Goal: Task Accomplishment & Management: Use online tool/utility

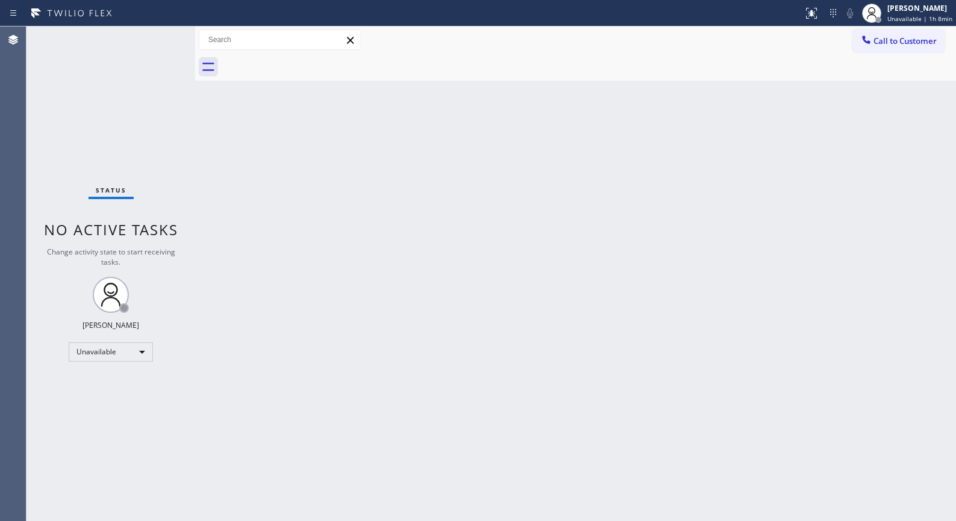
click at [875, 45] on span "Call to Customer" at bounding box center [905, 41] width 63 height 11
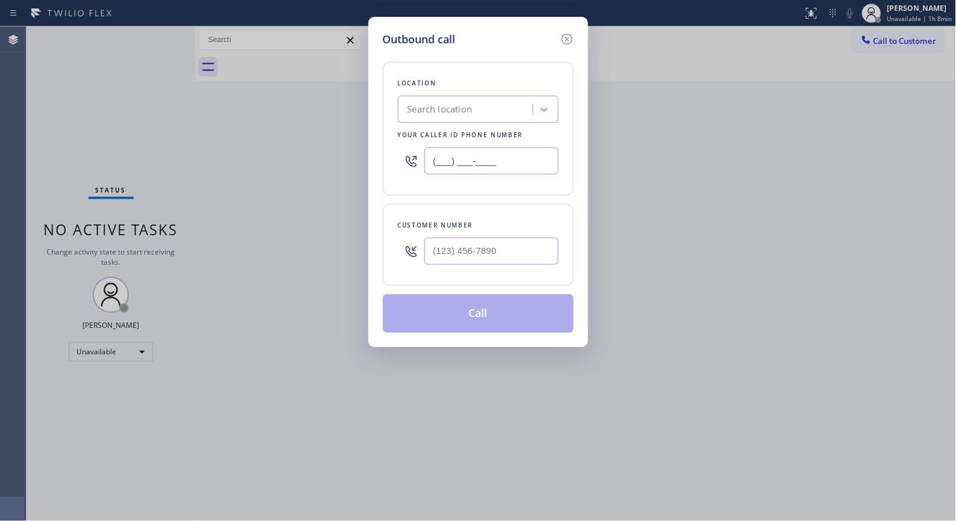
drag, startPoint x: 494, startPoint y: 160, endPoint x: 362, endPoint y: 10, distance: 199.2
click at [371, 120] on div "Outbound call Location Search location Your caller id phone number (___) ___-__…" at bounding box center [478, 182] width 220 height 331
paste input "323) 531-5675"
type input "[PHONE_NUMBER]"
drag, startPoint x: 495, startPoint y: 247, endPoint x: 371, endPoint y: 188, distance: 137.1
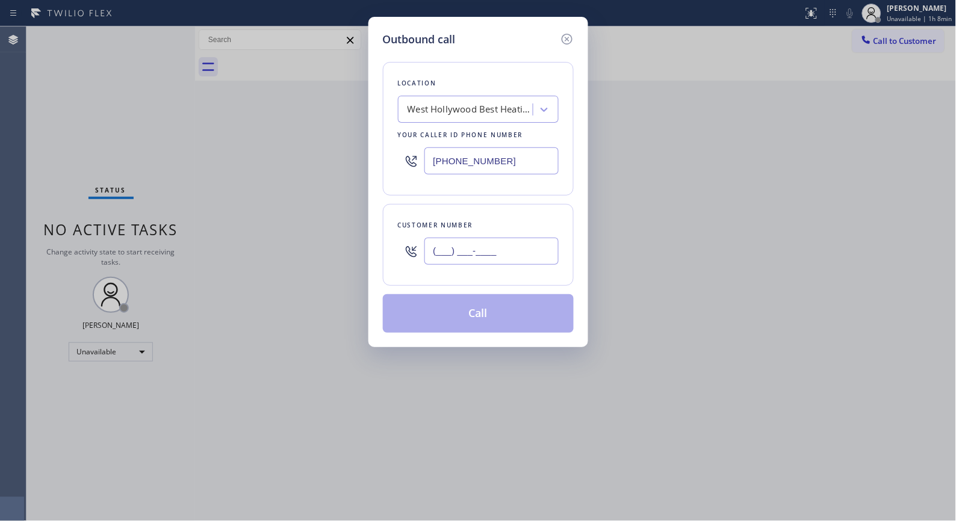
click at [383, 242] on div "Customer number (___) ___-____" at bounding box center [478, 245] width 191 height 82
paste input "808) 346-6946"
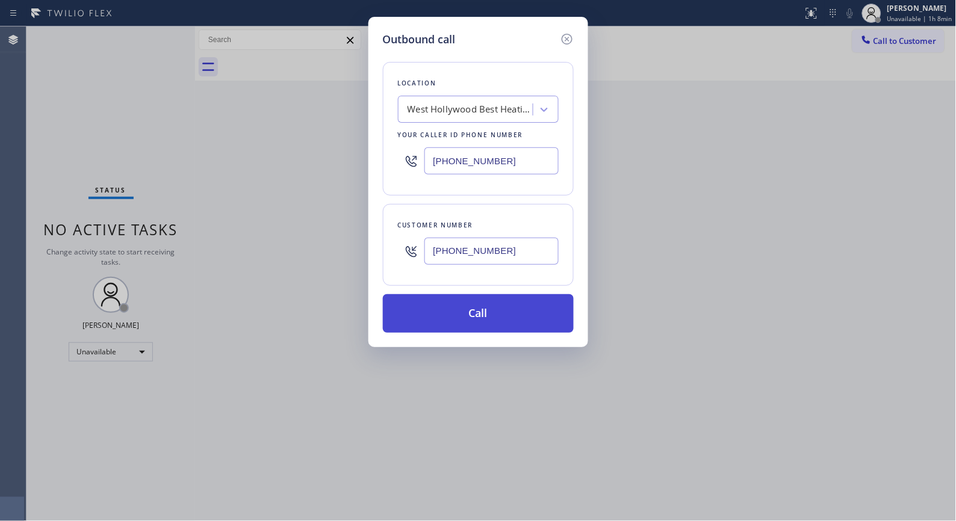
type input "[PHONE_NUMBER]"
click at [483, 317] on button "Call" at bounding box center [478, 313] width 191 height 39
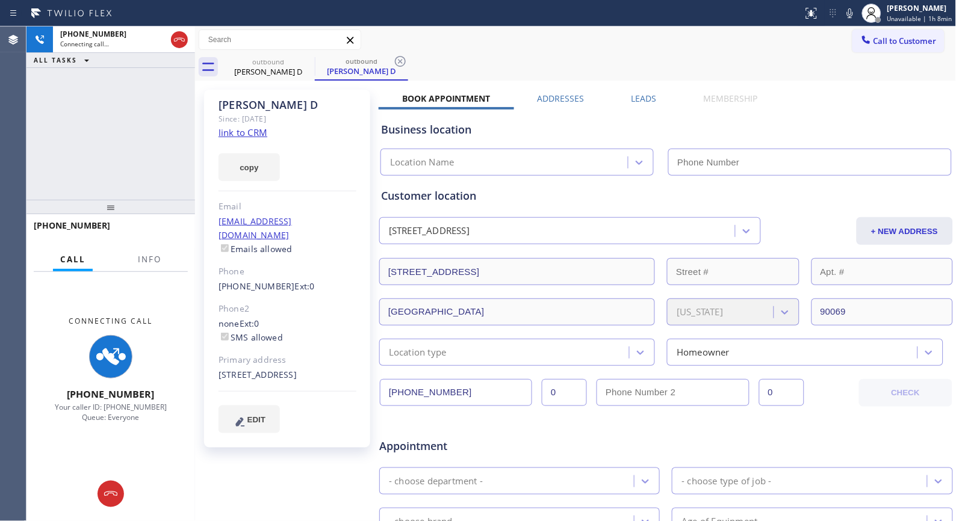
type input "[PHONE_NUMBER]"
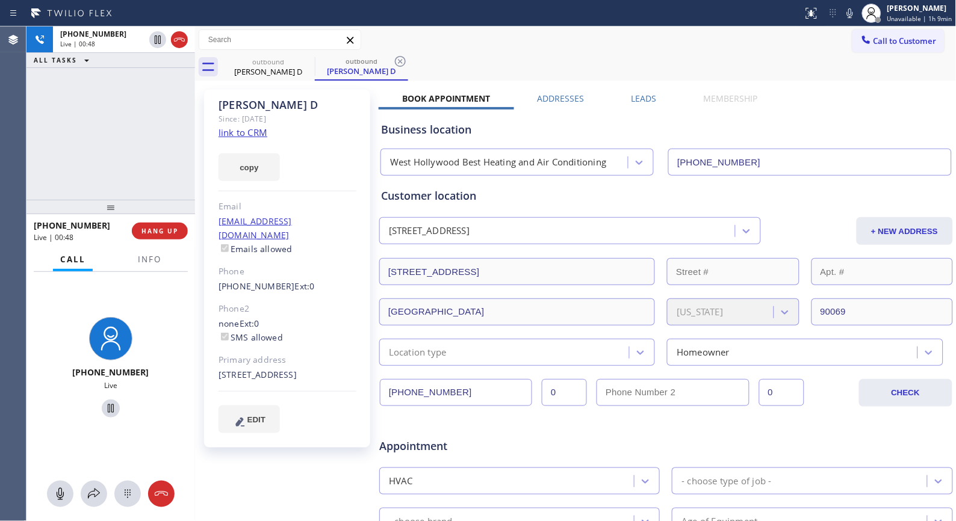
click at [122, 145] on div "[PHONE_NUMBER] Live | 00:48 ALL TASKS ALL TASKS ACTIVE TASKS TASKS IN WRAP UP" at bounding box center [110, 112] width 169 height 173
click at [157, 230] on span "HANG UP" at bounding box center [159, 231] width 37 height 8
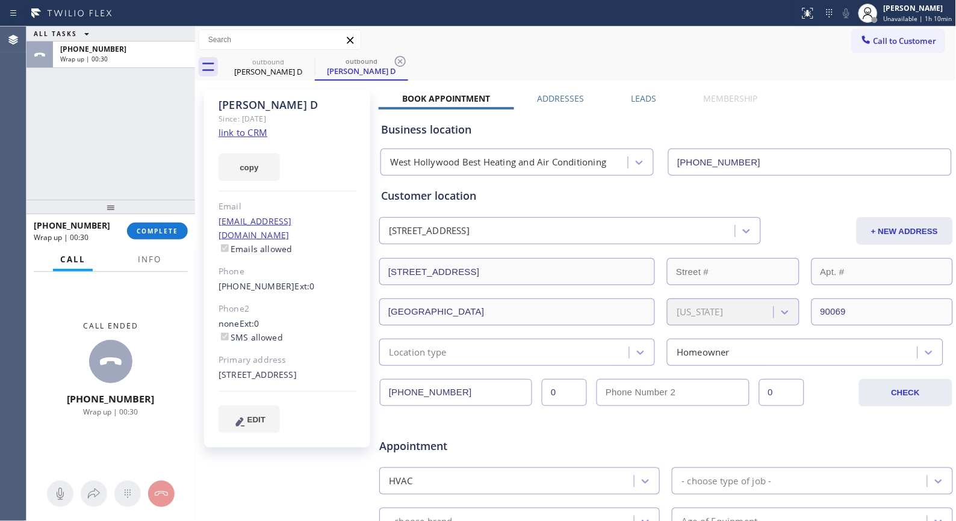
click at [479, 40] on div "Call to Customer Outbound call Location [GEOGRAPHIC_DATA] Best Heating and Air …" at bounding box center [576, 39] width 762 height 21
click at [326, 163] on div "copy" at bounding box center [288, 161] width 138 height 42
click at [317, 114] on div "Since: [DATE]" at bounding box center [288, 119] width 138 height 14
click at [148, 227] on span "COMPLETE" at bounding box center [158, 231] width 42 height 8
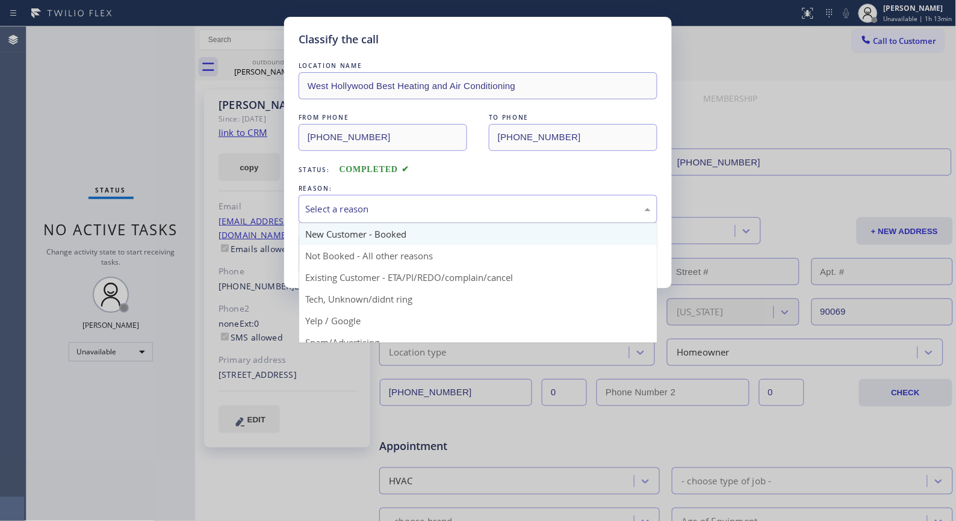
drag, startPoint x: 539, startPoint y: 207, endPoint x: 409, endPoint y: 241, distance: 133.8
click at [530, 207] on div "Select a reason" at bounding box center [478, 209] width 346 height 14
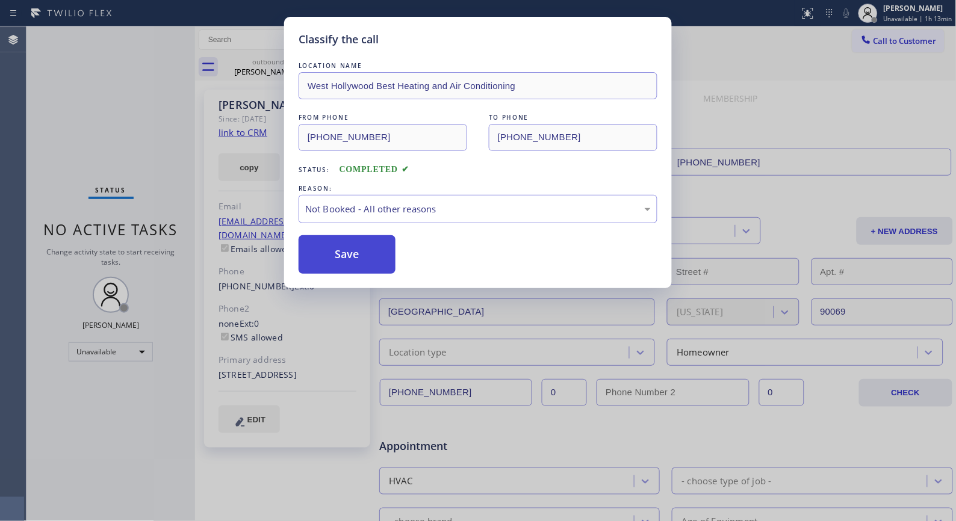
click at [305, 256] on button "Save" at bounding box center [347, 254] width 97 height 39
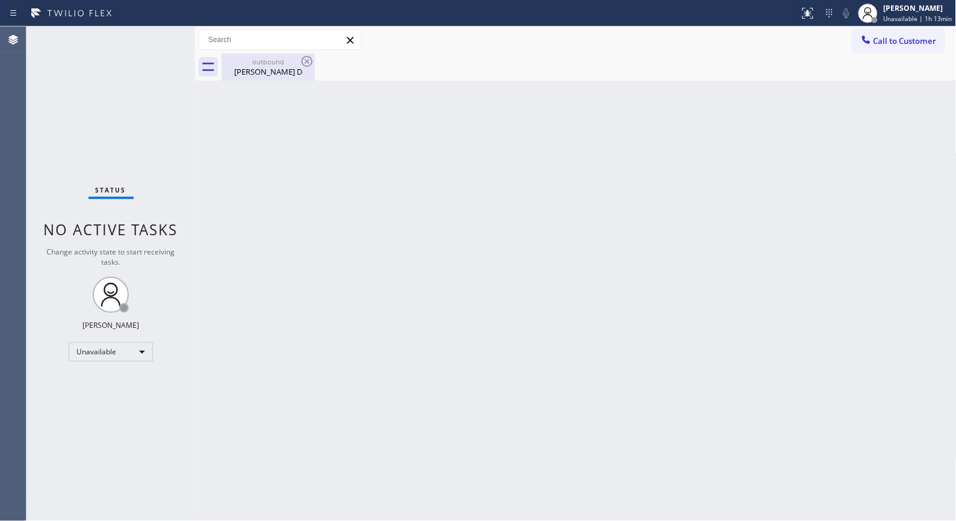
click at [272, 79] on div "outbound [PERSON_NAME] D" at bounding box center [268, 67] width 91 height 27
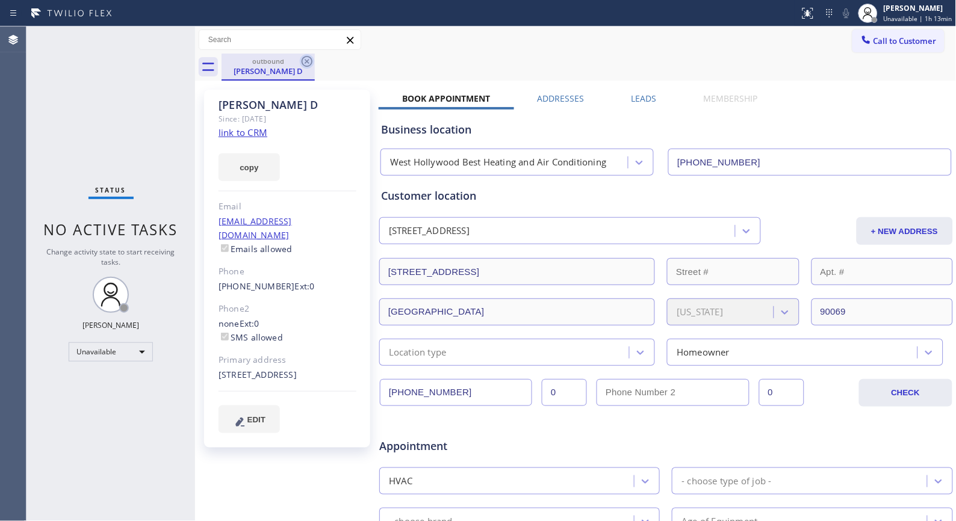
click at [304, 59] on icon at bounding box center [307, 61] width 14 height 14
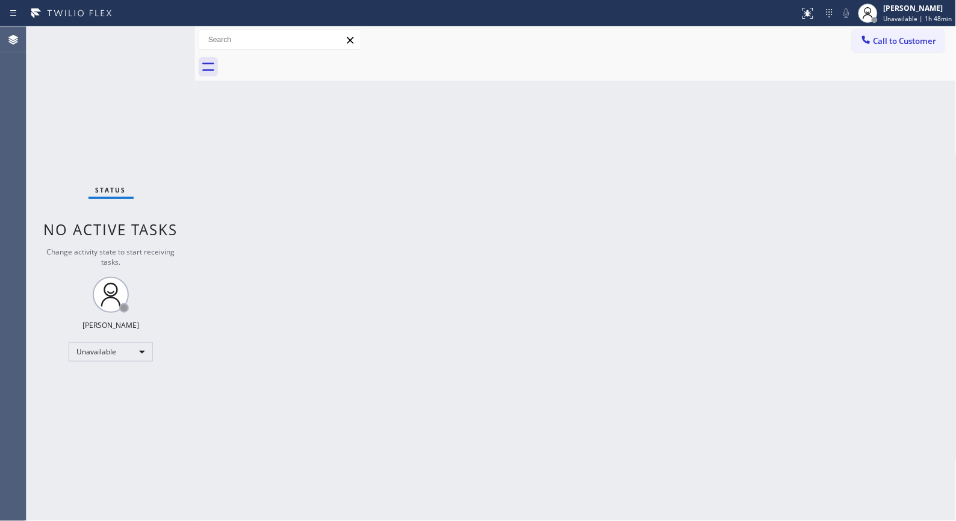
click at [430, 237] on div "Back to Dashboard Change Sender ID Customers Technicians Select a contact Outbo…" at bounding box center [576, 273] width 762 height 495
click at [439, 225] on div "Back to Dashboard Change Sender ID Customers Technicians Select a contact Outbo…" at bounding box center [576, 273] width 762 height 495
drag, startPoint x: 371, startPoint y: 284, endPoint x: 314, endPoint y: 249, distance: 67.2
click at [368, 280] on div "Back to Dashboard Change Sender ID Customers Technicians Select a contact Outbo…" at bounding box center [576, 273] width 762 height 495
drag, startPoint x: 380, startPoint y: 220, endPoint x: 385, endPoint y: 189, distance: 31.2
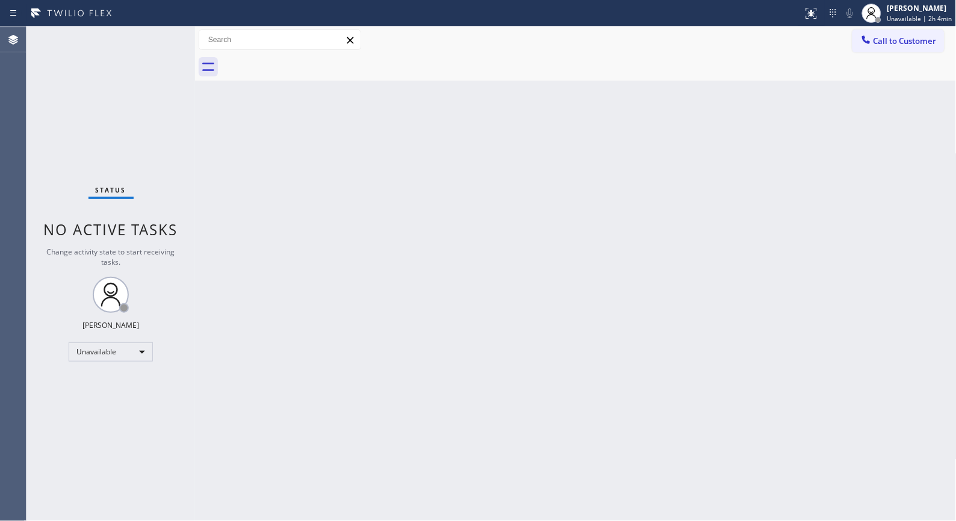
click at [380, 220] on div "Back to Dashboard Change Sender ID Customers Technicians Select a contact Outbo…" at bounding box center [576, 273] width 762 height 495
click at [929, 36] on span "Call to Customer" at bounding box center [905, 41] width 63 height 11
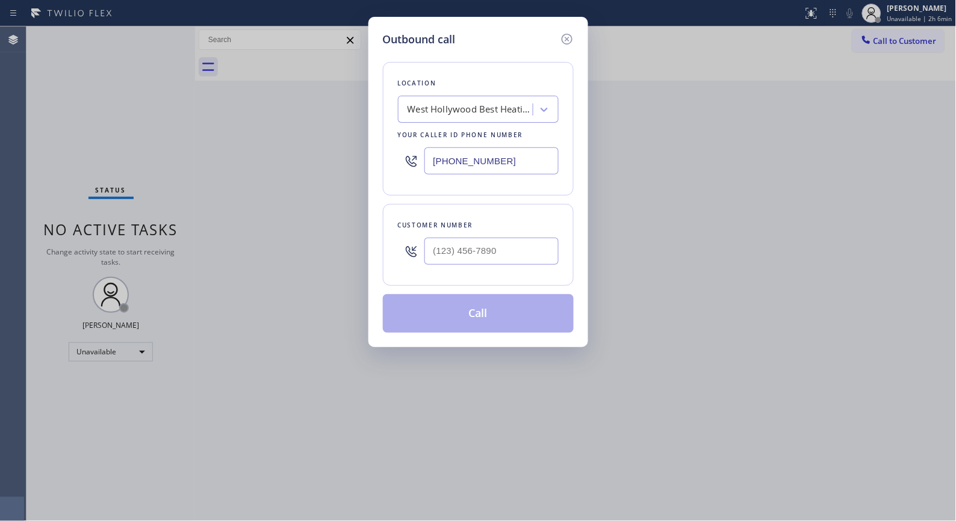
drag, startPoint x: 551, startPoint y: 160, endPoint x: 396, endPoint y: 157, distance: 154.8
click at [400, 159] on div "[PHONE_NUMBER]" at bounding box center [478, 160] width 161 height 39
paste input "746-803"
type input "[PHONE_NUMBER]"
paste input "213) 666-6116"
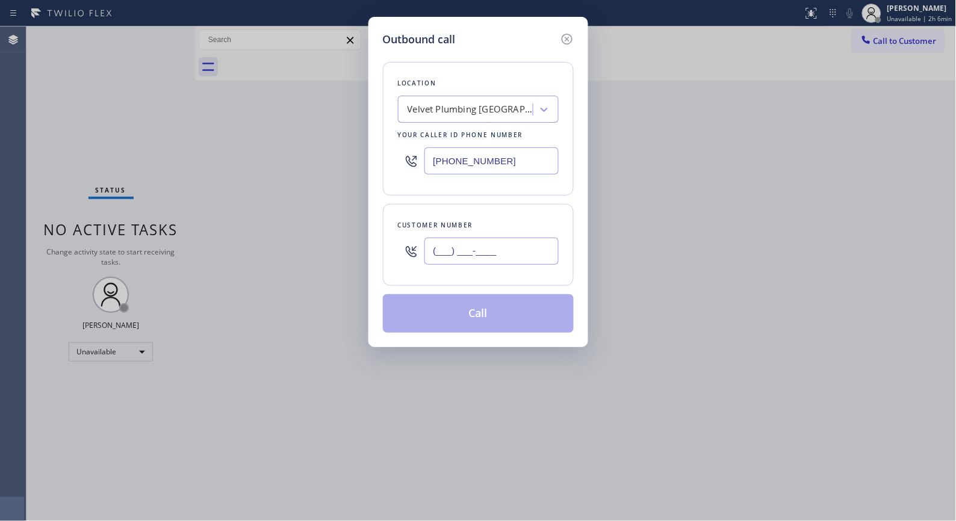
drag, startPoint x: 514, startPoint y: 244, endPoint x: 399, endPoint y: 245, distance: 115.0
click at [401, 245] on div "(___) ___-____" at bounding box center [478, 251] width 161 height 39
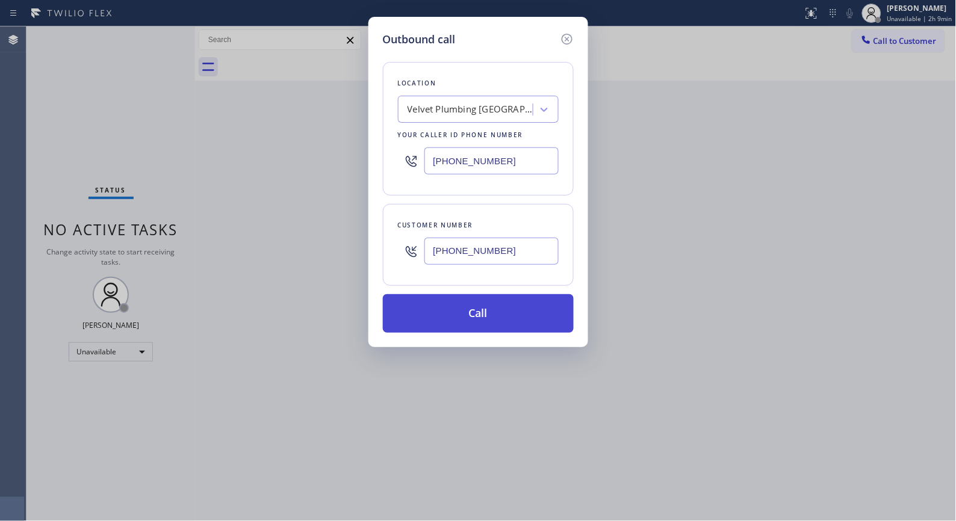
type input "[PHONE_NUMBER]"
drag, startPoint x: 515, startPoint y: 327, endPoint x: 514, endPoint y: 312, distance: 15.1
click at [515, 326] on button "Call" at bounding box center [478, 313] width 191 height 39
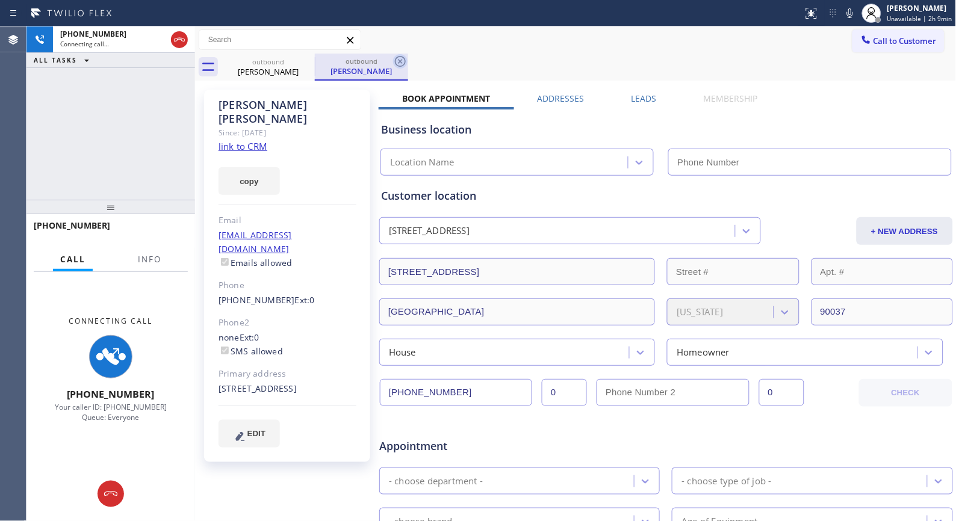
click at [397, 65] on icon at bounding box center [400, 61] width 11 height 11
type input "[PHONE_NUMBER]"
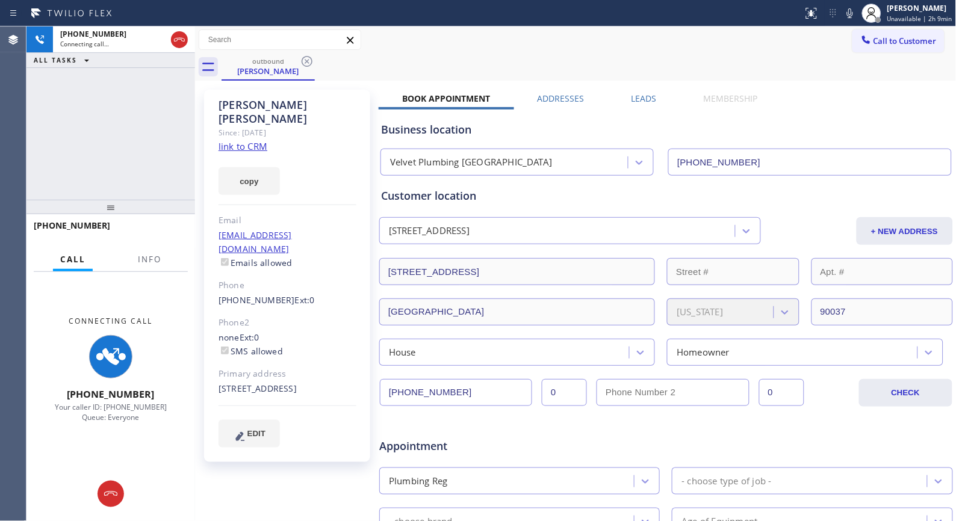
drag, startPoint x: 160, startPoint y: 268, endPoint x: 213, endPoint y: 343, distance: 92.0
click at [160, 269] on div at bounding box center [150, 270] width 38 height 2
click at [148, 258] on span "Info" at bounding box center [149, 259] width 23 height 11
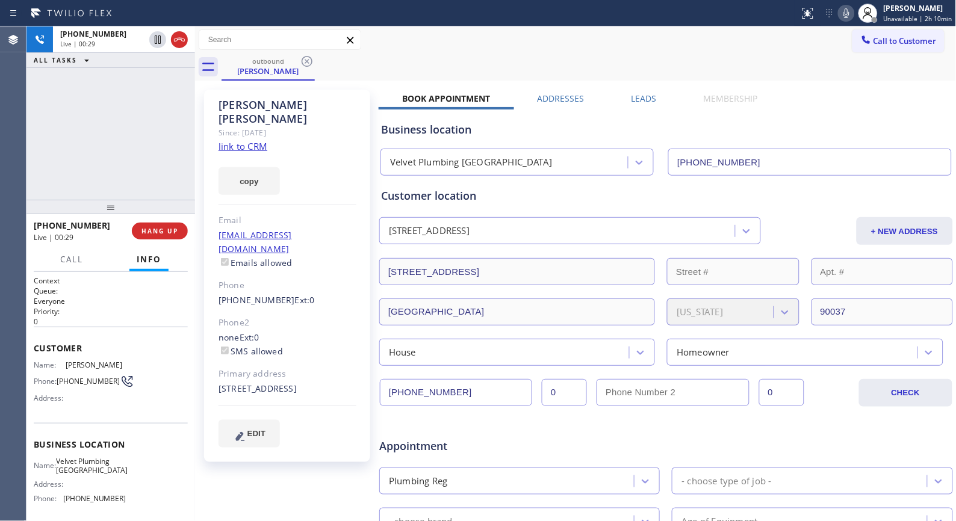
click at [846, 14] on icon at bounding box center [846, 13] width 14 height 14
click at [846, 16] on icon at bounding box center [846, 13] width 14 height 14
click at [157, 158] on div "[PHONE_NUMBER] Live | 00:51 ALL TASKS ALL TASKS ACTIVE TASKS TASKS IN WRAP UP" at bounding box center [110, 112] width 169 height 173
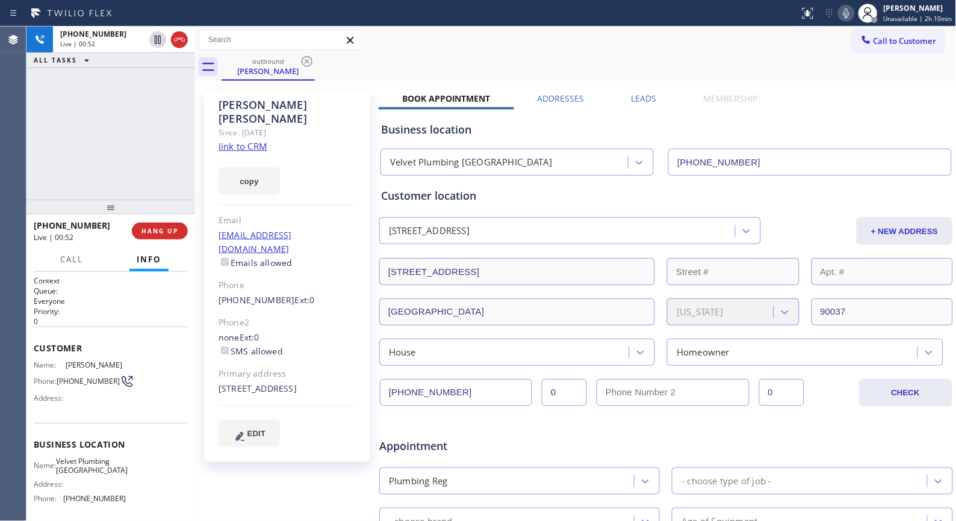
click at [854, 8] on icon at bounding box center [846, 13] width 14 height 14
click at [169, 229] on span "HANG UP" at bounding box center [159, 231] width 37 height 8
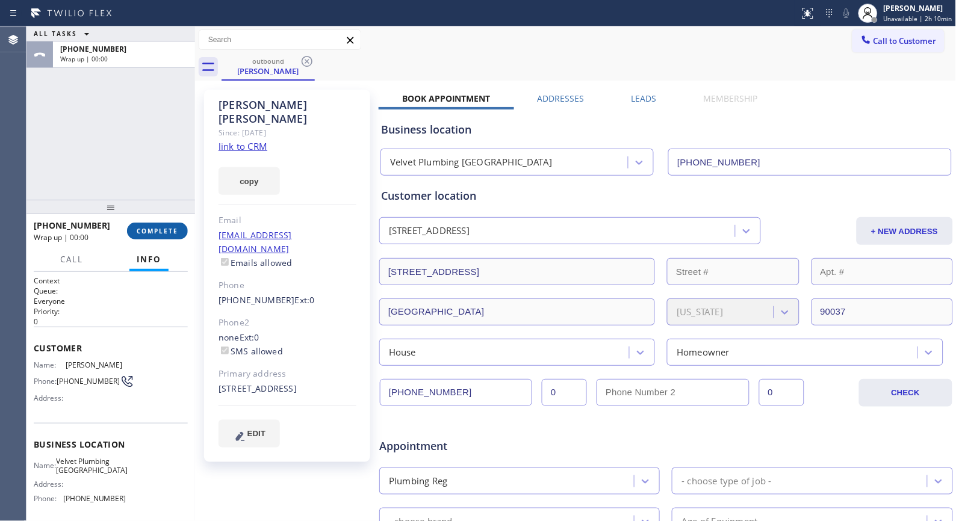
click at [172, 229] on span "COMPLETE" at bounding box center [158, 231] width 42 height 8
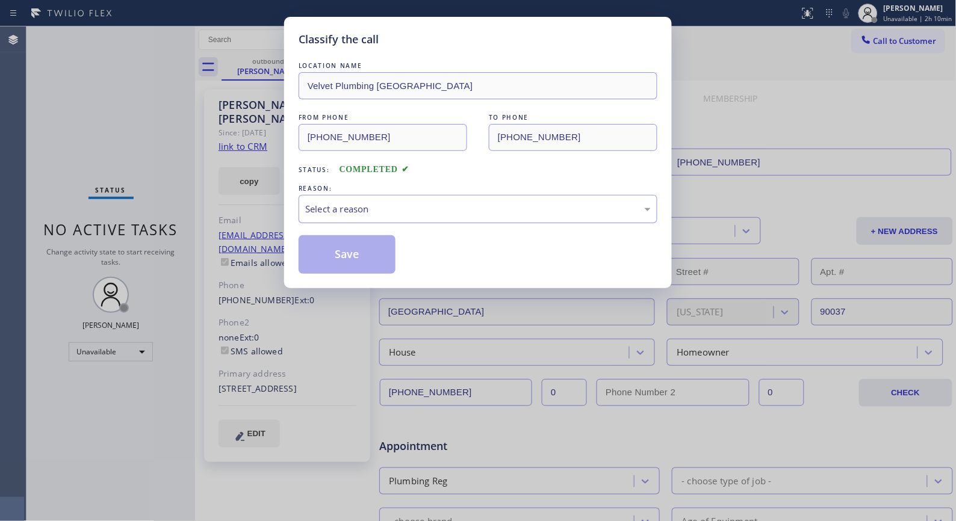
click at [382, 218] on div "Select a reason" at bounding box center [478, 209] width 359 height 28
click at [348, 248] on button "Save" at bounding box center [347, 254] width 97 height 39
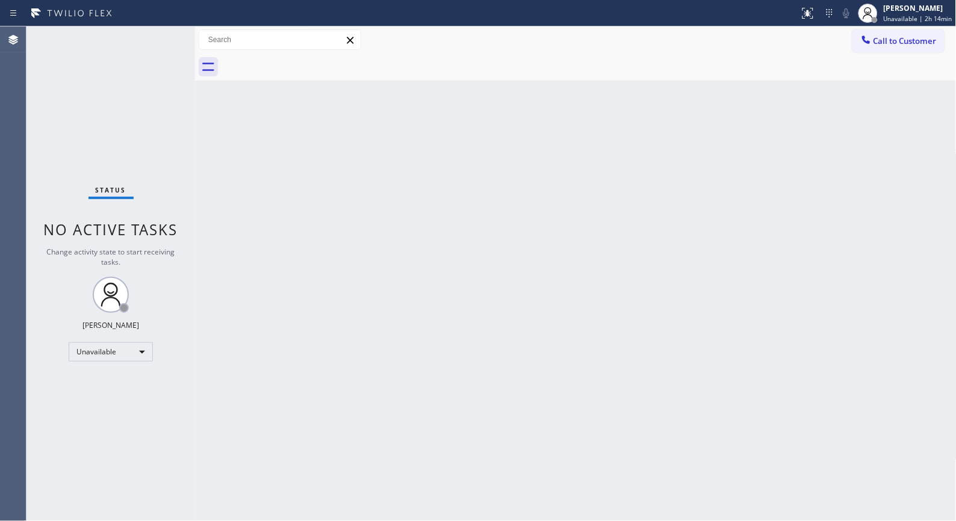
drag, startPoint x: 900, startPoint y: 43, endPoint x: 581, endPoint y: 47, distance: 319.1
click at [889, 43] on span "Call to Customer" at bounding box center [905, 41] width 63 height 11
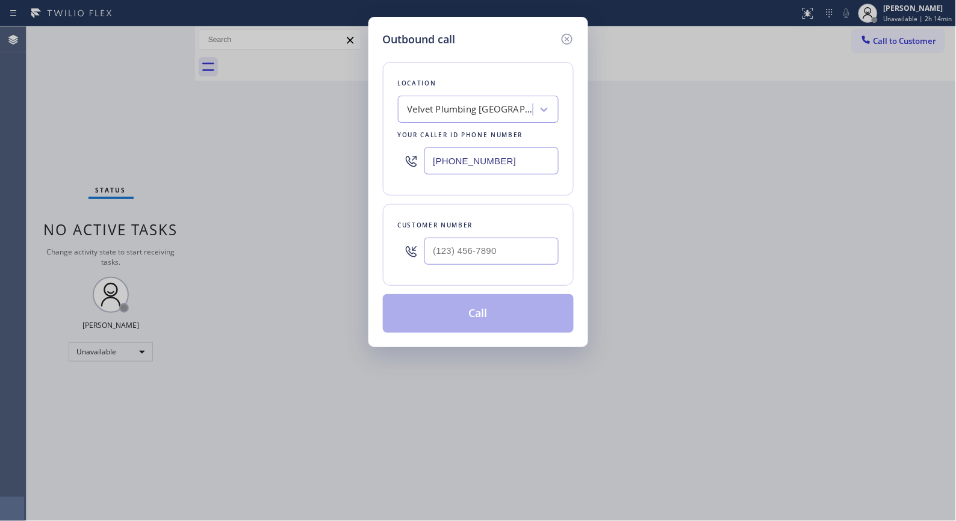
drag, startPoint x: 524, startPoint y: 160, endPoint x: 333, endPoint y: 90, distance: 203.0
click at [393, 141] on div "Location Velvet Plumbing [GEOGRAPHIC_DATA] Your caller id phone number [PHONE_N…" at bounding box center [478, 129] width 191 height 134
paste input "833) 758-0500"
type input "[PHONE_NUMBER]"
click at [477, 243] on input "(___) ___-____" at bounding box center [491, 251] width 134 height 27
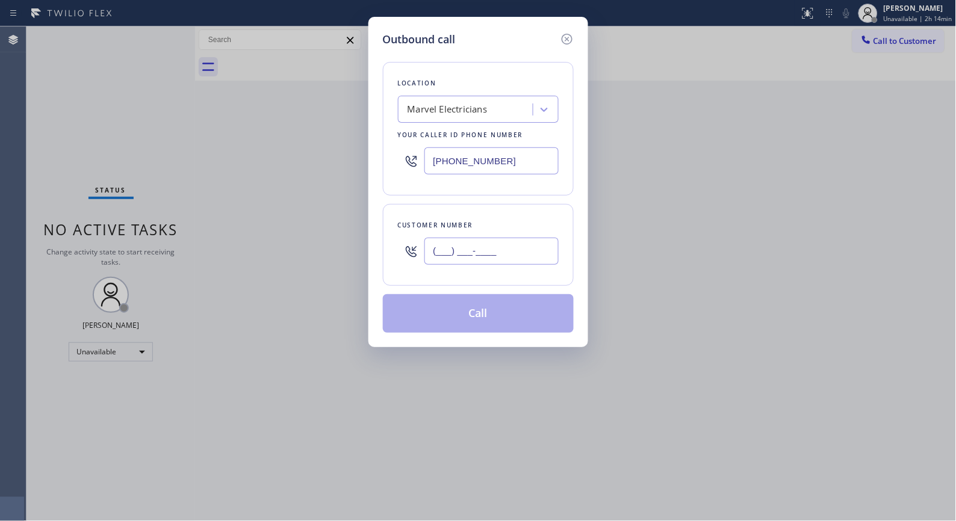
paste input "949) 310-4671"
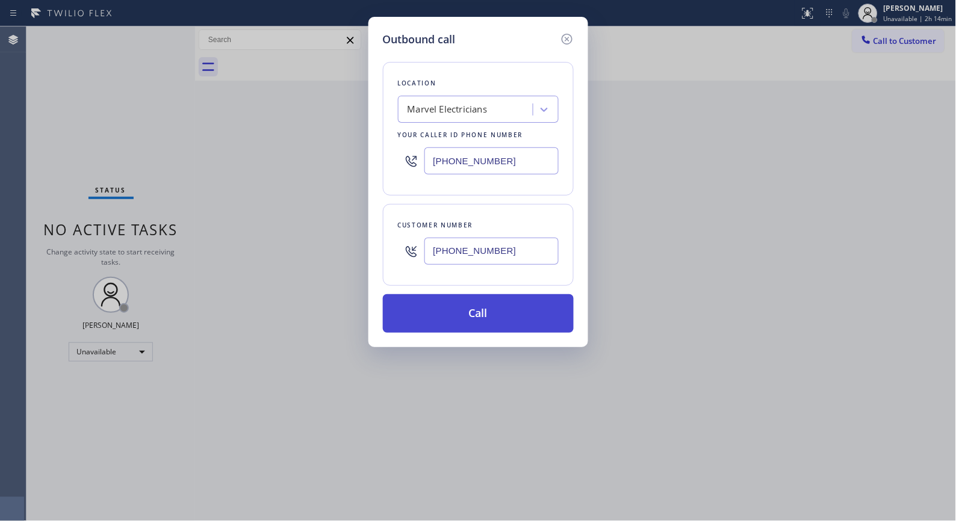
type input "[PHONE_NUMBER]"
click at [501, 317] on button "Call" at bounding box center [478, 313] width 191 height 39
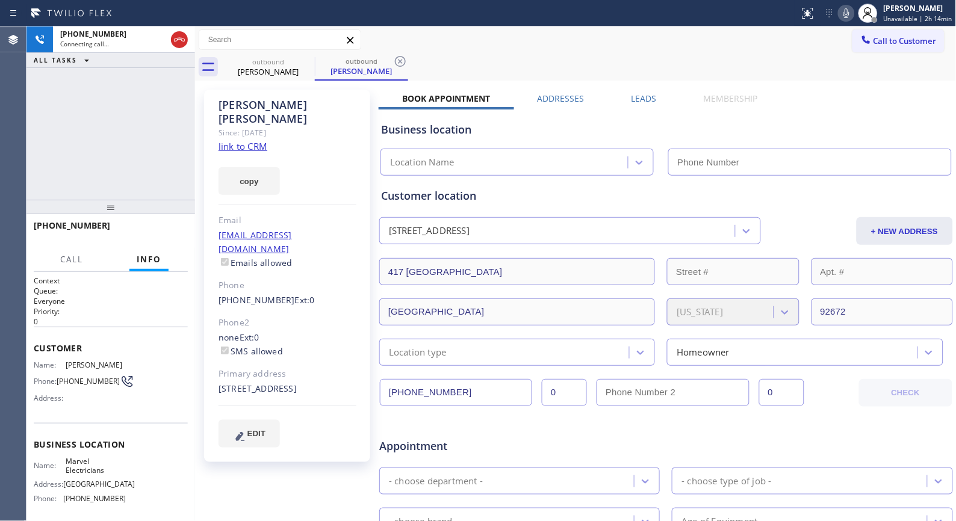
type input "[PHONE_NUMBER]"
click at [402, 63] on icon at bounding box center [400, 61] width 11 height 11
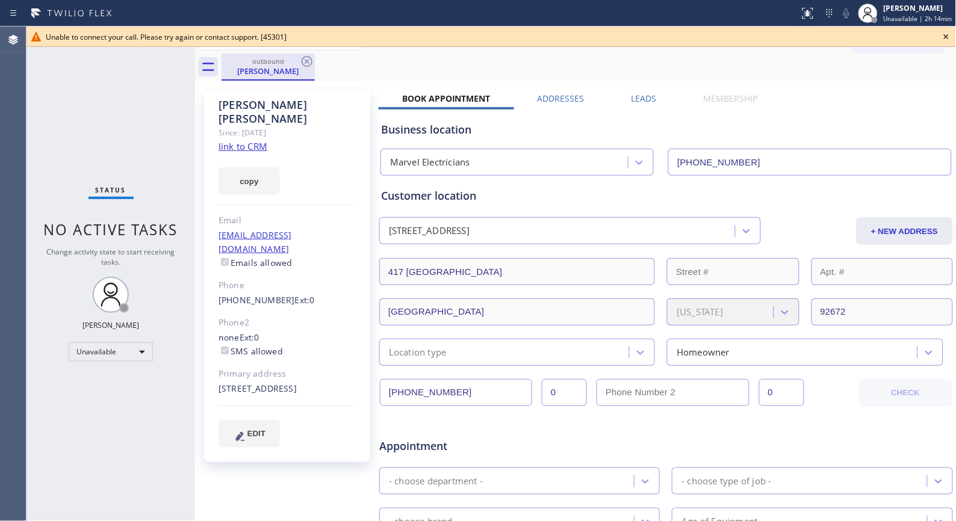
click at [299, 58] on div "outbound" at bounding box center [268, 61] width 91 height 9
click at [309, 61] on icon at bounding box center [307, 61] width 14 height 14
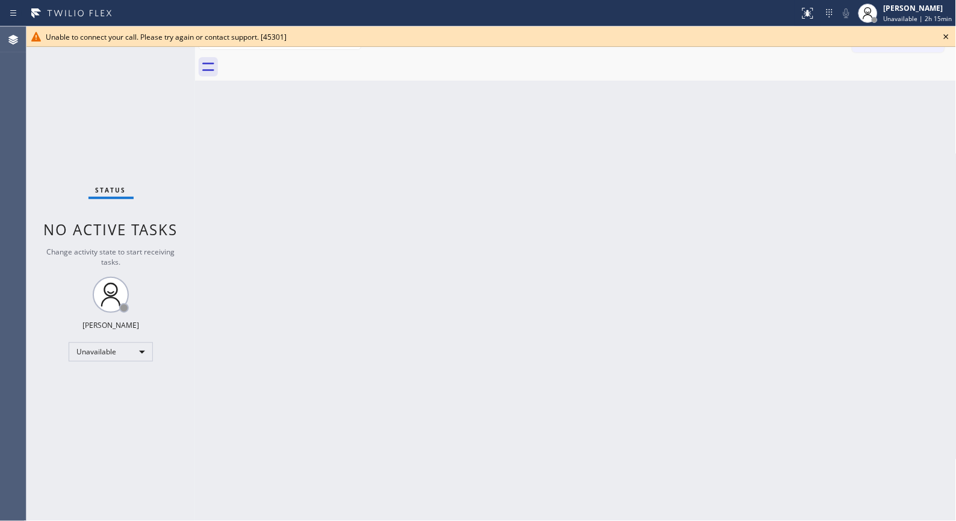
drag, startPoint x: 945, startPoint y: 36, endPoint x: 931, endPoint y: 45, distance: 16.7
click at [943, 36] on icon at bounding box center [946, 36] width 14 height 14
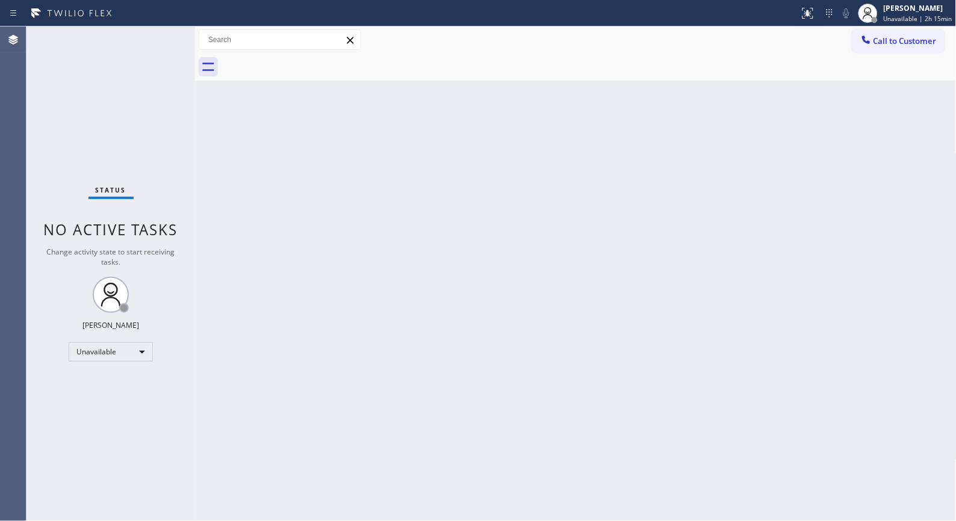
click at [930, 45] on span "Call to Customer" at bounding box center [905, 41] width 63 height 11
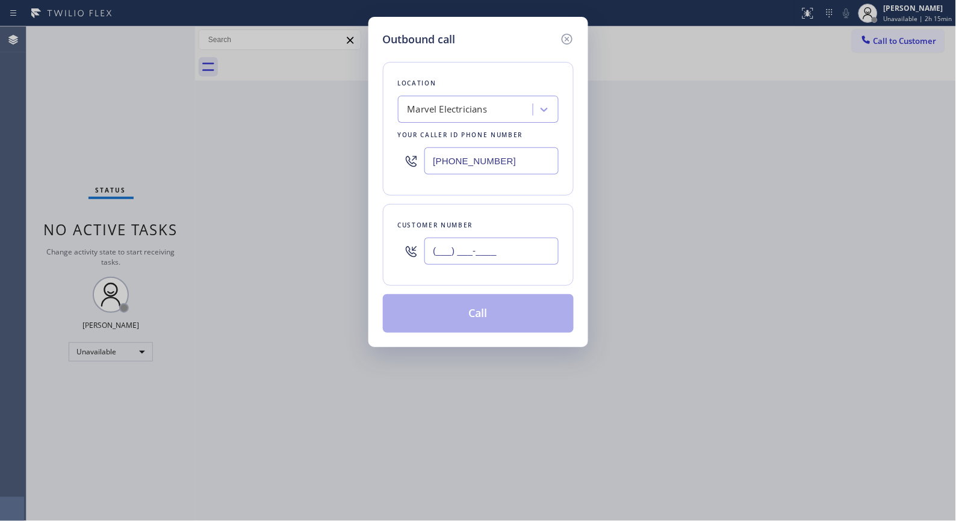
drag, startPoint x: 551, startPoint y: 243, endPoint x: 354, endPoint y: 248, distance: 197.5
click at [354, 248] on div "Outbound call Location Marvel Electricians Your caller id phone number [PHONE_N…" at bounding box center [478, 260] width 956 height 521
paste input "949) 310-4671"
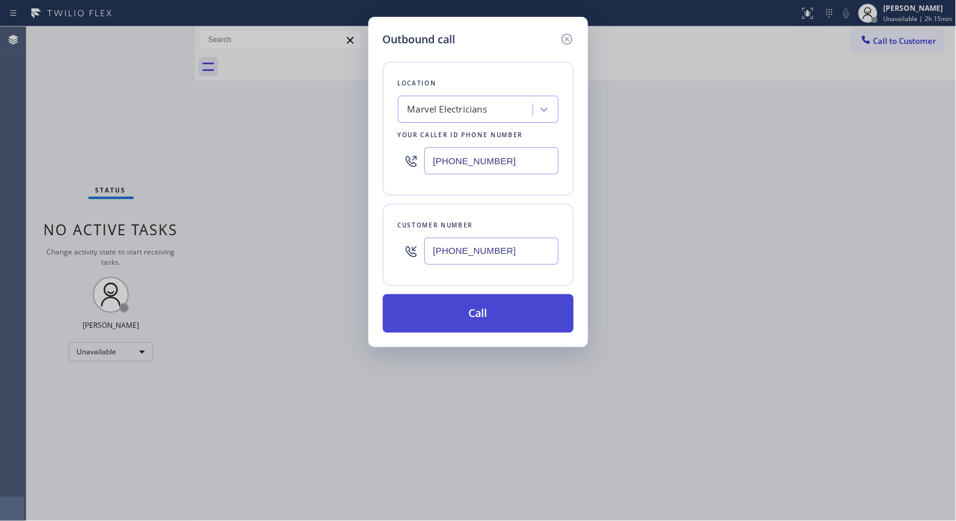
type input "[PHONE_NUMBER]"
click at [492, 315] on button "Call" at bounding box center [478, 313] width 191 height 39
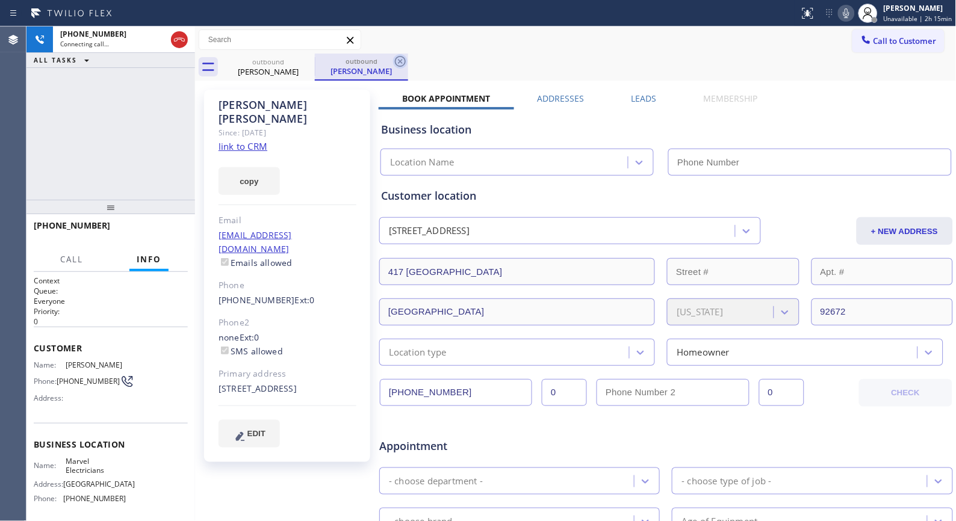
click at [398, 61] on icon at bounding box center [400, 61] width 14 height 14
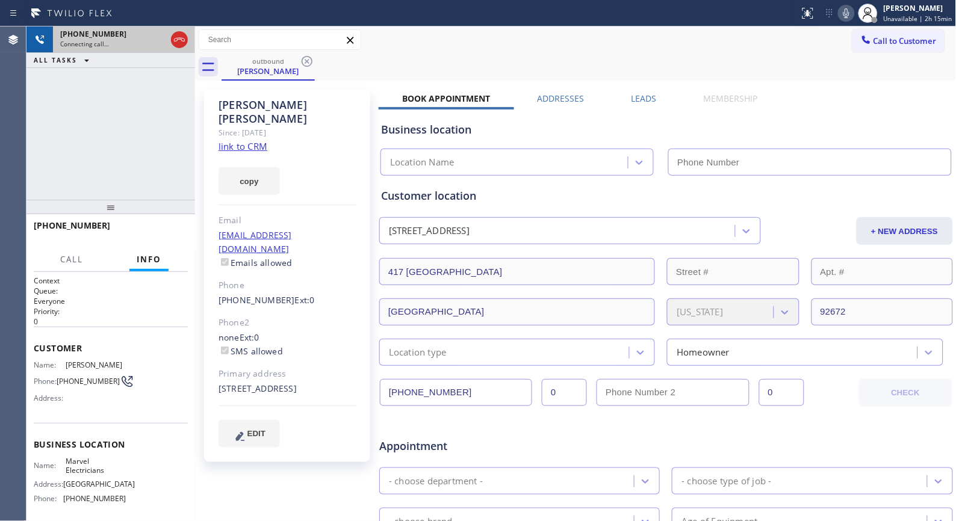
type input "[PHONE_NUMBER]"
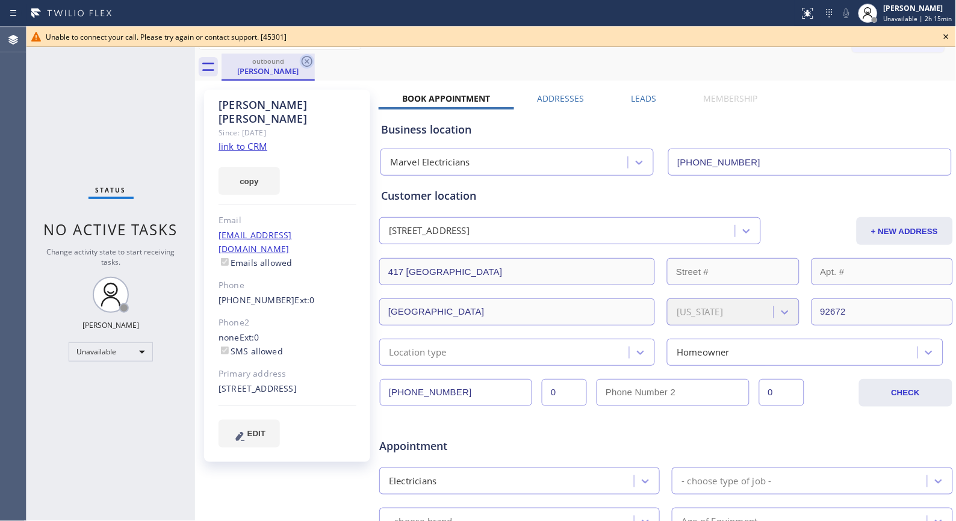
click at [309, 63] on icon at bounding box center [307, 61] width 11 height 11
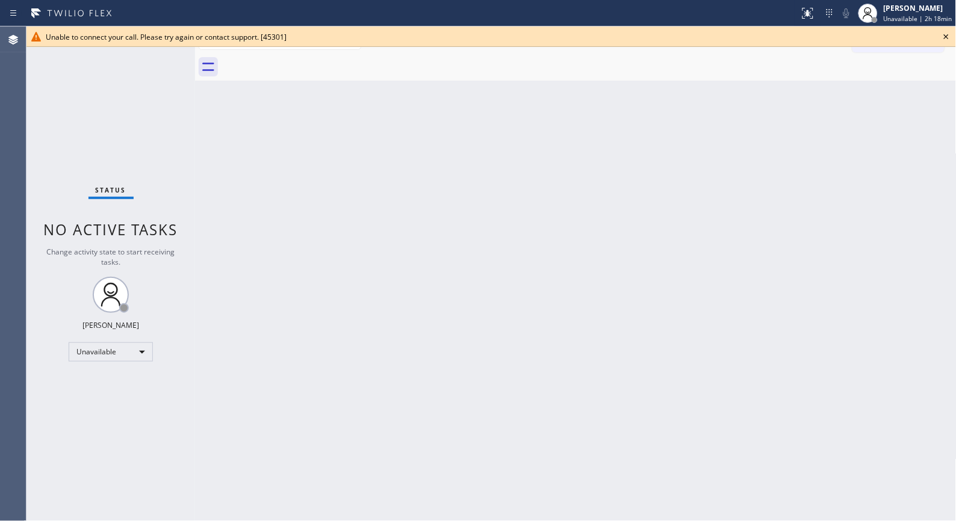
click at [944, 35] on icon at bounding box center [946, 36] width 14 height 14
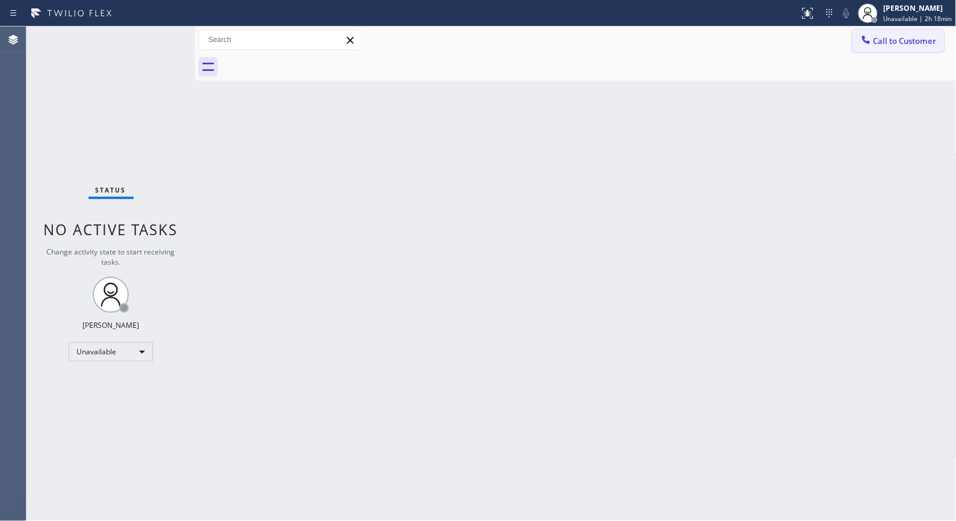
click at [901, 48] on button "Call to Customer" at bounding box center [898, 40] width 92 height 23
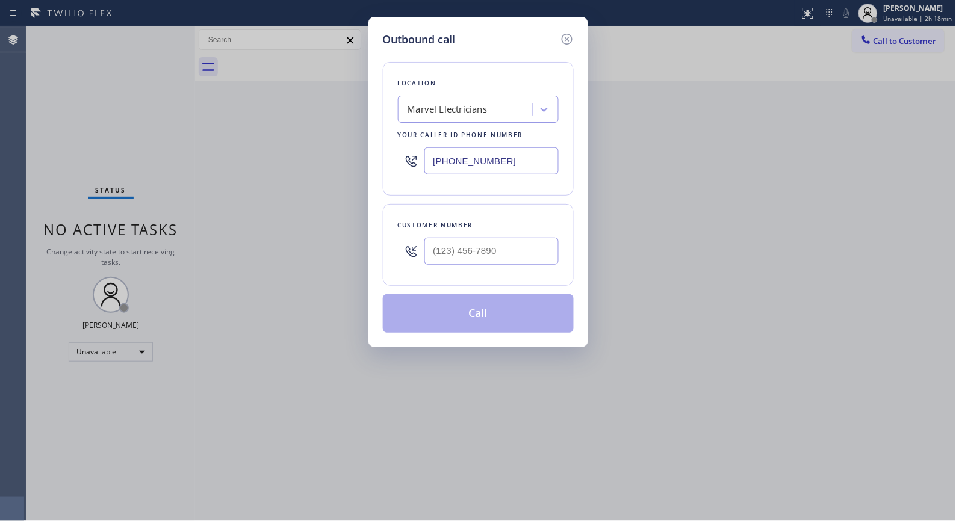
drag, startPoint x: 424, startPoint y: 155, endPoint x: 397, endPoint y: 151, distance: 26.8
click at [398, 151] on div "[PHONE_NUMBER]" at bounding box center [478, 160] width 161 height 39
paste input "347) 696-9796"
type input "[PHONE_NUMBER]"
drag, startPoint x: 435, startPoint y: 247, endPoint x: 366, endPoint y: 193, distance: 87.5
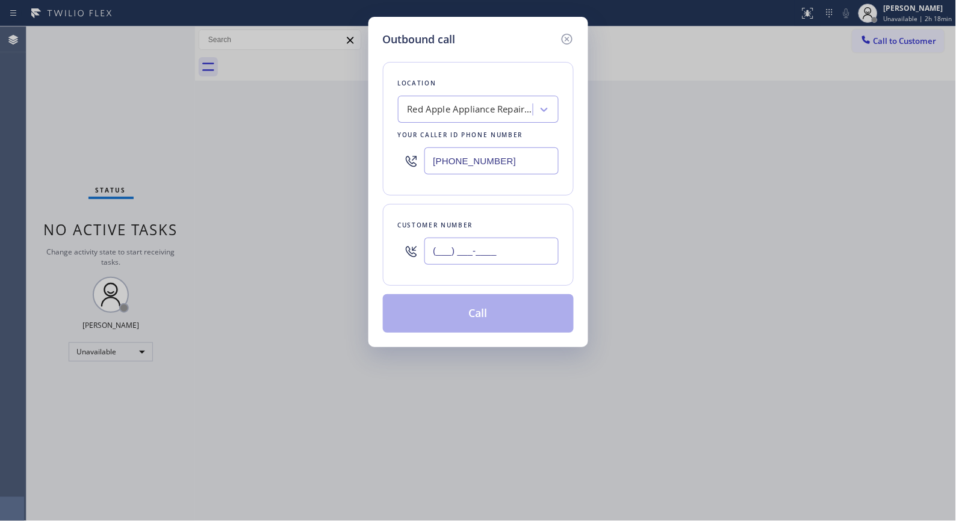
click at [398, 246] on div "(___) ___-____" at bounding box center [478, 251] width 161 height 39
paste input "917) 340-0387"
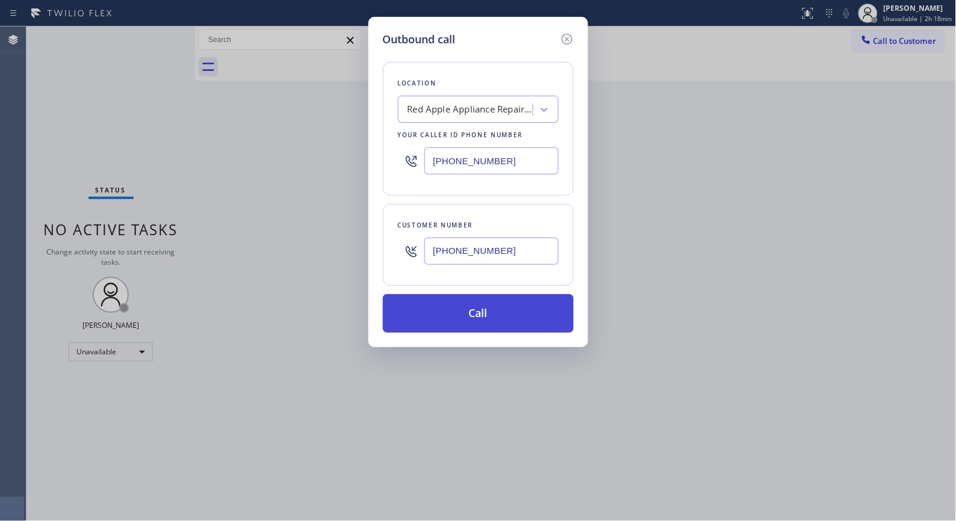
type input "[PHONE_NUMBER]"
click at [503, 323] on button "Call" at bounding box center [478, 313] width 191 height 39
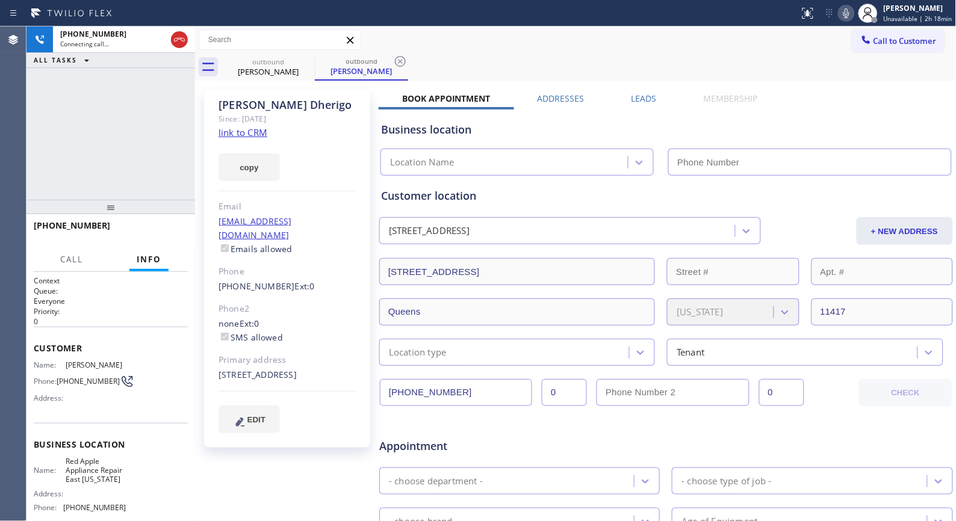
type input "[PHONE_NUMBER]"
click at [400, 60] on icon at bounding box center [400, 61] width 14 height 14
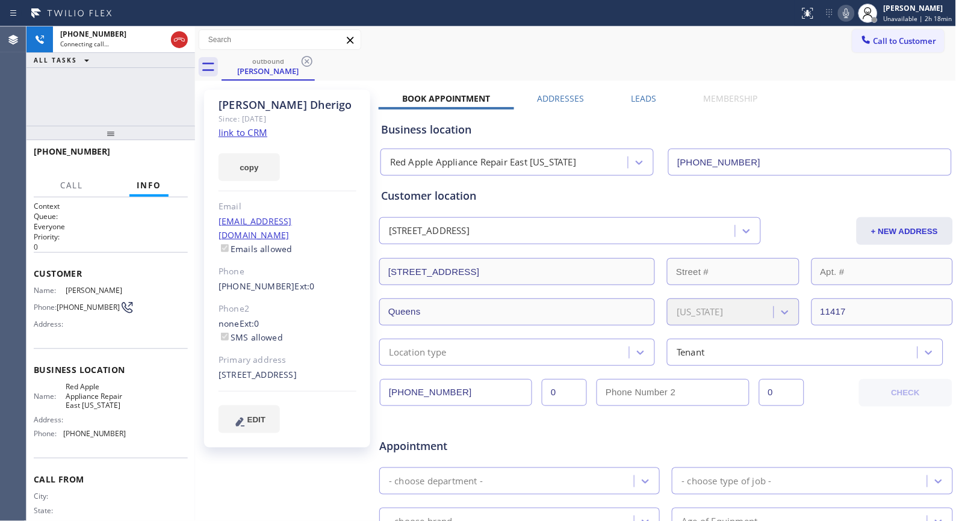
drag, startPoint x: 117, startPoint y: 199, endPoint x: 119, endPoint y: 93, distance: 106.0
click at [119, 99] on div "[PHONE_NUMBER] Connecting call… ALL TASKS ALL TASKS ACTIVE TASKS TASKS IN WRAP …" at bounding box center [110, 273] width 169 height 495
drag, startPoint x: 64, startPoint y: 151, endPoint x: 36, endPoint y: 151, distance: 28.3
click at [36, 151] on div "[PHONE_NUMBER]" at bounding box center [79, 151] width 90 height 11
click at [160, 170] on div "[PHONE_NUMBER] Live | 00:42 HANG UP" at bounding box center [111, 156] width 154 height 31
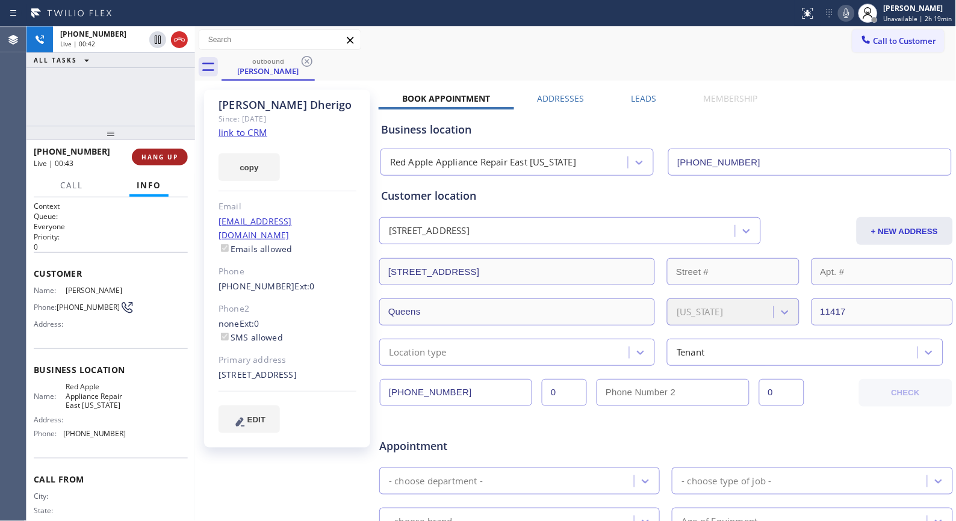
click at [160, 158] on span "HANG UP" at bounding box center [159, 157] width 37 height 8
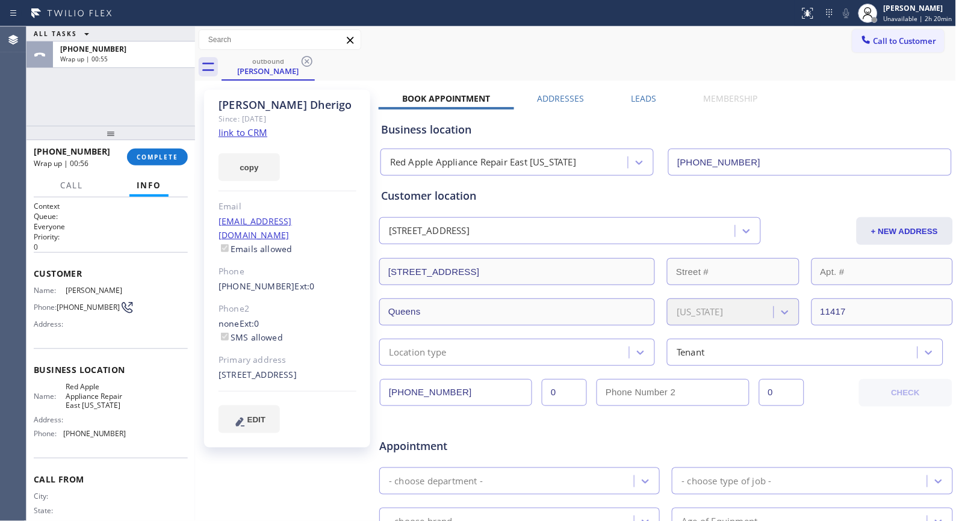
click at [167, 166] on div "[PHONE_NUMBER] Wrap up | 00:56 COMPLETE" at bounding box center [111, 156] width 154 height 31
click at [167, 159] on span "COMPLETE" at bounding box center [158, 157] width 42 height 8
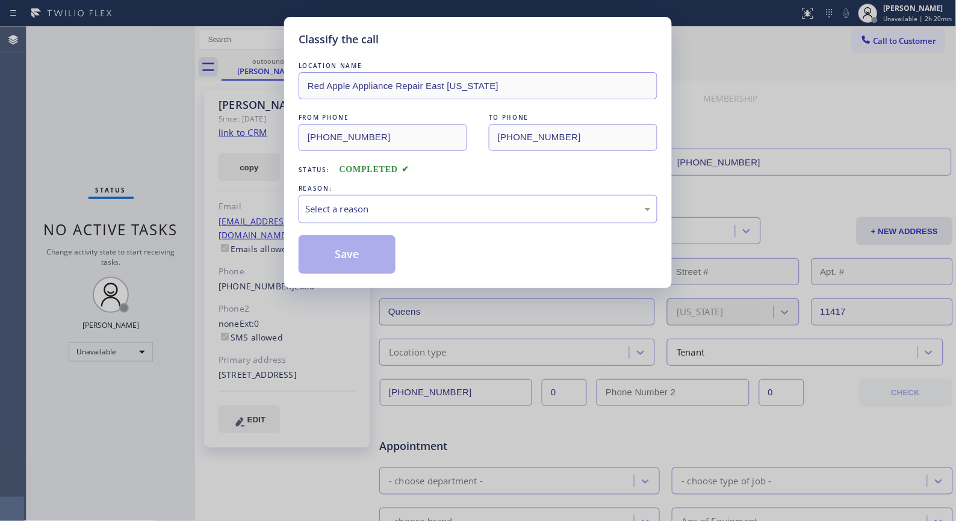
drag, startPoint x: 446, startPoint y: 208, endPoint x: 378, endPoint y: 218, distance: 68.2
click at [441, 208] on div "Select a reason" at bounding box center [478, 209] width 346 height 14
click at [326, 253] on button "Save" at bounding box center [347, 254] width 97 height 39
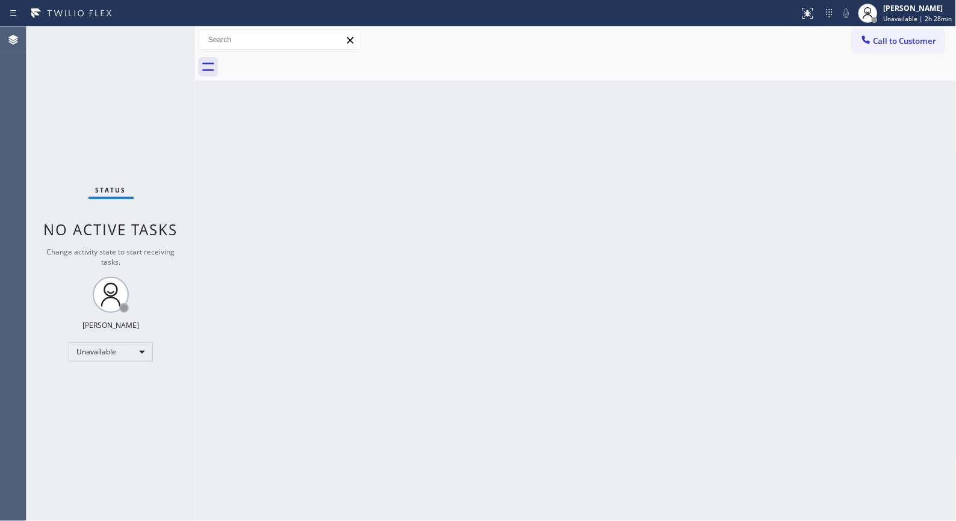
click at [406, 197] on div "Back to Dashboard Change Sender ID Customers Technicians Select a contact Outbo…" at bounding box center [576, 273] width 762 height 495
click at [889, 40] on span "Call to Customer" at bounding box center [905, 41] width 63 height 11
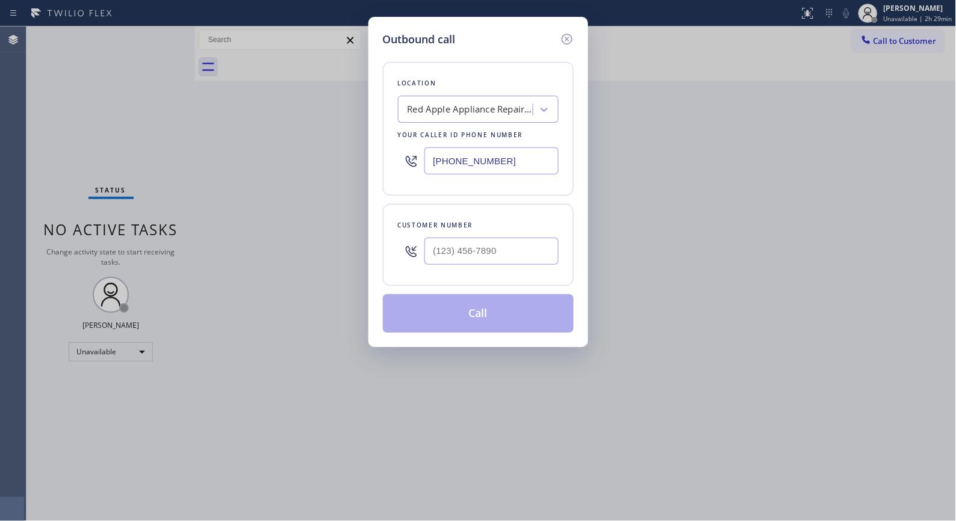
drag, startPoint x: 506, startPoint y: 158, endPoint x: 321, endPoint y: 107, distance: 191.9
click at [331, 122] on div "Outbound call Location Red Apple Appliance Repair [GEOGRAPHIC_DATA][US_STATE] Y…" at bounding box center [478, 260] width 956 height 521
paste input "855) 731-4952"
type input "[PHONE_NUMBER]"
drag, startPoint x: 515, startPoint y: 248, endPoint x: 409, endPoint y: 239, distance: 106.3
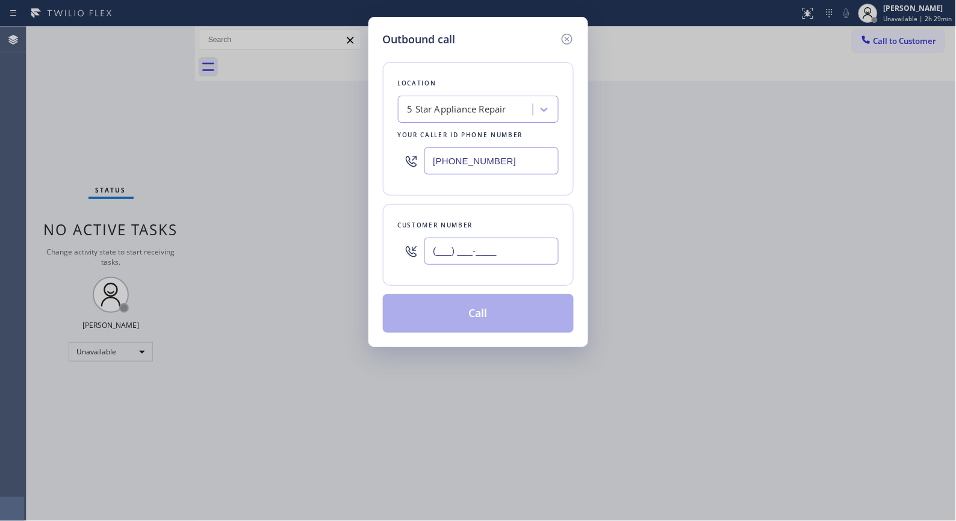
click at [412, 241] on div "(___) ___-____" at bounding box center [478, 251] width 161 height 39
paste input "858) 382-0559"
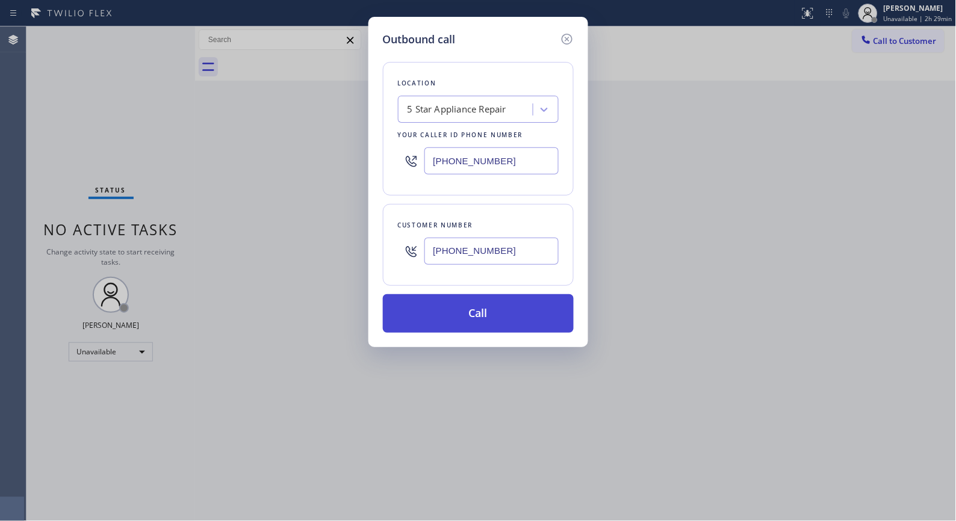
type input "[PHONE_NUMBER]"
click at [497, 299] on button "Call" at bounding box center [478, 313] width 191 height 39
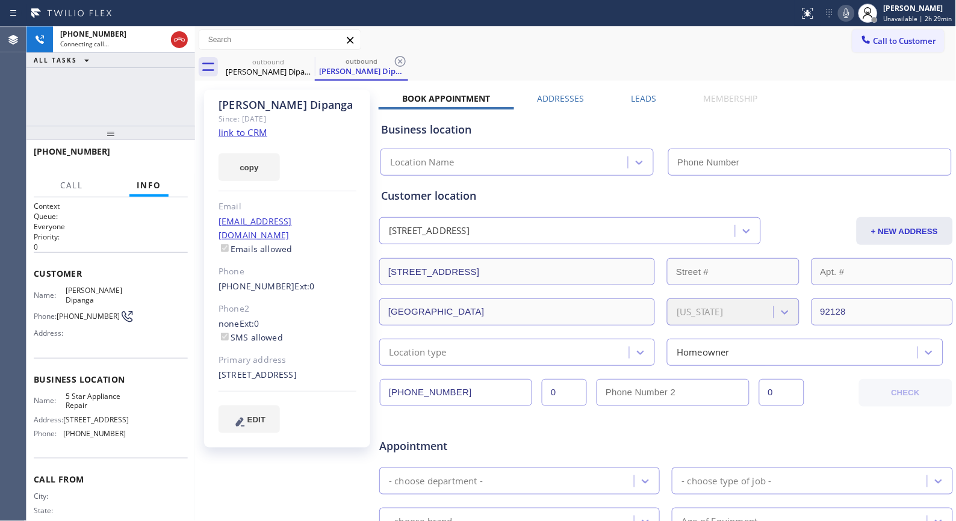
type input "[PHONE_NUMBER]"
click at [393, 58] on icon at bounding box center [400, 61] width 14 height 14
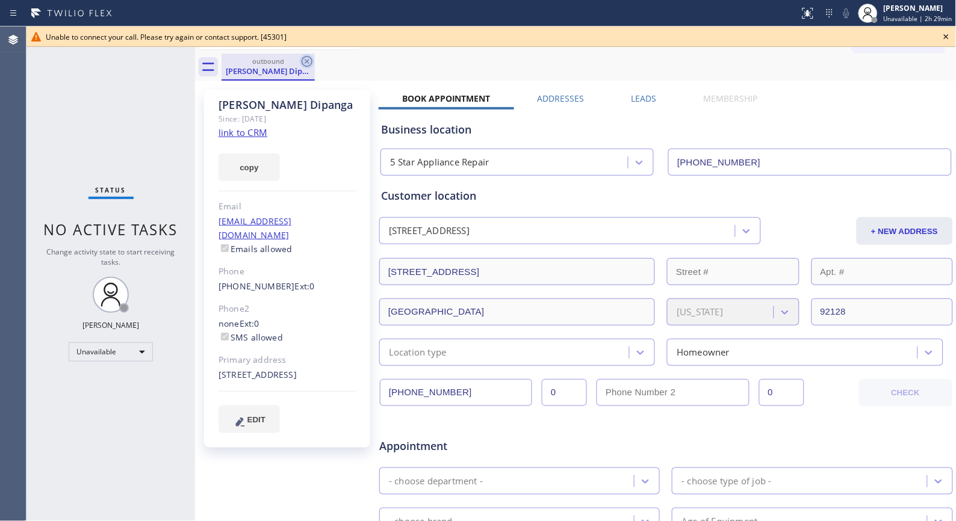
click at [303, 60] on icon at bounding box center [307, 61] width 14 height 14
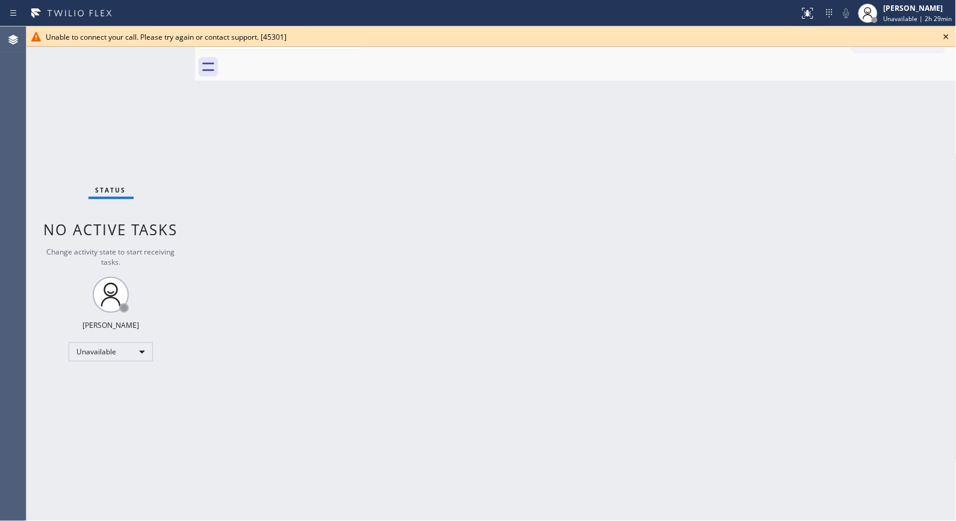
click at [946, 38] on icon at bounding box center [946, 36] width 14 height 14
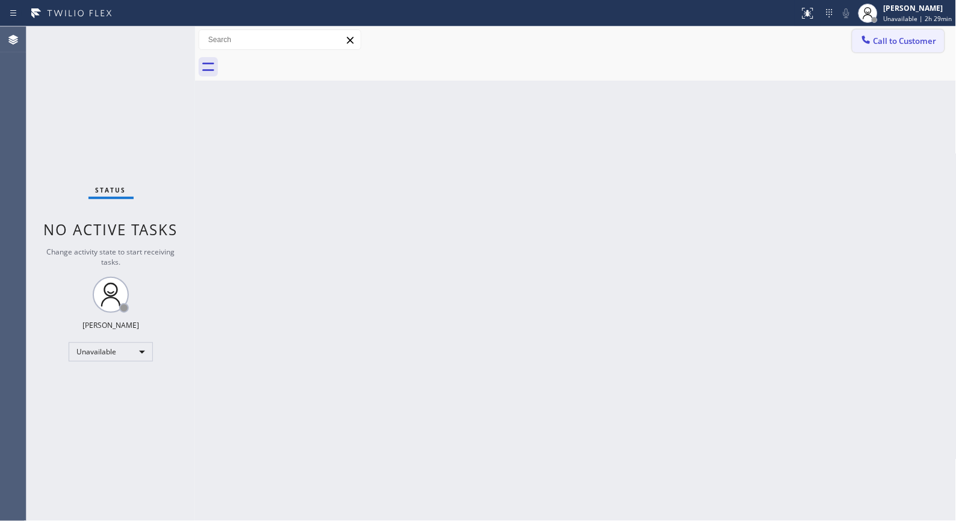
click at [916, 48] on button "Call to Customer" at bounding box center [898, 40] width 92 height 23
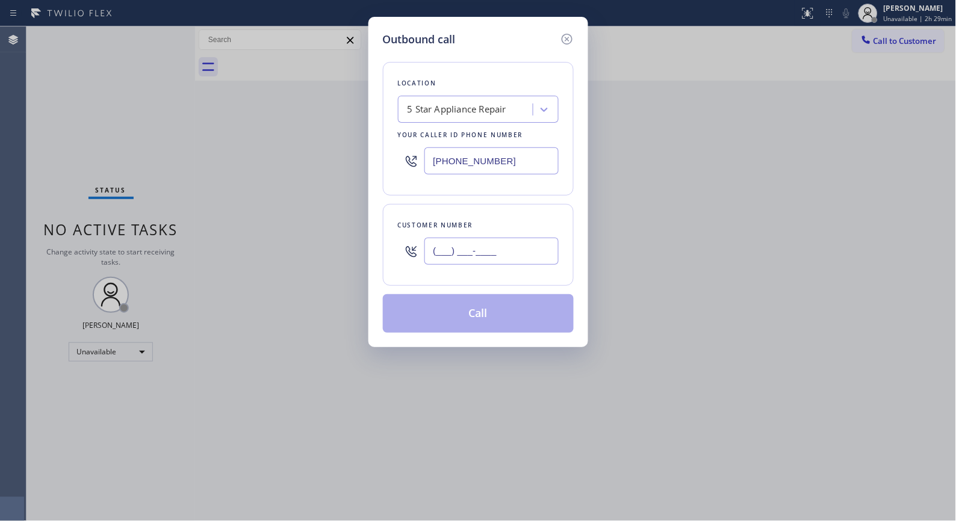
drag, startPoint x: 540, startPoint y: 248, endPoint x: 421, endPoint y: 231, distance: 119.8
click at [426, 234] on div "(___) ___-____" at bounding box center [491, 251] width 134 height 39
paste input "858) 382-0559"
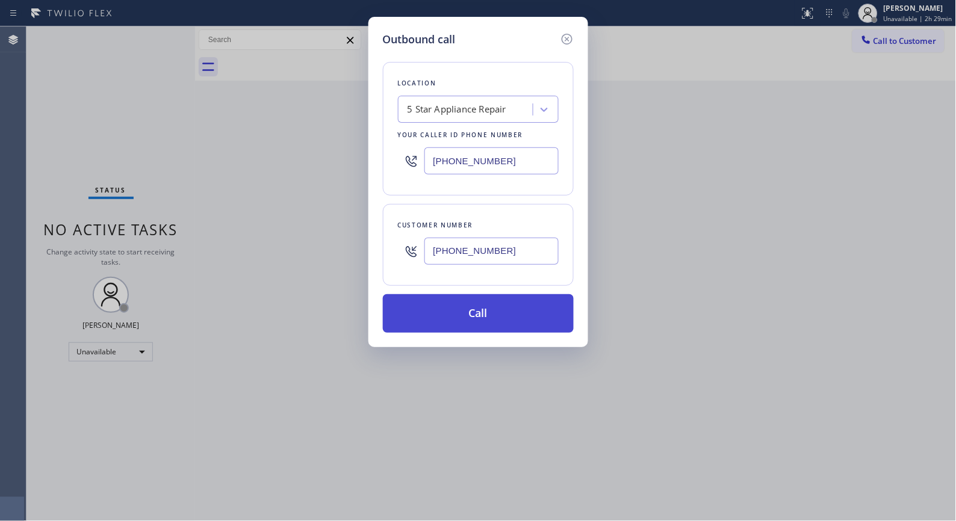
type input "[PHONE_NUMBER]"
click at [514, 320] on button "Call" at bounding box center [478, 313] width 191 height 39
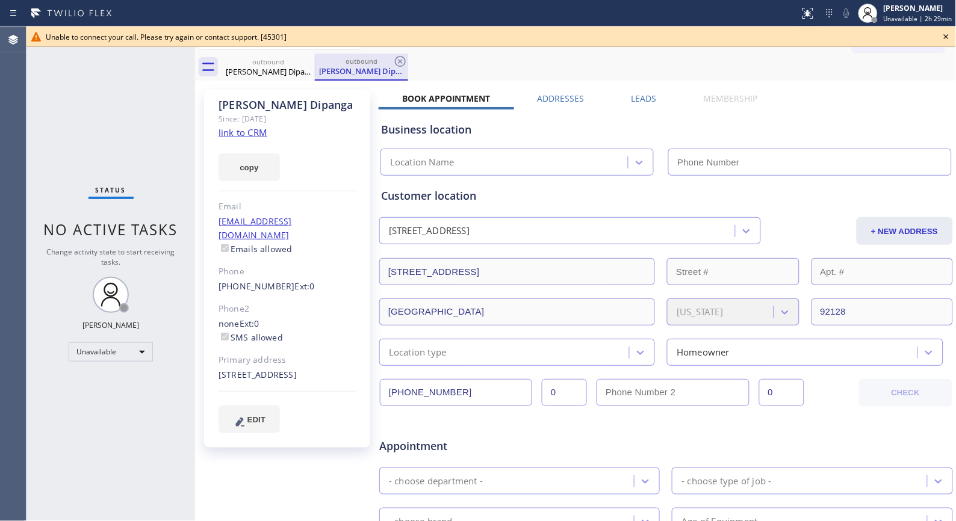
type input "[PHONE_NUMBER]"
drag, startPoint x: 394, startPoint y: 66, endPoint x: 393, endPoint y: 15, distance: 51.2
click at [394, 66] on icon at bounding box center [400, 61] width 14 height 14
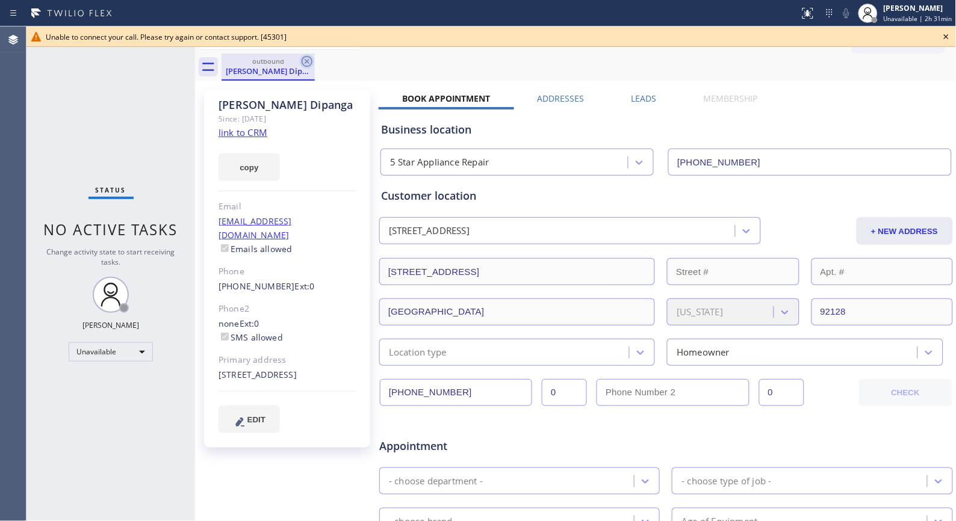
click at [311, 58] on icon at bounding box center [307, 61] width 11 height 11
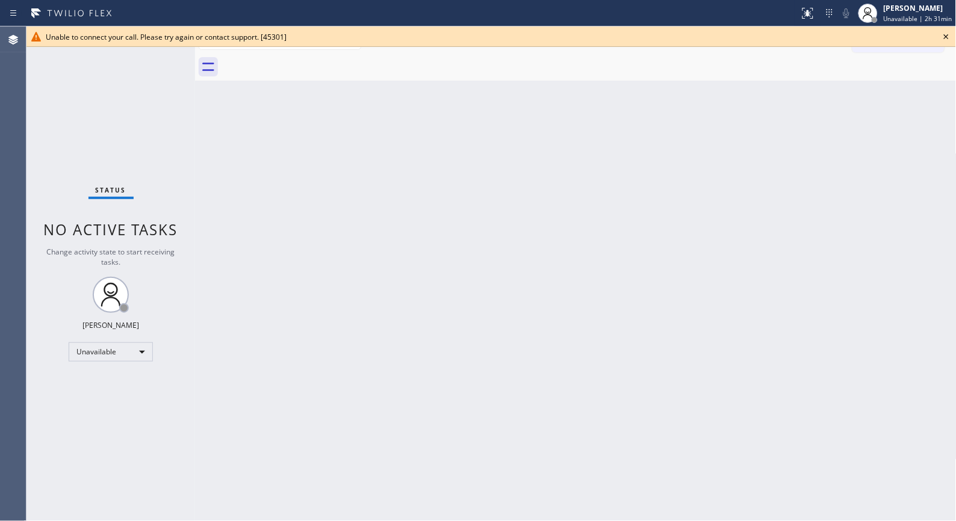
click at [947, 36] on icon at bounding box center [946, 36] width 5 height 5
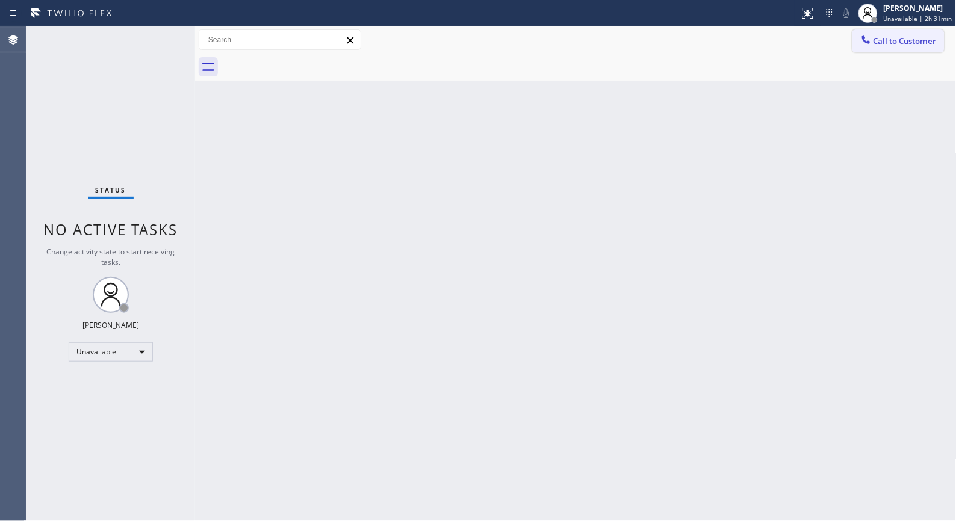
click at [916, 46] on span "Call to Customer" at bounding box center [905, 41] width 63 height 11
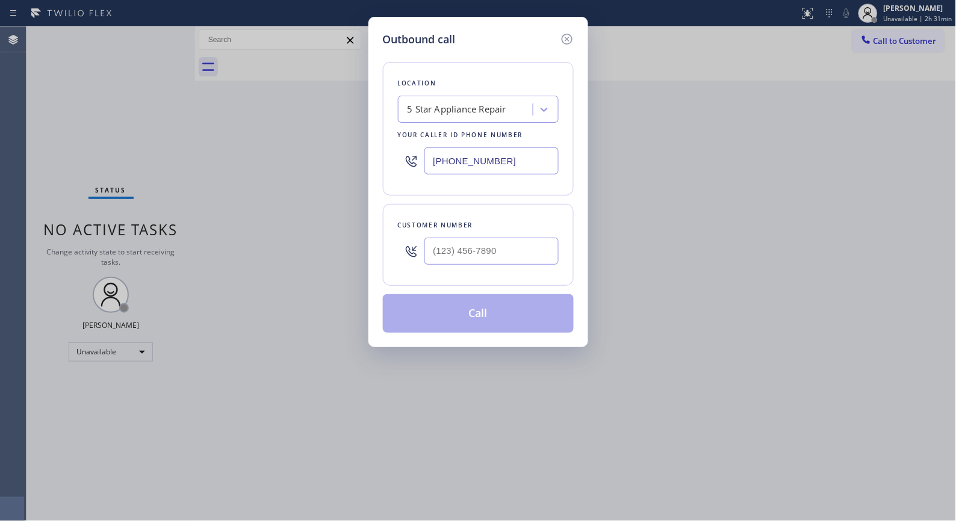
click at [459, 110] on div "5 Star Appliance Repair" at bounding box center [457, 110] width 99 height 14
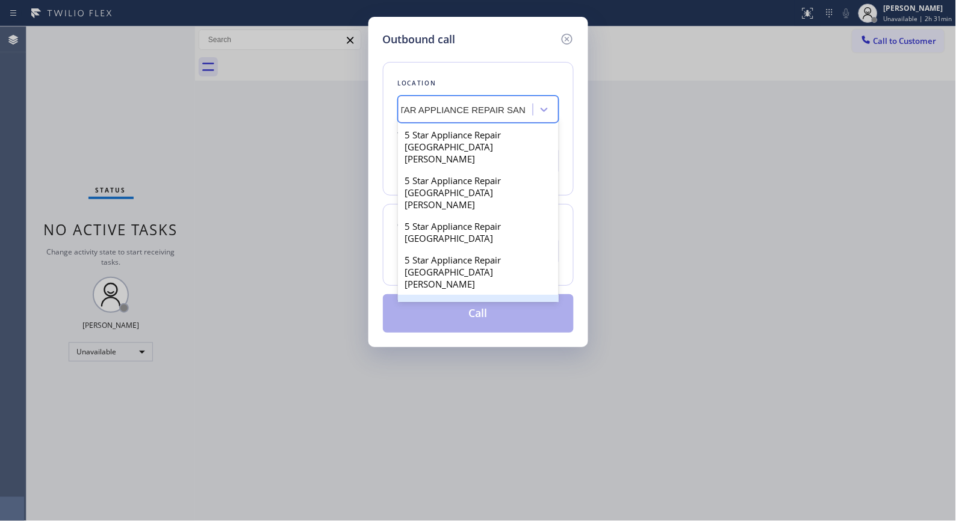
scroll to position [48, 0]
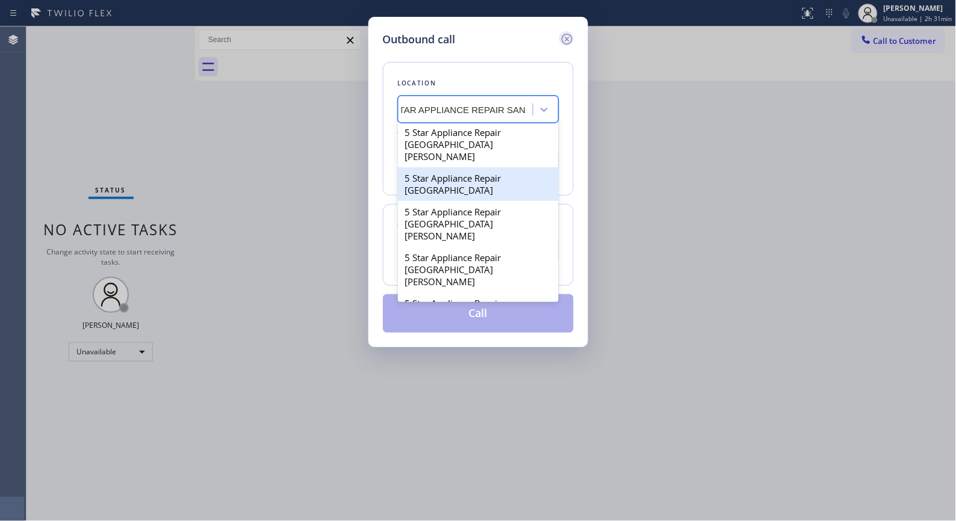
type input "5 STAR APPLIANCE REPAIR SAN"
click at [568, 39] on icon at bounding box center [567, 39] width 14 height 14
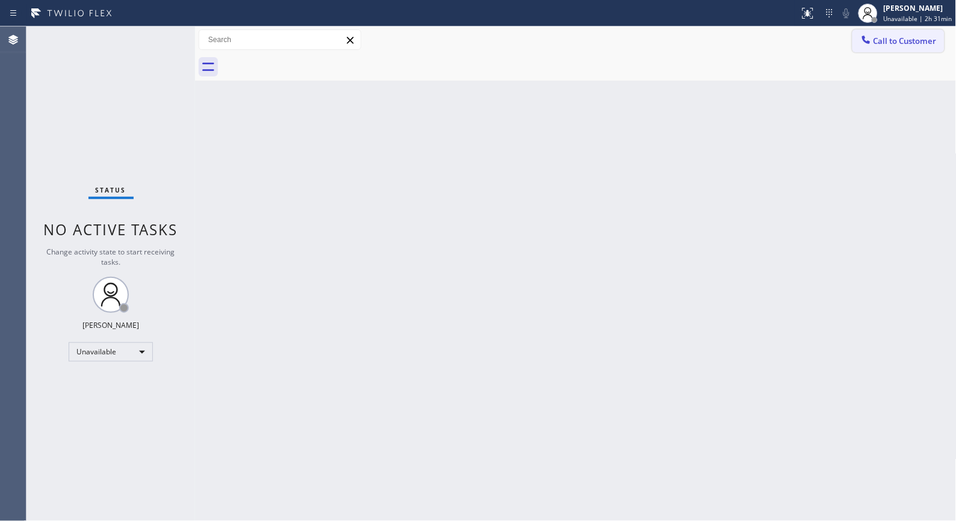
click at [905, 49] on button "Call to Customer" at bounding box center [898, 40] width 92 height 23
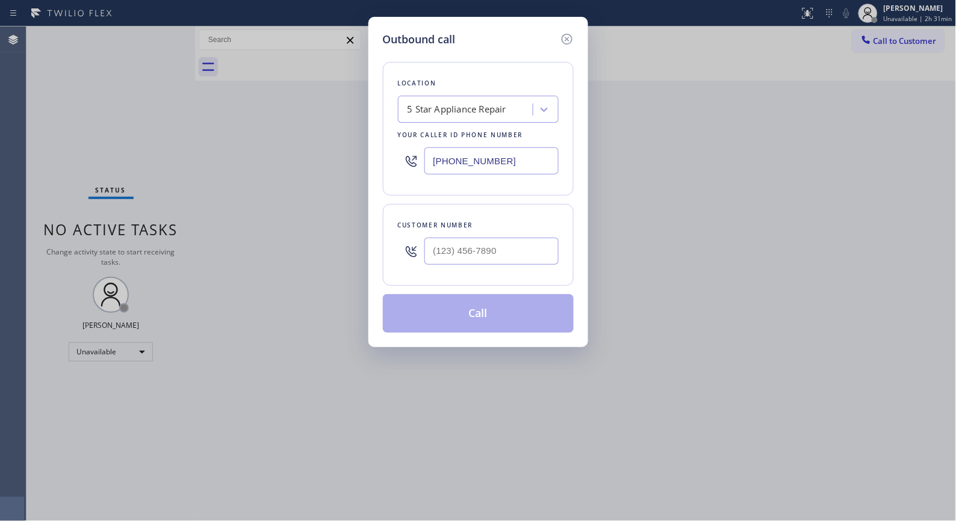
click at [488, 110] on div "5 Star Appliance Repair" at bounding box center [457, 110] width 99 height 14
type input "5 STAR APPLIANCE"
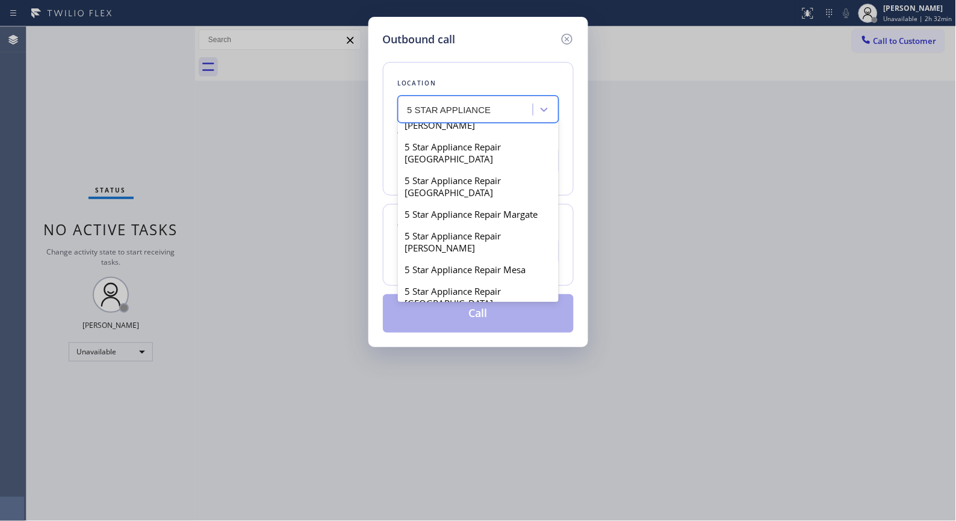
scroll to position [2542, 0]
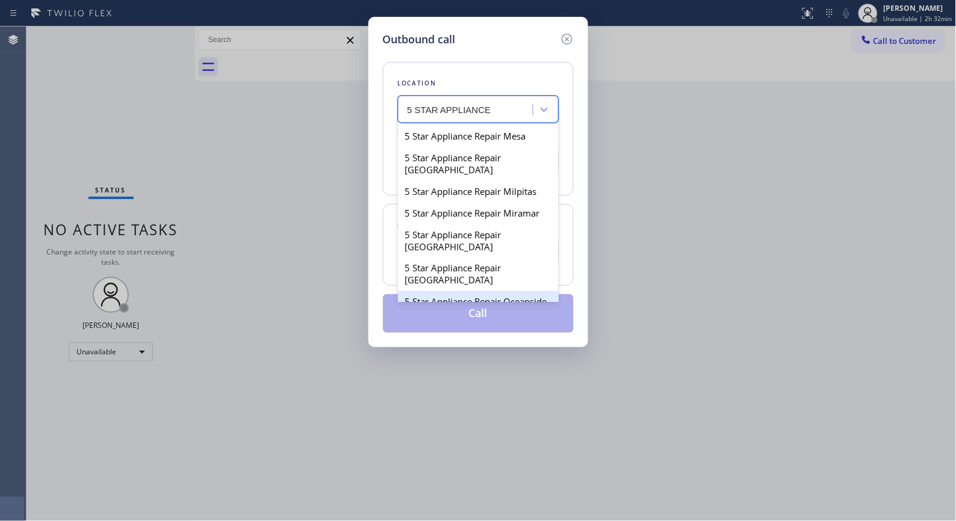
click at [455, 291] on div "5 Star Appliance Repair Oceanside" at bounding box center [478, 302] width 161 height 22
type input "[PHONE_NUMBER]"
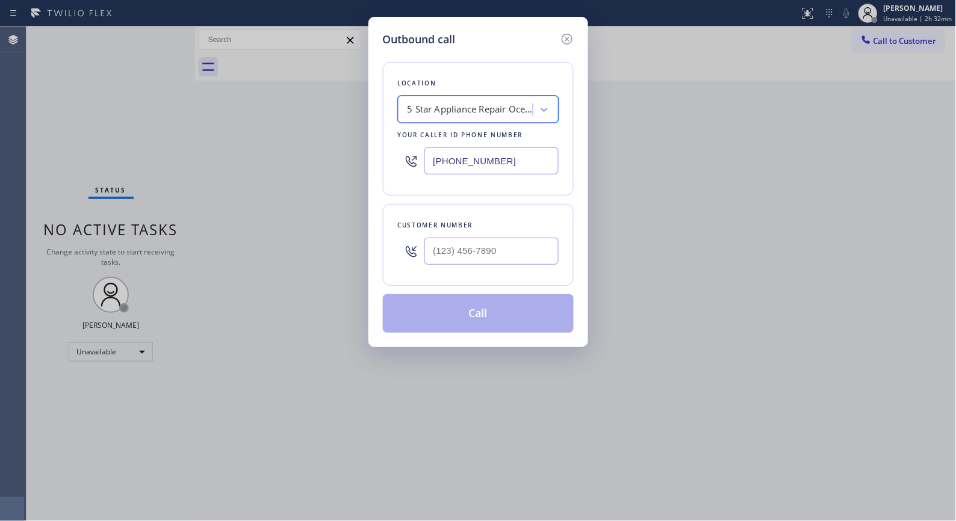
type input "(___) ___-____"
click at [494, 255] on input "(___) ___-____" at bounding box center [491, 251] width 134 height 27
type input "(___) ___-____"
click at [488, 113] on div "5 Star Appliance Repair Oceanside" at bounding box center [471, 110] width 126 height 14
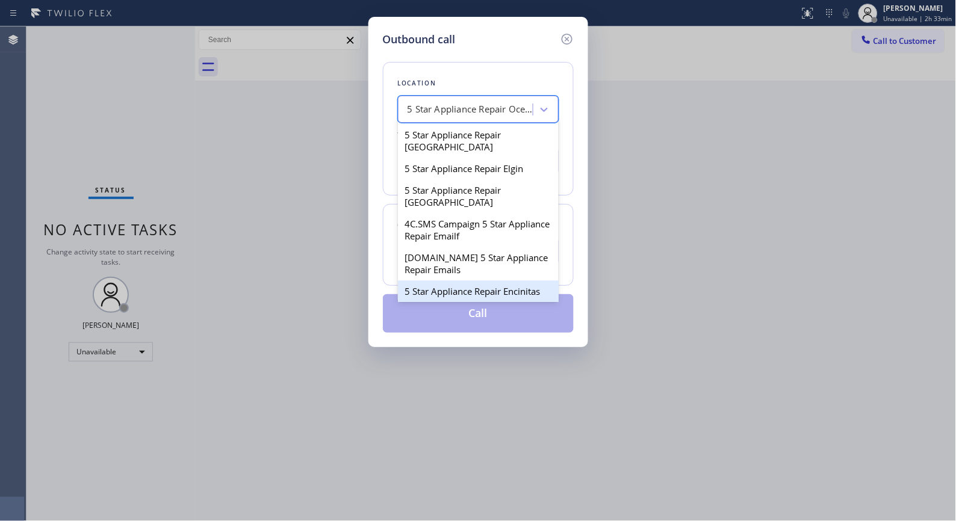
scroll to position [1806, 0]
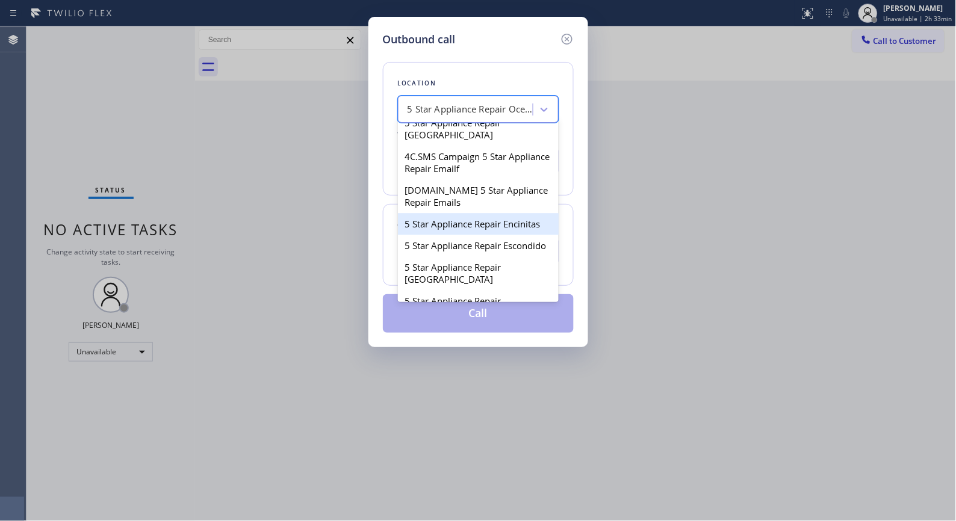
click at [439, 213] on div "5 Star Appliance Repair Encinitas" at bounding box center [478, 224] width 161 height 22
type input "[PHONE_NUMBER]"
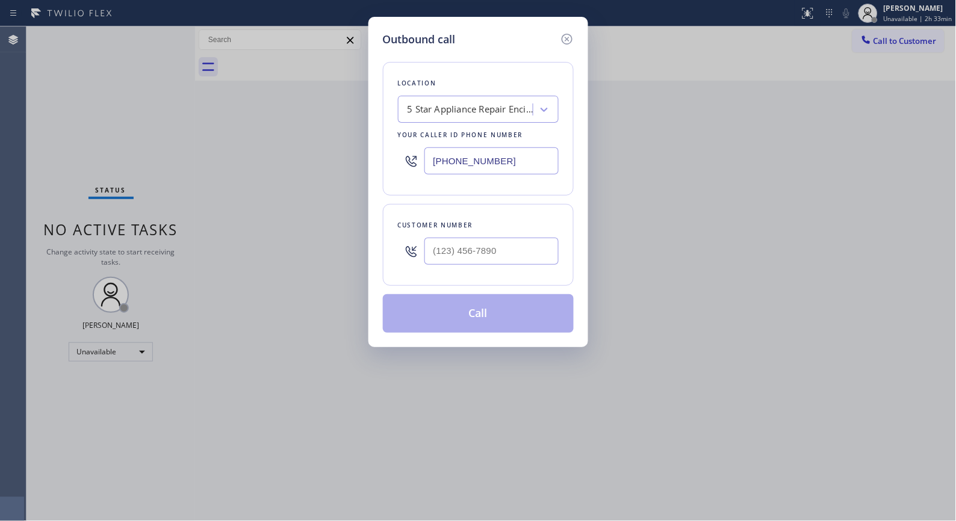
click at [512, 230] on div "Customer number" at bounding box center [478, 225] width 161 height 13
click at [509, 262] on input "(___) ___-____" at bounding box center [491, 251] width 134 height 27
paste input "858) 382-0559"
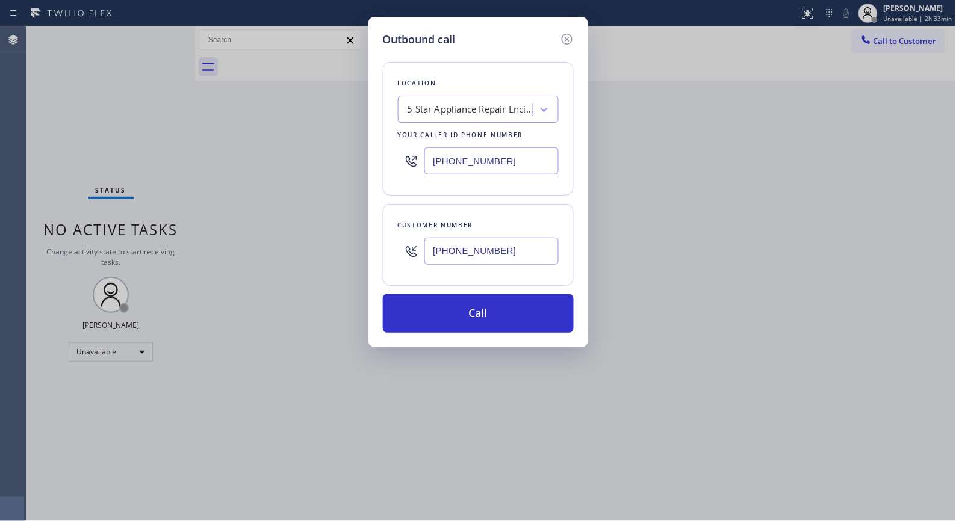
type input "[PHONE_NUMBER]"
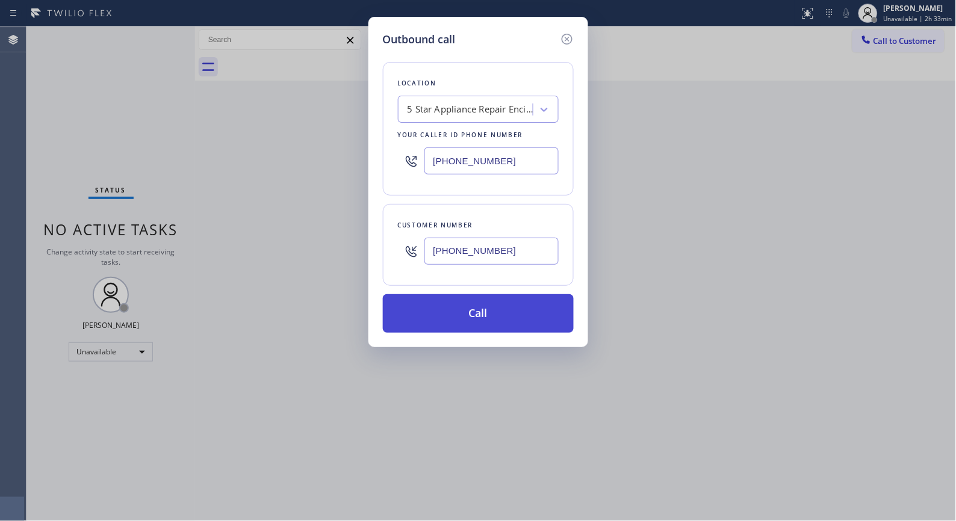
click at [482, 301] on button "Call" at bounding box center [478, 313] width 191 height 39
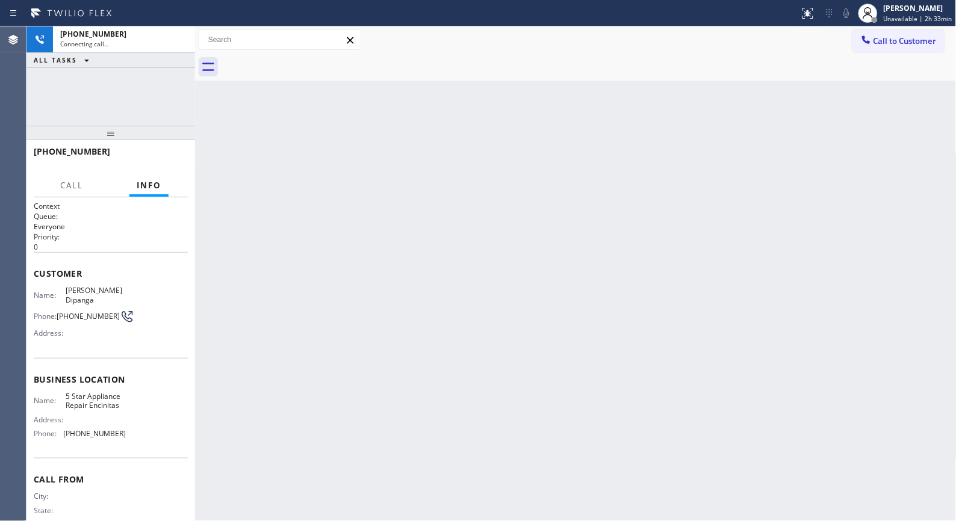
click at [527, 323] on div "Back to Dashboard Change Sender ID Customers Technicians Select a contact Outbo…" at bounding box center [576, 273] width 762 height 495
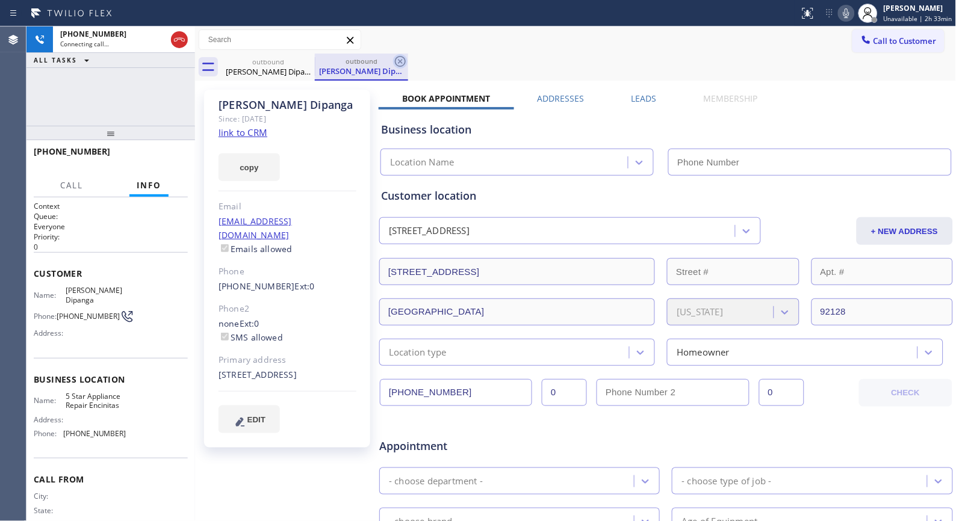
click at [406, 61] on icon at bounding box center [400, 61] width 14 height 14
type input "[PHONE_NUMBER]"
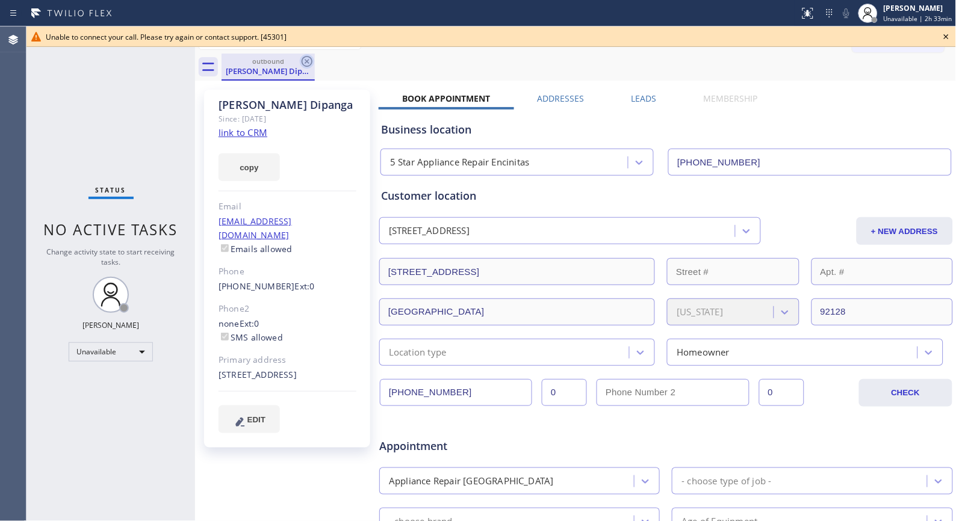
click at [300, 61] on icon at bounding box center [307, 61] width 14 height 14
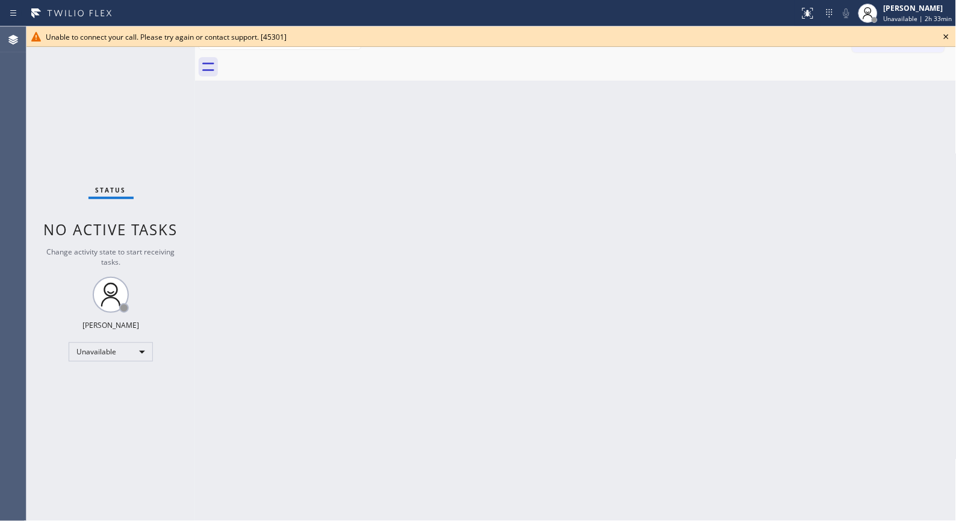
click at [948, 37] on icon at bounding box center [946, 36] width 14 height 14
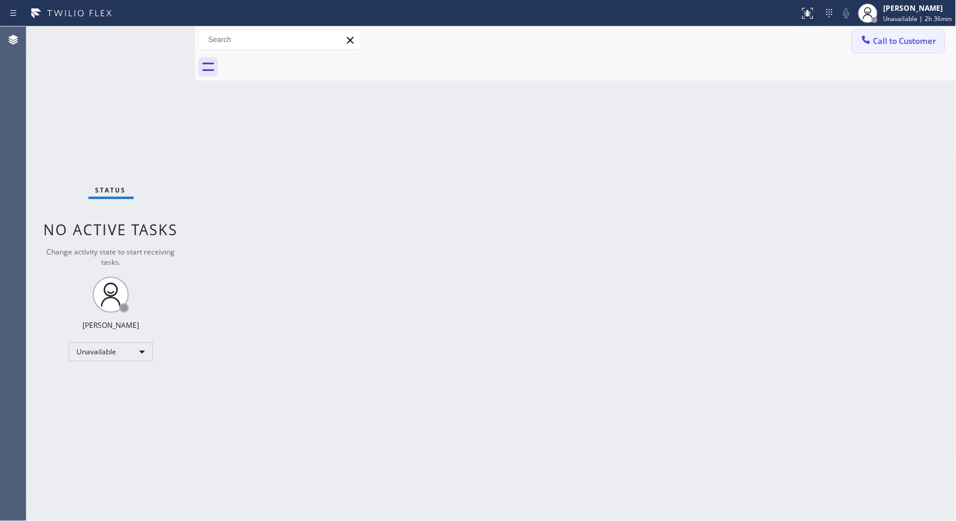
click at [904, 47] on button "Call to Customer" at bounding box center [898, 40] width 92 height 23
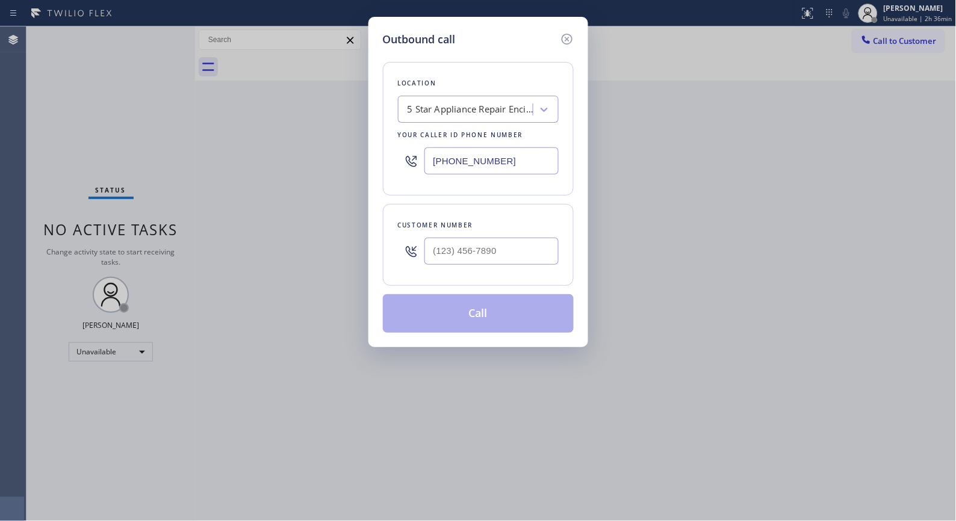
drag, startPoint x: 527, startPoint y: 152, endPoint x: 356, endPoint y: 135, distance: 172.4
click at [364, 138] on div "Outbound call Location 5 Star Appliance Repair Encinitas Your caller id phone n…" at bounding box center [478, 260] width 956 height 521
paste input "86) 661-1617"
type input "[PHONE_NUMBER]"
drag, startPoint x: 533, startPoint y: 249, endPoint x: 383, endPoint y: 211, distance: 154.6
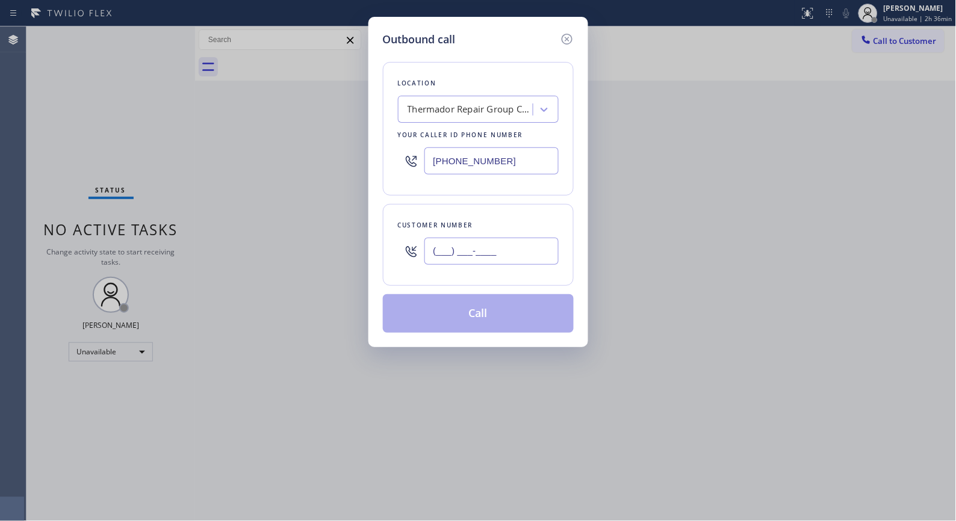
click at [388, 245] on div "Customer number (___) ___-____" at bounding box center [478, 245] width 191 height 82
paste input "561) 221-5090"
type input "[PHONE_NUMBER]"
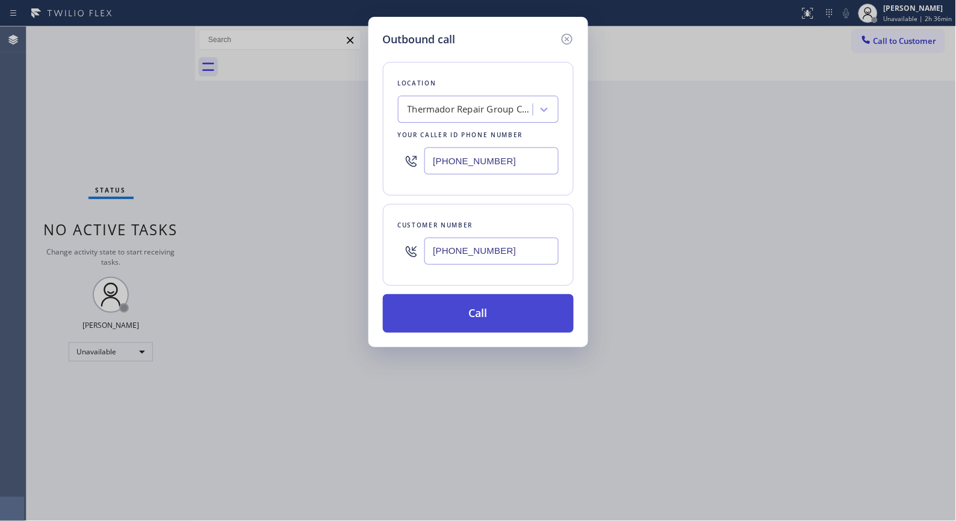
click at [504, 308] on button "Call" at bounding box center [478, 313] width 191 height 39
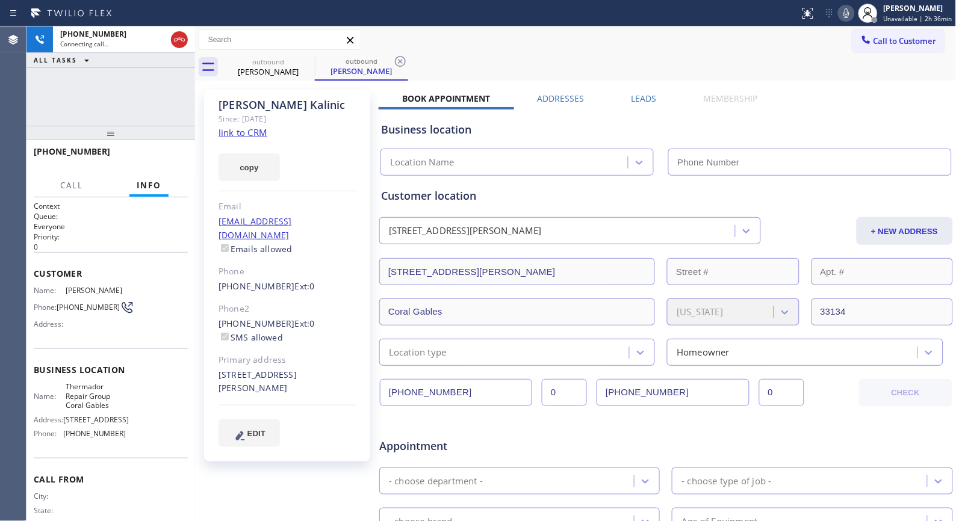
type input "[PHONE_NUMBER]"
click at [397, 66] on icon at bounding box center [400, 61] width 14 height 14
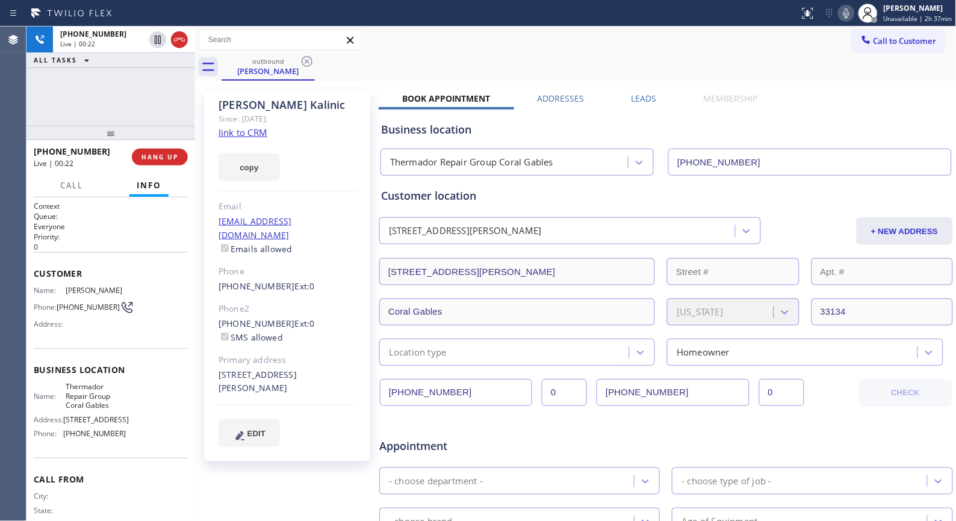
click at [846, 17] on icon at bounding box center [846, 13] width 14 height 14
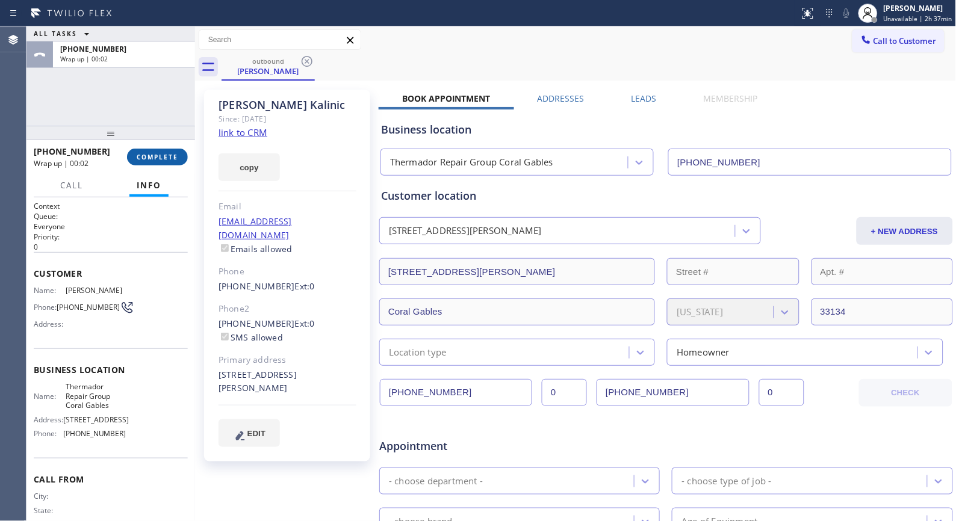
click at [155, 151] on button "COMPLETE" at bounding box center [157, 157] width 61 height 17
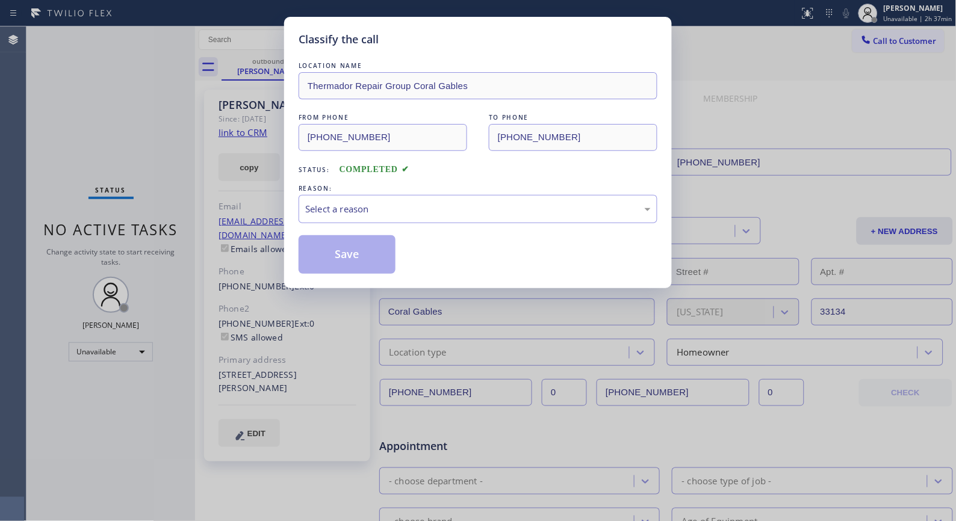
click at [158, 157] on div "Classify the call LOCATION NAME Thermador Repair Group Coral Gables FROM PHONE …" at bounding box center [478, 260] width 956 height 521
click at [414, 207] on div "Select a reason" at bounding box center [478, 209] width 346 height 14
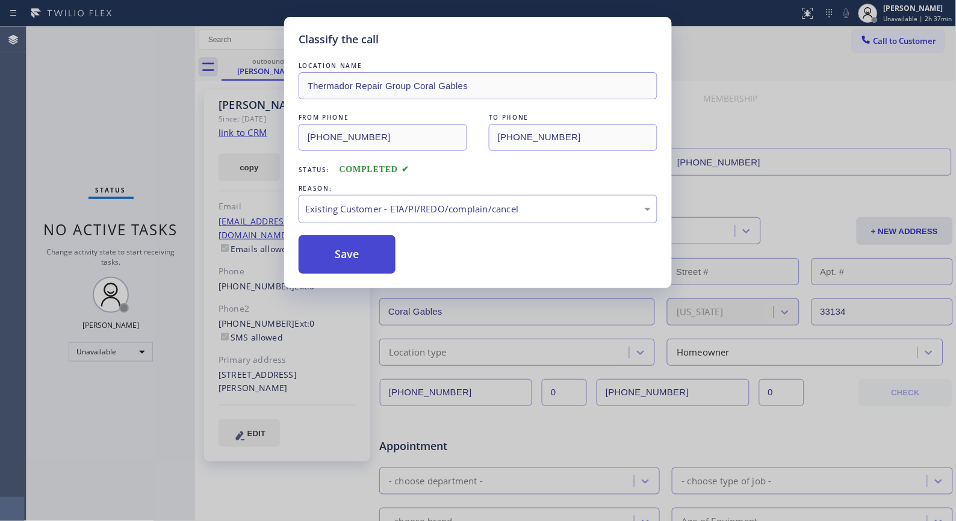
click at [347, 251] on button "Save" at bounding box center [347, 254] width 97 height 39
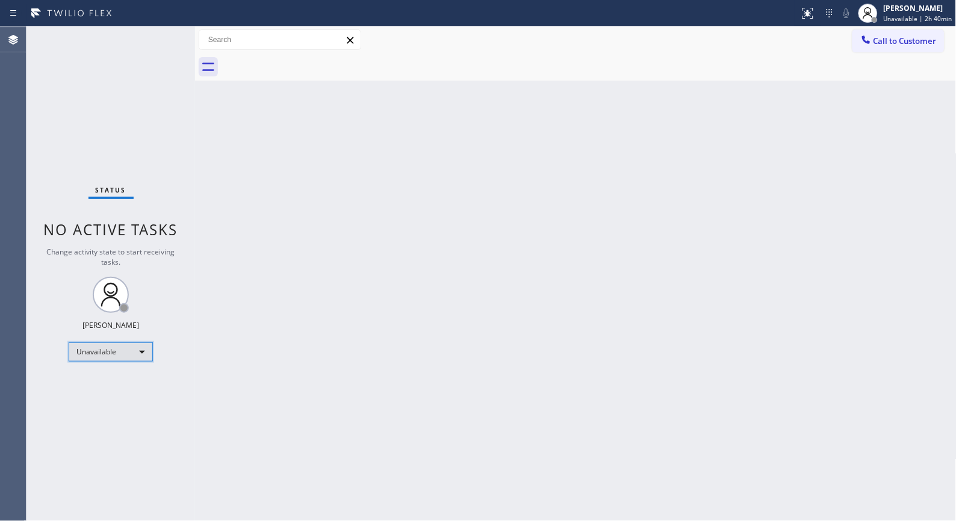
click at [128, 352] on div "Unavailable" at bounding box center [111, 352] width 84 height 19
click at [99, 408] on li "Break" at bounding box center [110, 413] width 82 height 14
click at [624, 311] on div "Back to Dashboard Change Sender ID Customers Technicians Select a contact Outbo…" at bounding box center [576, 273] width 762 height 495
click at [334, 265] on div "Back to Dashboard Change Sender ID Customers Technicians Select a contact Outbo…" at bounding box center [576, 273] width 762 height 495
click at [924, 14] on span "Break | 12:45" at bounding box center [913, 18] width 40 height 8
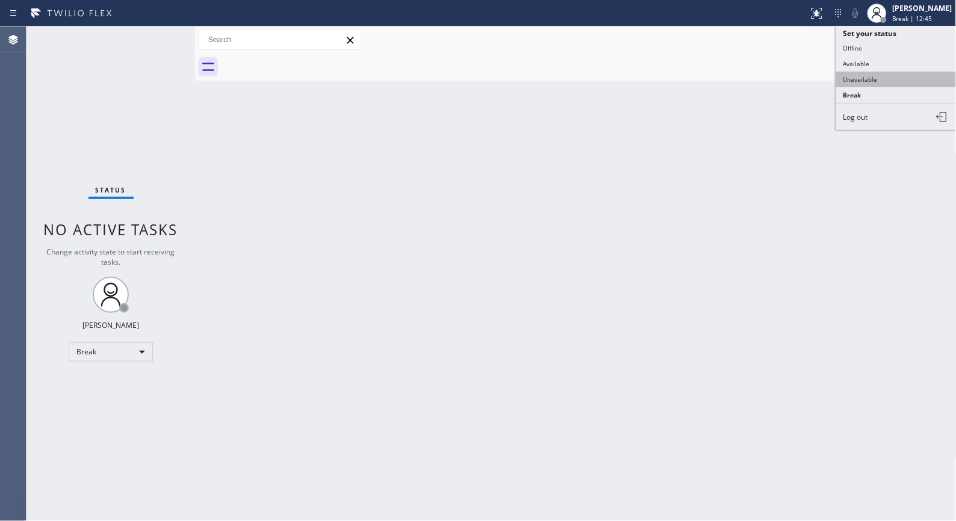
click at [876, 80] on button "Unavailable" at bounding box center [896, 80] width 120 height 16
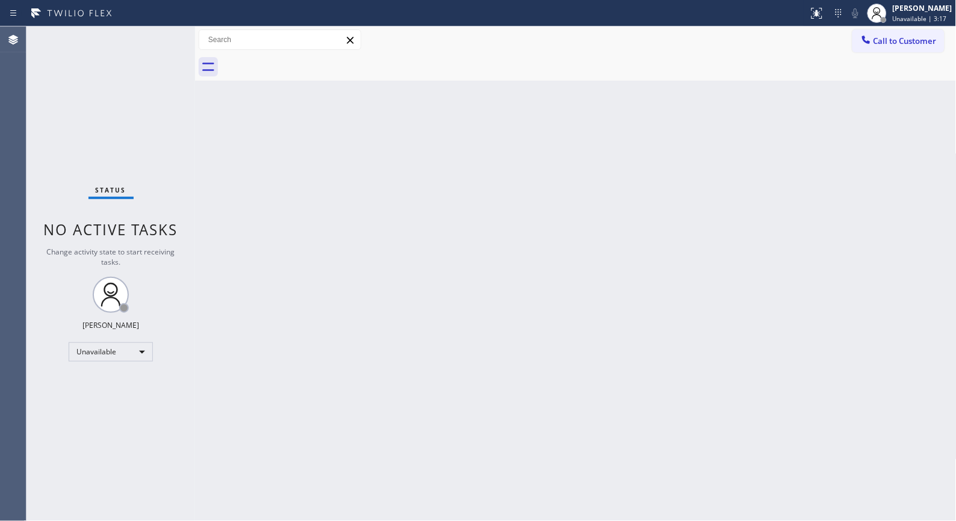
click at [385, 369] on div "Back to Dashboard Change Sender ID Customers Technicians Select a contact Outbo…" at bounding box center [576, 273] width 762 height 495
click at [889, 46] on button "Call to Customer" at bounding box center [898, 40] width 92 height 23
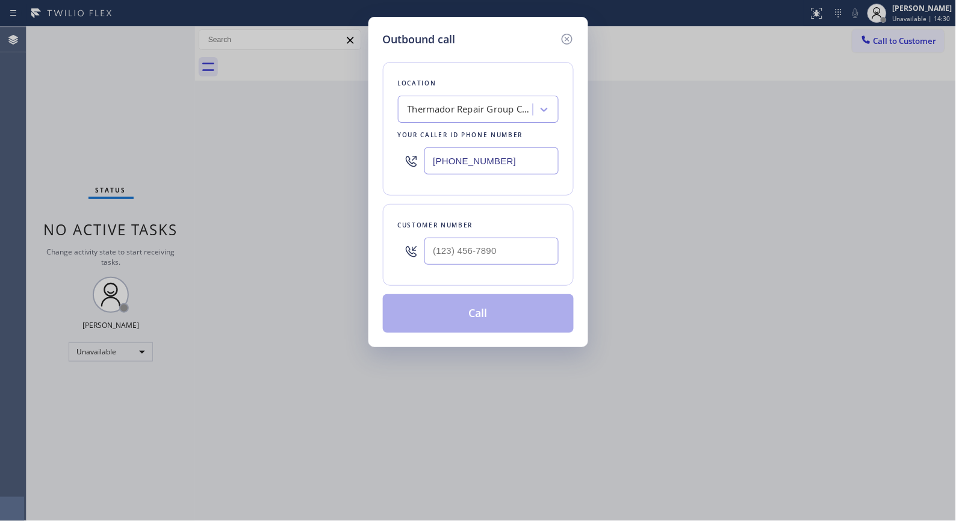
drag, startPoint x: 542, startPoint y: 163, endPoint x: 387, endPoint y: 153, distance: 155.0
click at [387, 153] on div "Location Thermador Repair Group Coral Gables Your caller id phone number [PHONE…" at bounding box center [478, 129] width 191 height 134
paste input "951) 756-2755"
type input "[PHONE_NUMBER]"
drag, startPoint x: 408, startPoint y: 260, endPoint x: 391, endPoint y: 251, distance: 19.1
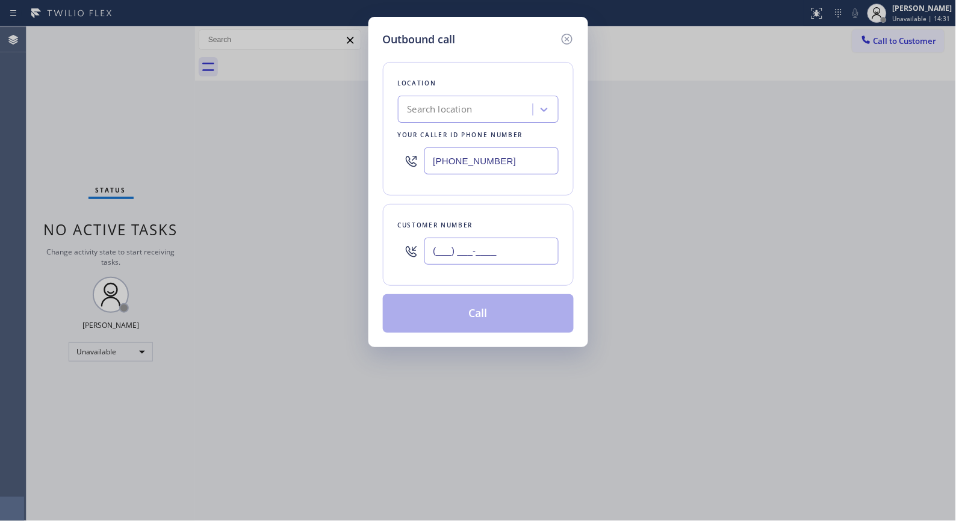
click at [393, 258] on div "Customer number (___) ___-____" at bounding box center [478, 245] width 191 height 82
paste input "951) 756-2755"
type input "[PHONE_NUMBER]"
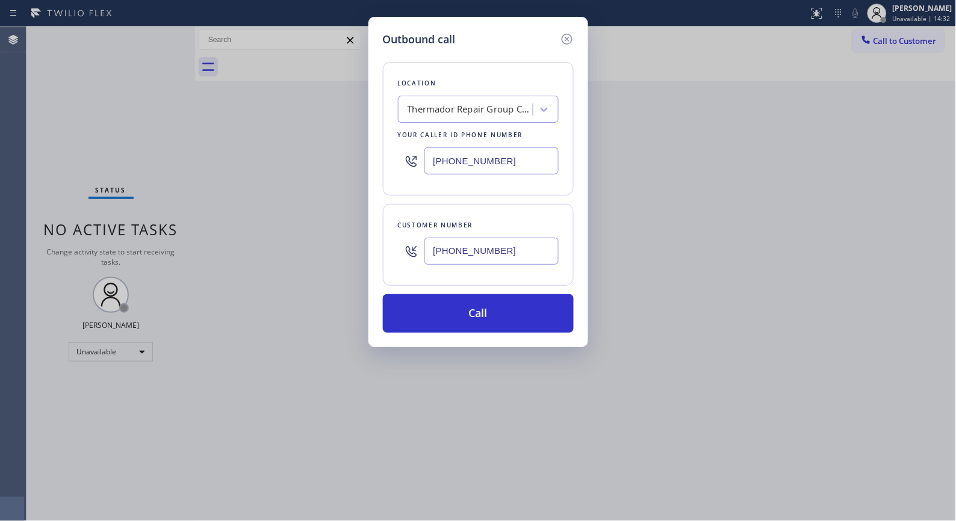
type input "[PHONE_NUMBER]"
drag, startPoint x: 520, startPoint y: 160, endPoint x: 401, endPoint y: 161, distance: 118.6
click at [401, 161] on div "[PHONE_NUMBER]" at bounding box center [478, 160] width 161 height 39
paste input "213) 893-8209"
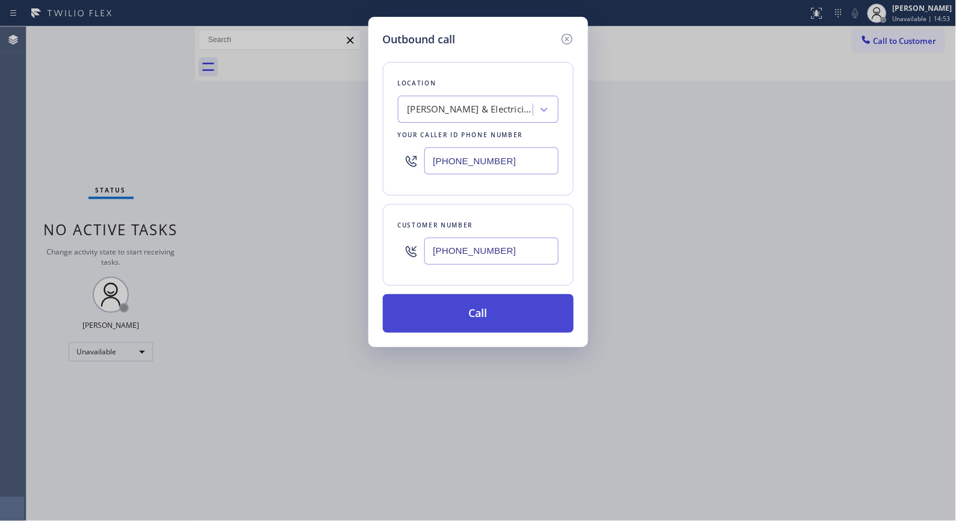
type input "[PHONE_NUMBER]"
click at [498, 319] on button "Call" at bounding box center [478, 313] width 191 height 39
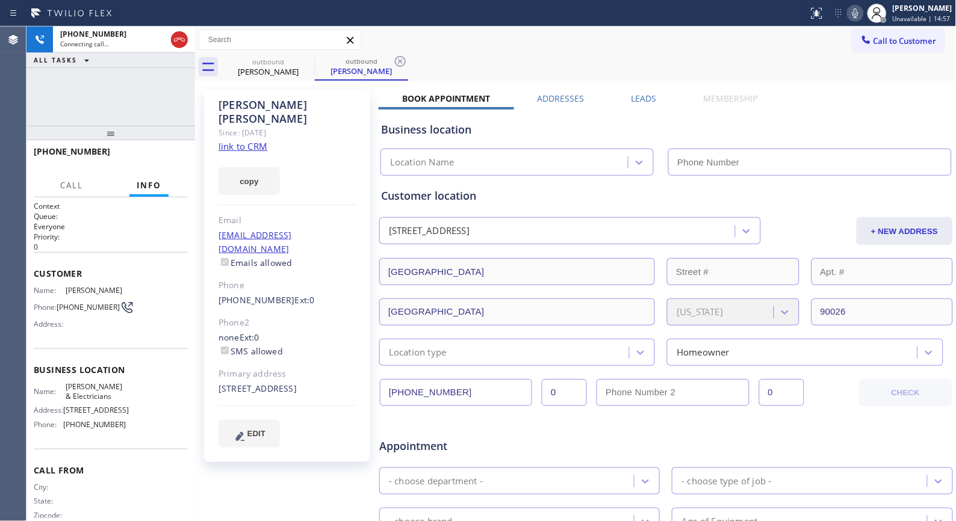
type input "[PHONE_NUMBER]"
drag, startPoint x: 401, startPoint y: 56, endPoint x: 383, endPoint y: 0, distance: 58.8
click at [401, 56] on icon at bounding box center [400, 61] width 11 height 11
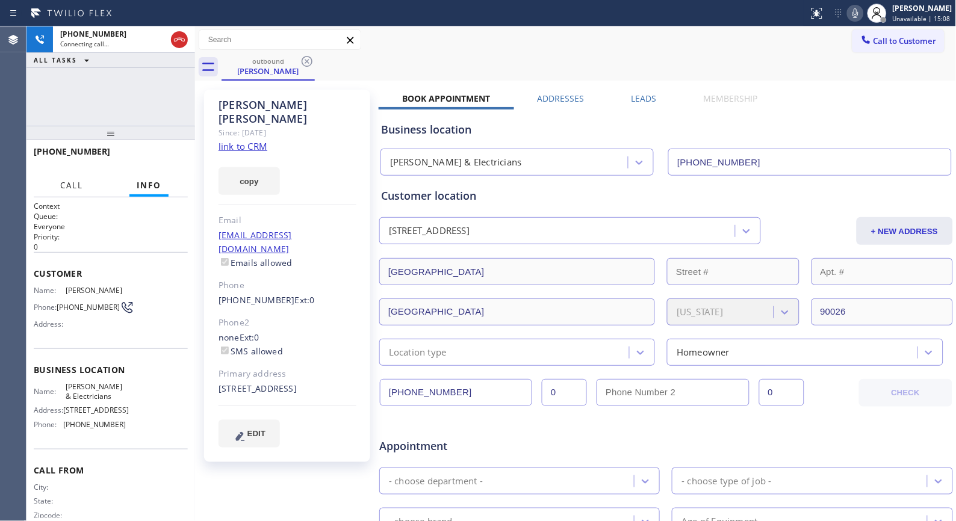
click at [83, 185] on button "Call" at bounding box center [71, 185] width 37 height 23
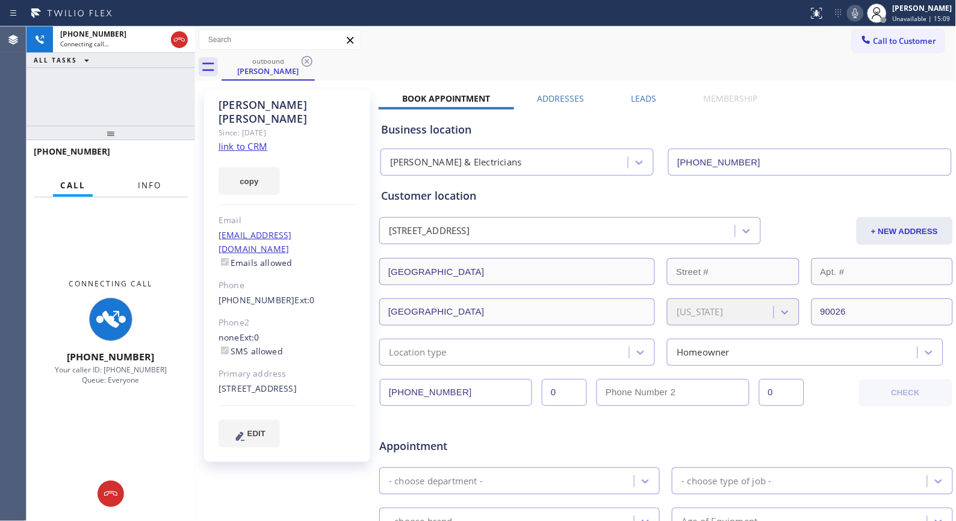
click at [152, 189] on span "Info" at bounding box center [149, 185] width 23 height 11
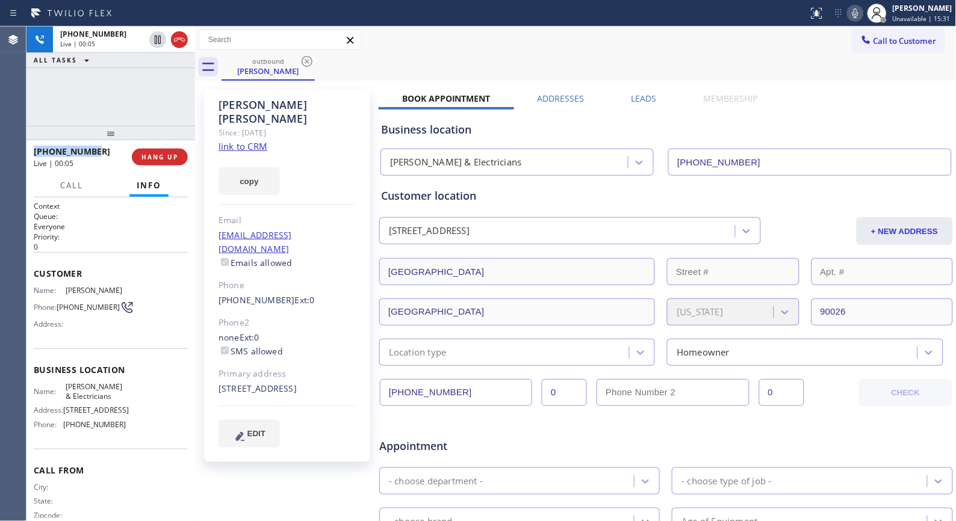
drag, startPoint x: 80, startPoint y: 154, endPoint x: 34, endPoint y: 152, distance: 45.8
click at [34, 152] on div "[PHONE_NUMBER]" at bounding box center [79, 151] width 90 height 11
copy span "[PHONE_NUMBER]"
click at [161, 159] on span "HANG UP" at bounding box center [159, 157] width 37 height 8
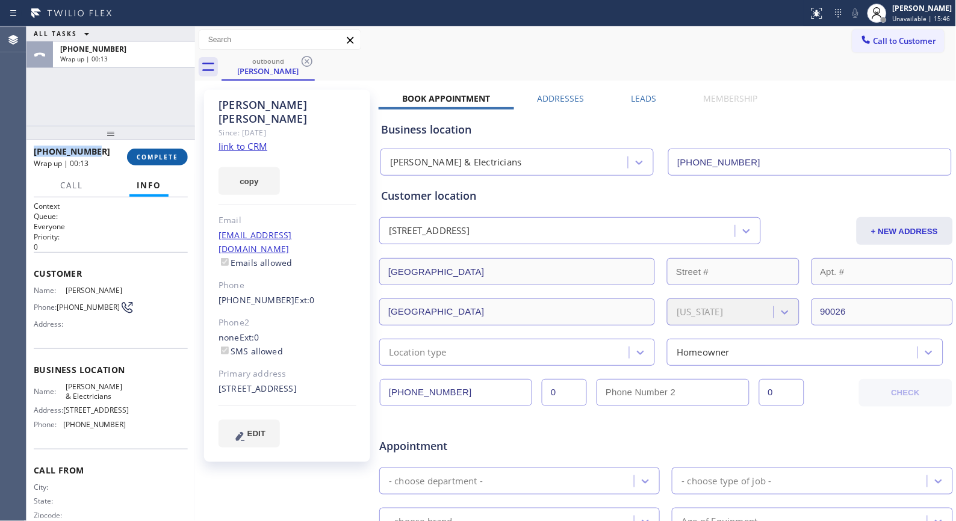
click at [159, 155] on span "COMPLETE" at bounding box center [158, 157] width 42 height 8
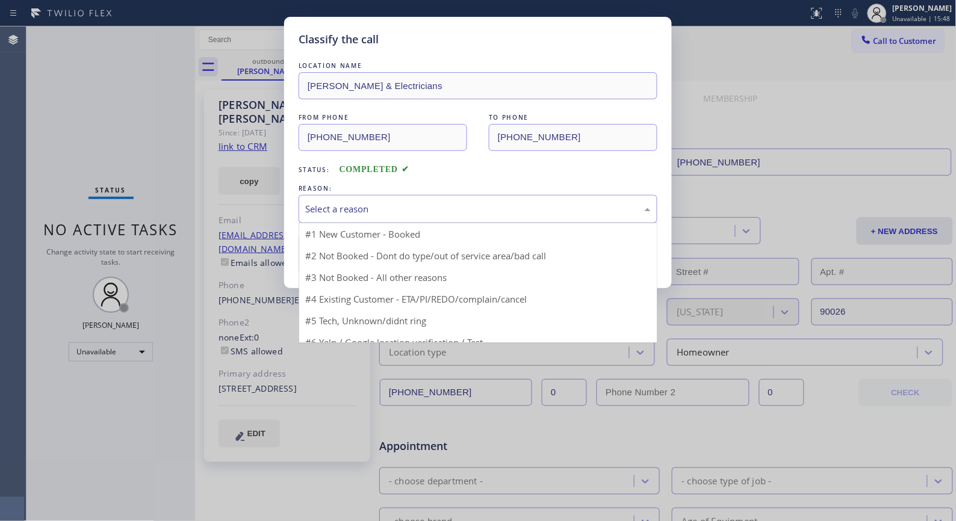
click at [417, 208] on div "Select a reason" at bounding box center [478, 209] width 346 height 14
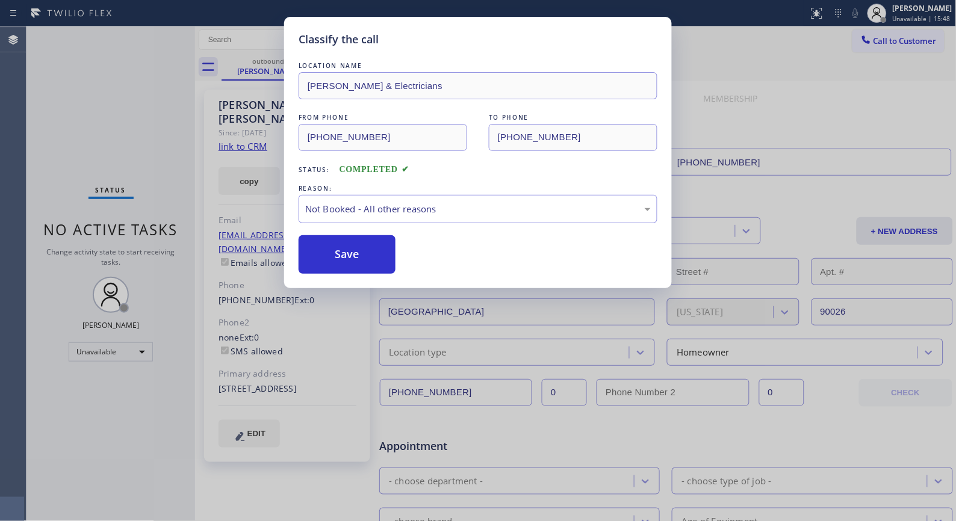
click at [359, 252] on button "Save" at bounding box center [347, 254] width 97 height 39
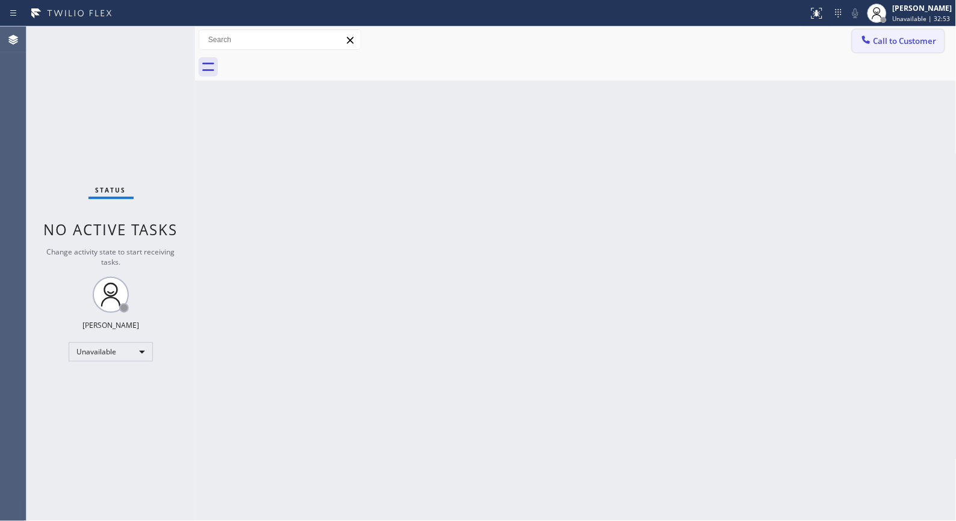
click at [897, 39] on span "Call to Customer" at bounding box center [905, 41] width 63 height 11
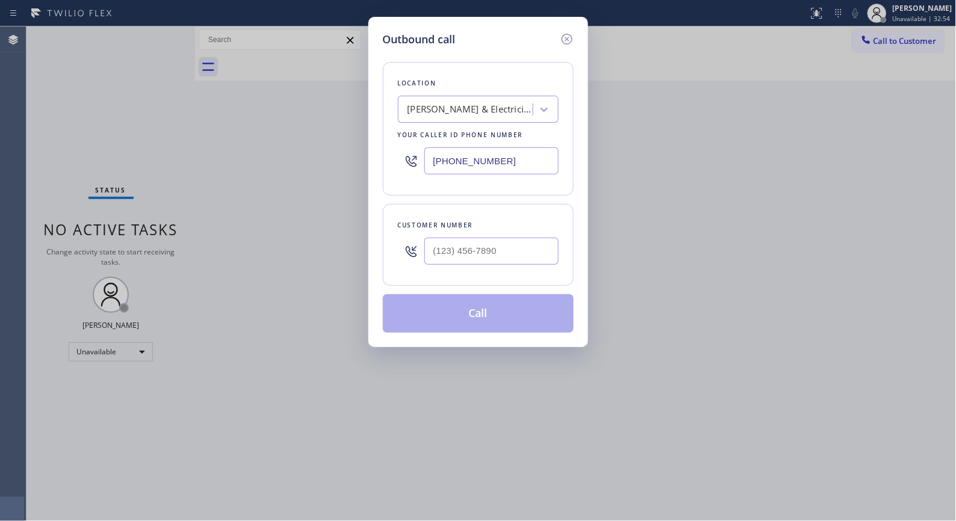
drag, startPoint x: 495, startPoint y: 243, endPoint x: 380, endPoint y: 217, distance: 117.3
click at [378, 222] on div "Outbound call Location [PERSON_NAME] & Electricians Your caller id phone number…" at bounding box center [478, 182] width 220 height 331
paste input "305) 877-1308"
drag, startPoint x: 477, startPoint y: 255, endPoint x: 393, endPoint y: 226, distance: 88.5
click at [399, 237] on div "[PHONE_NUMBER]" at bounding box center [478, 251] width 161 height 39
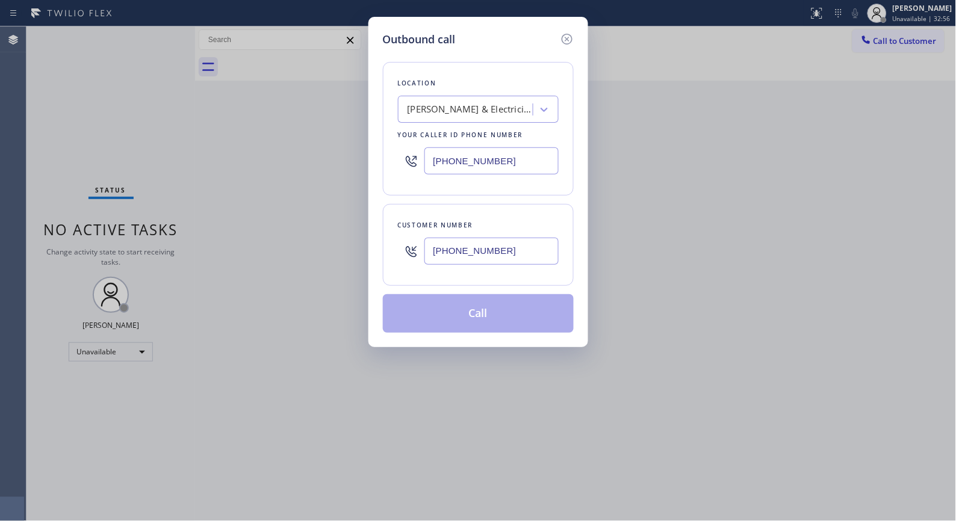
type input "[PHONE_NUMBER]"
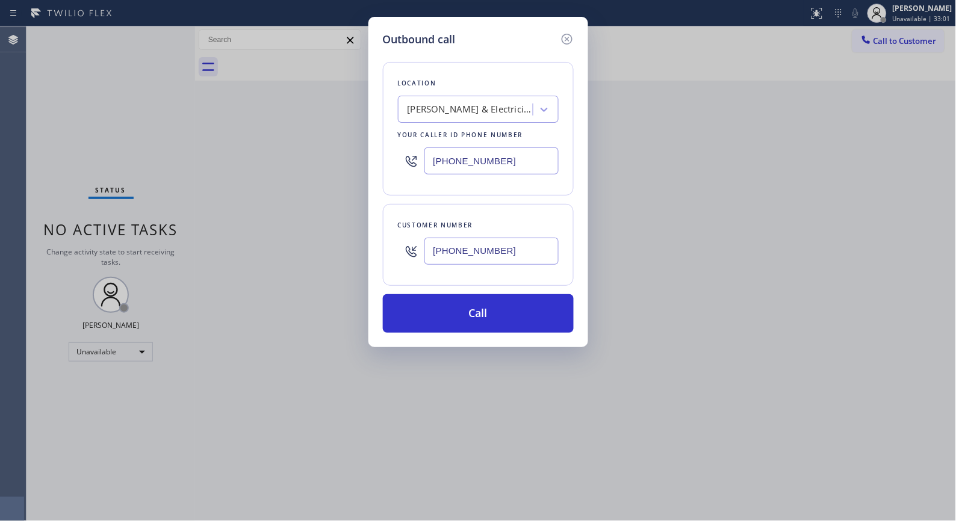
drag, startPoint x: 486, startPoint y: 164, endPoint x: 305, endPoint y: 139, distance: 183.6
click at [359, 158] on div "Outbound call Location [PERSON_NAME] & Electricians Your caller id phone number…" at bounding box center [478, 260] width 956 height 521
paste input "786) 485-1174"
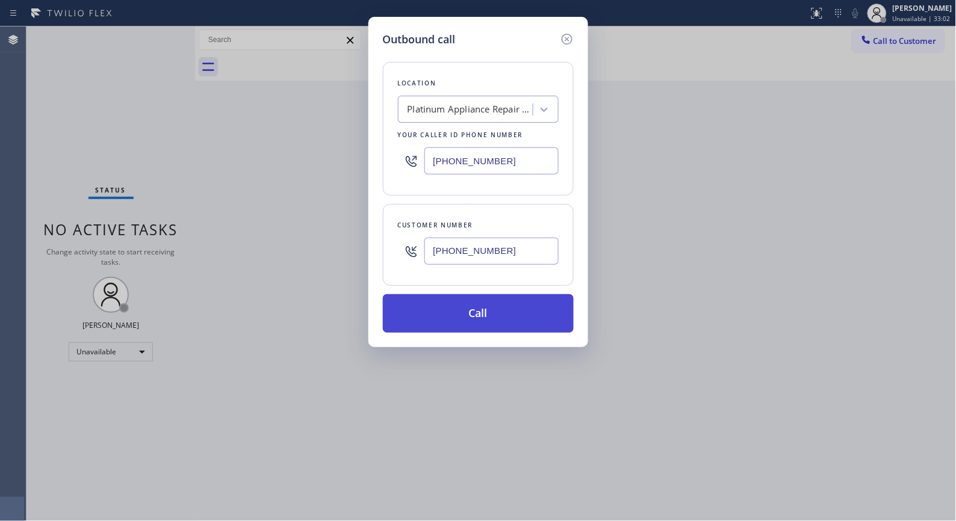
type input "[PHONE_NUMBER]"
click at [467, 308] on button "Call" at bounding box center [478, 313] width 191 height 39
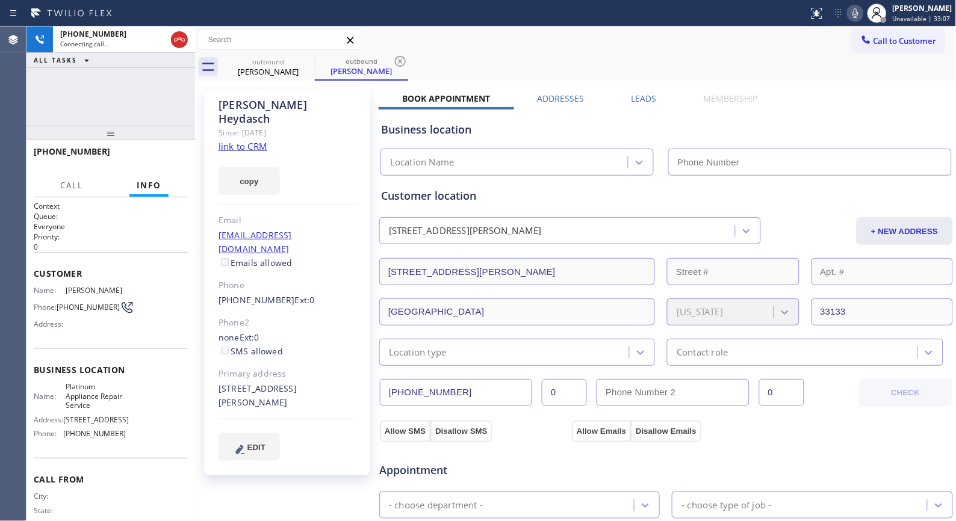
type input "[PHONE_NUMBER]"
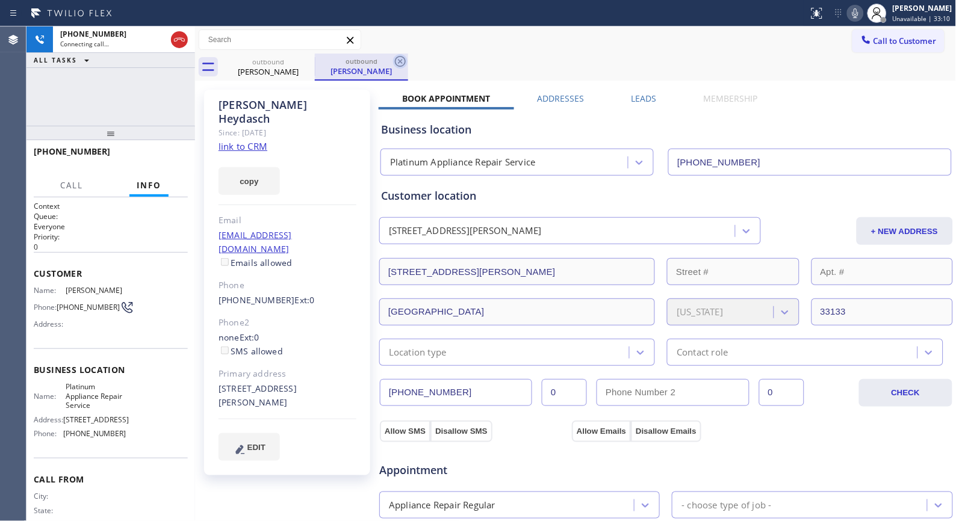
click at [400, 67] on icon at bounding box center [400, 61] width 14 height 14
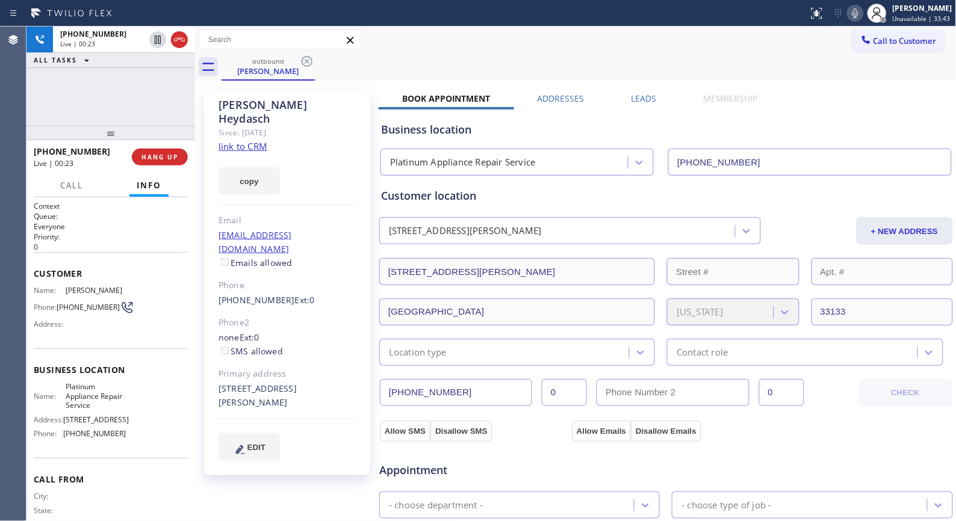
click at [863, 19] on icon at bounding box center [855, 13] width 14 height 14
click at [763, 63] on div "outbound [PERSON_NAME]" at bounding box center [589, 67] width 735 height 27
click at [635, 66] on div "outbound [PERSON_NAME]" at bounding box center [589, 67] width 735 height 27
click at [862, 19] on icon at bounding box center [855, 13] width 14 height 14
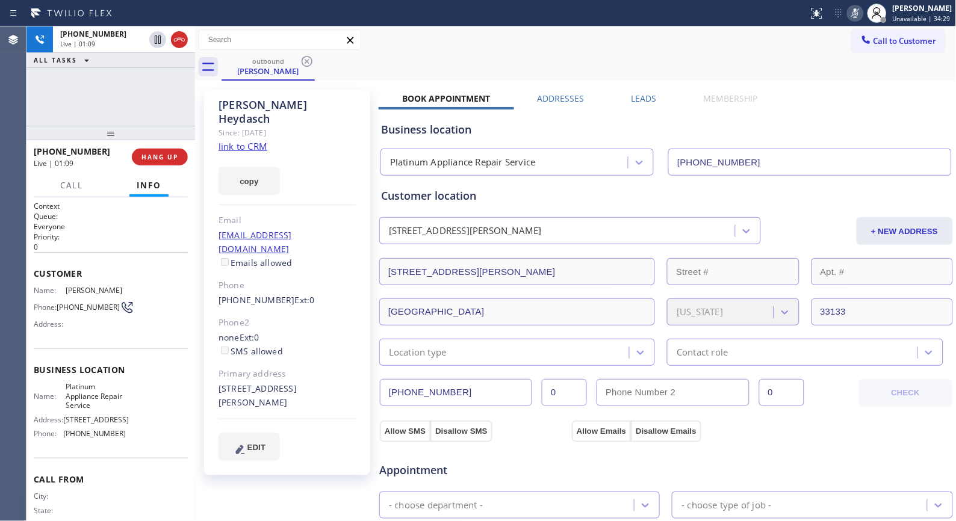
click at [858, 14] on icon at bounding box center [855, 13] width 6 height 10
click at [503, 70] on div "outbound [PERSON_NAME]" at bounding box center [589, 67] width 735 height 27
click at [143, 95] on div "[PHONE_NUMBER] Live | 01:22 ALL TASKS ALL TASKS ACTIVE TASKS TASKS IN WRAP UP" at bounding box center [110, 75] width 169 height 99
click at [148, 104] on div "[PHONE_NUMBER] Live | 01:24 ALL TASKS ALL TASKS ACTIVE TASKS TASKS IN WRAP UP" at bounding box center [110, 75] width 169 height 99
click at [160, 108] on div "[PHONE_NUMBER] Live | 01:25 ALL TASKS ALL TASKS ACTIVE TASKS TASKS IN WRAP UP" at bounding box center [110, 75] width 169 height 99
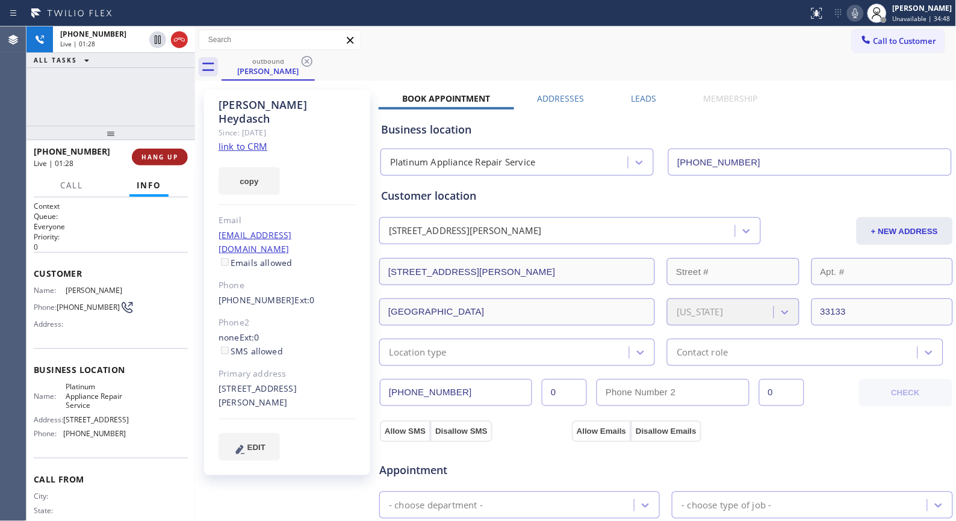
click at [173, 157] on span "HANG UP" at bounding box center [159, 157] width 37 height 8
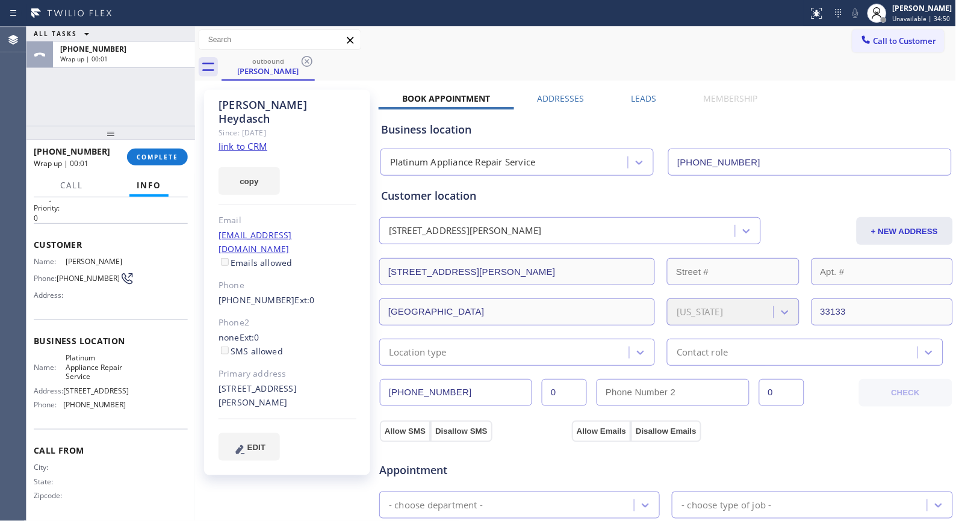
scroll to position [43, 0]
click at [133, 147] on div "[PHONE_NUMBER] Wrap up | 02:50 COMPLETE" at bounding box center [111, 156] width 154 height 31
click at [147, 158] on span "COMPLETE" at bounding box center [158, 157] width 42 height 8
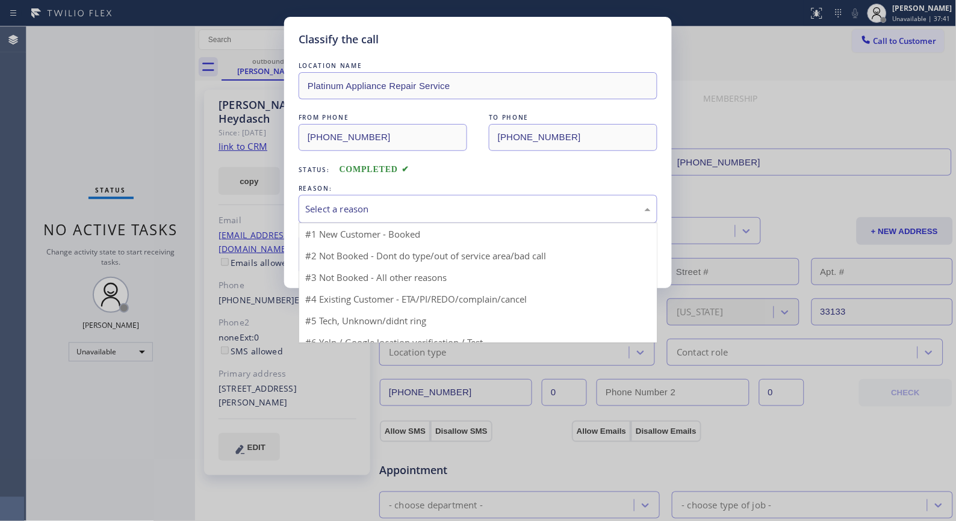
click at [482, 206] on div "Select a reason" at bounding box center [478, 209] width 346 height 14
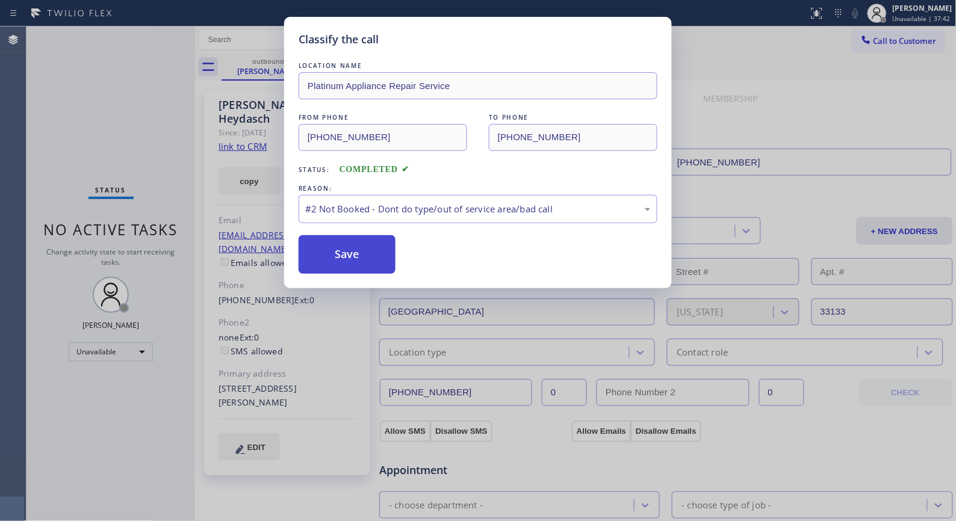
click at [334, 253] on button "Save" at bounding box center [347, 254] width 97 height 39
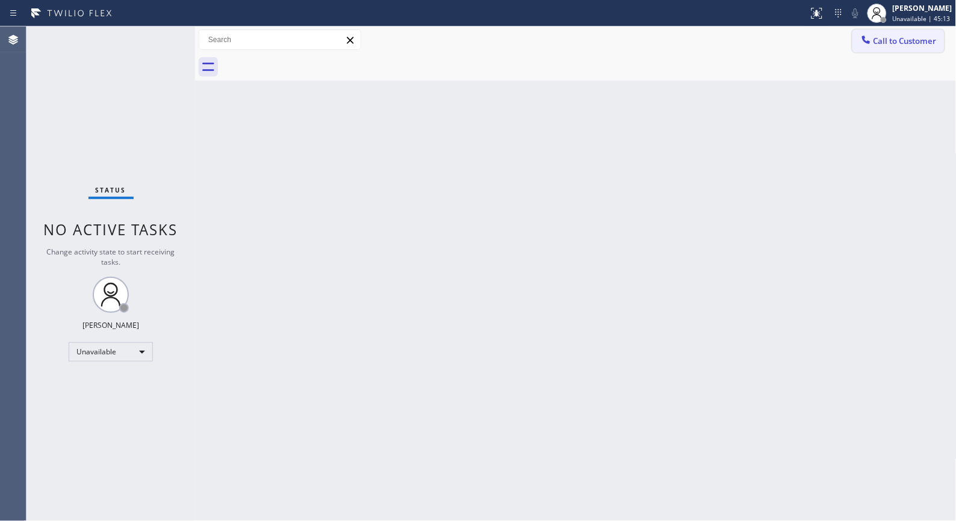
click at [886, 42] on span "Call to Customer" at bounding box center [905, 41] width 63 height 11
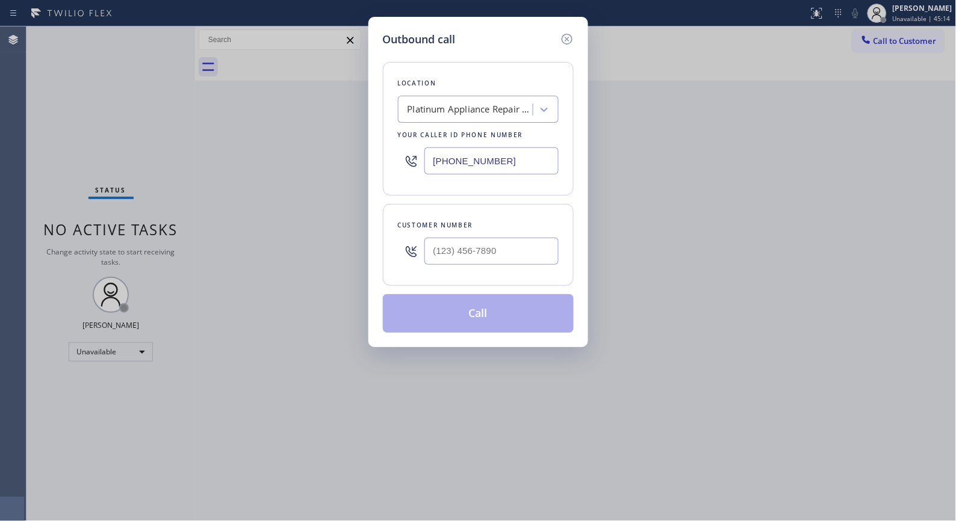
drag, startPoint x: 532, startPoint y: 155, endPoint x: 370, endPoint y: 92, distance: 174.1
click at [377, 107] on div "Outbound call Location Platinum Appliance Repair Service Your caller id phone n…" at bounding box center [478, 182] width 220 height 331
paste input "424) 289-6505"
type input "[PHONE_NUMBER]"
drag, startPoint x: 508, startPoint y: 247, endPoint x: 359, endPoint y: 225, distance: 150.4
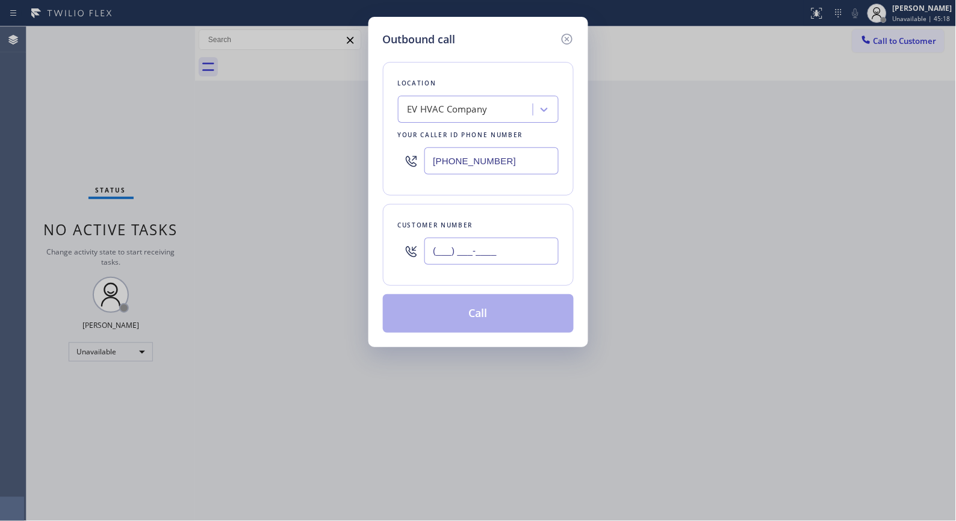
click at [362, 229] on div "Outbound call Location EV HVAC Company Your caller id phone number [PHONE_NUMBE…" at bounding box center [478, 260] width 956 height 521
paste input "213) 624-9258"
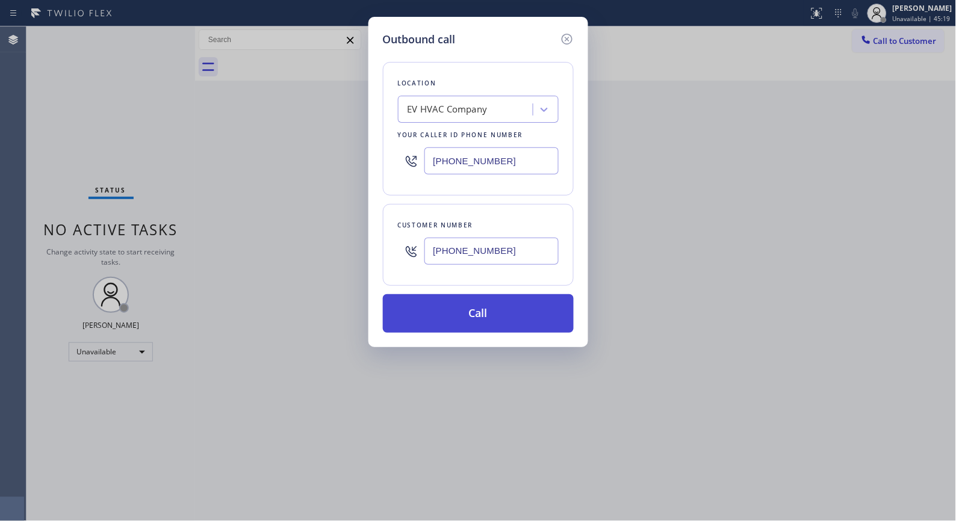
type input "[PHONE_NUMBER]"
click at [498, 315] on button "Call" at bounding box center [478, 313] width 191 height 39
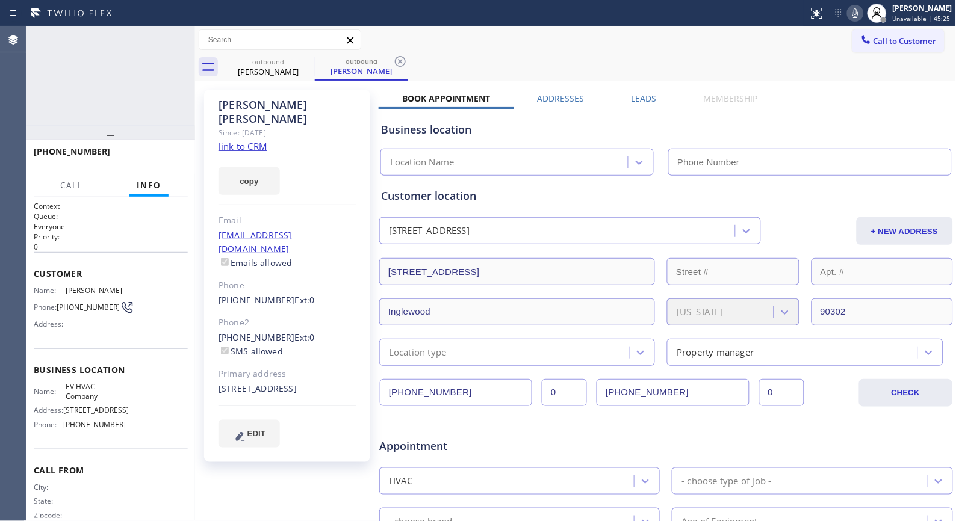
type input "[PHONE_NUMBER]"
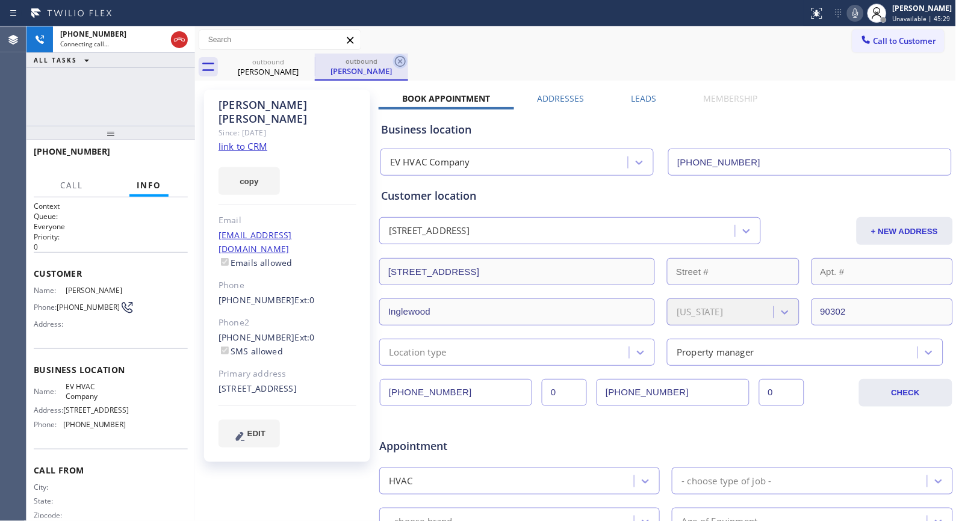
click at [399, 64] on icon at bounding box center [400, 61] width 14 height 14
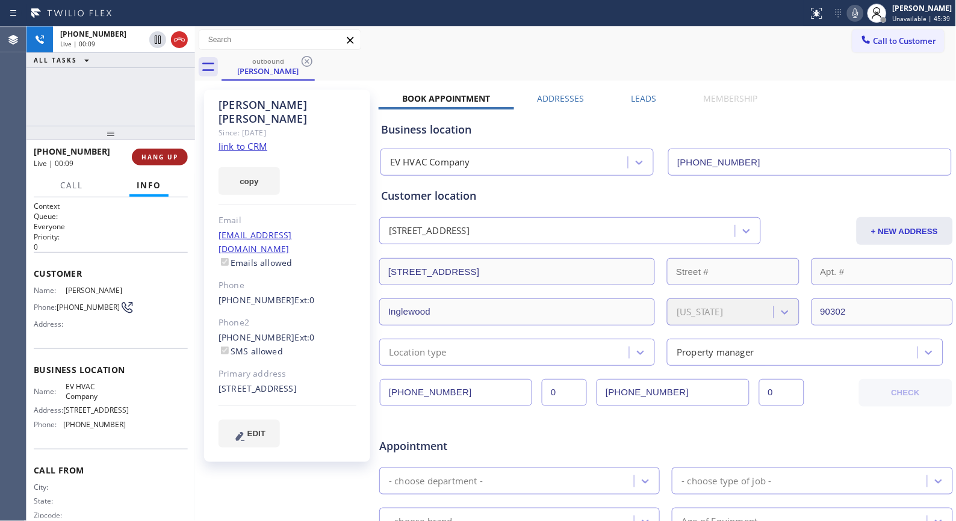
click at [157, 154] on span "HANG UP" at bounding box center [159, 157] width 37 height 8
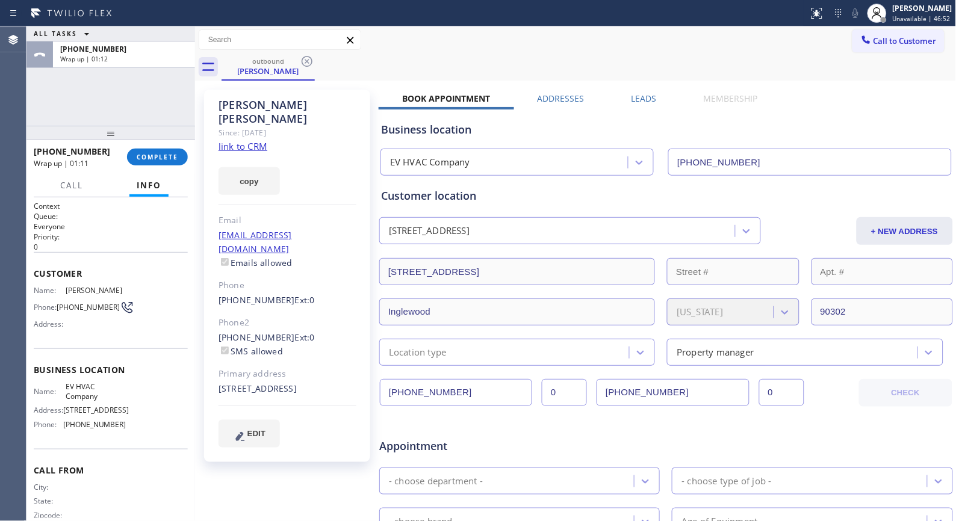
click at [413, 61] on div "outbound [PERSON_NAME]" at bounding box center [589, 67] width 735 height 27
drag, startPoint x: 62, startPoint y: 152, endPoint x: 43, endPoint y: 149, distance: 19.5
click at [44, 151] on div "[PHONE_NUMBER]" at bounding box center [76, 151] width 85 height 11
copy span "2136249258"
click at [883, 41] on span "Call to Customer" at bounding box center [905, 41] width 63 height 11
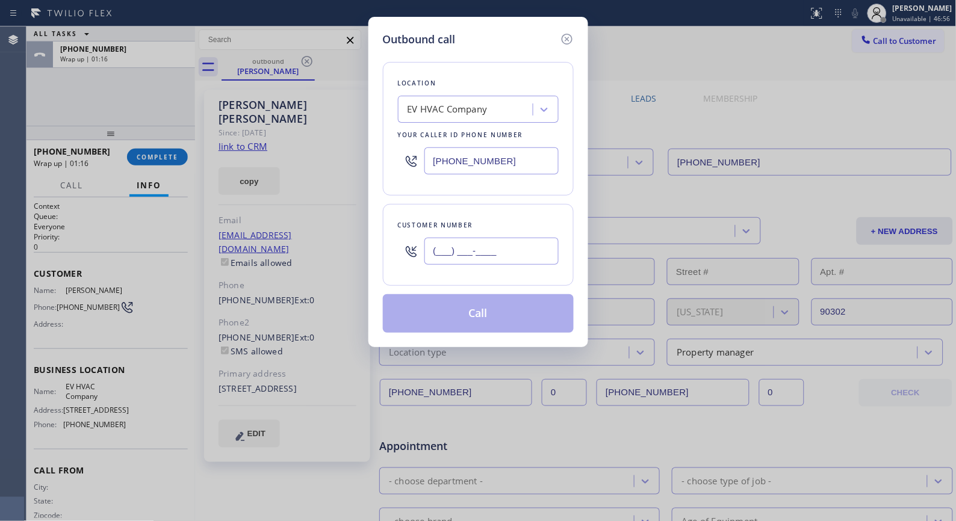
drag, startPoint x: 514, startPoint y: 248, endPoint x: 388, endPoint y: 233, distance: 126.7
click at [414, 246] on div "(___) ___-____" at bounding box center [478, 251] width 161 height 39
paste input "213) 624-9258"
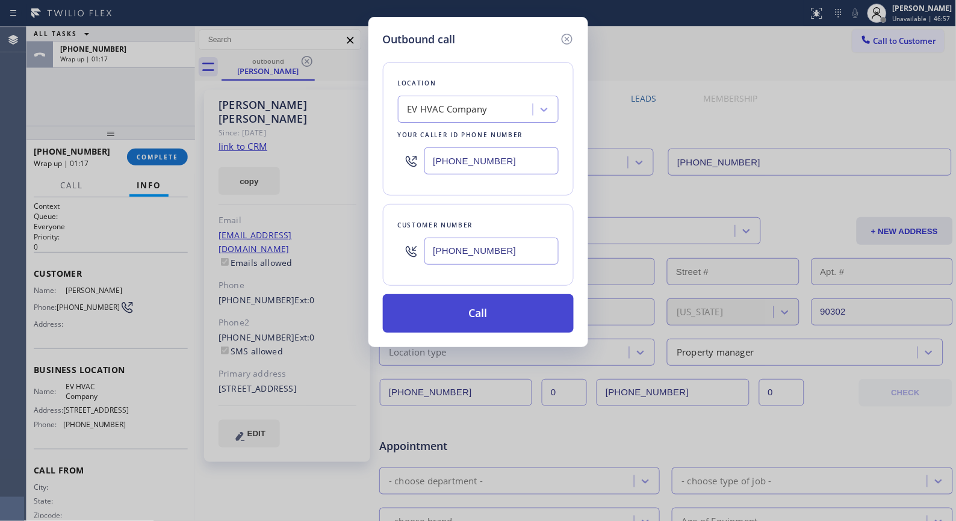
type input "[PHONE_NUMBER]"
click at [486, 305] on button "Call" at bounding box center [478, 313] width 191 height 39
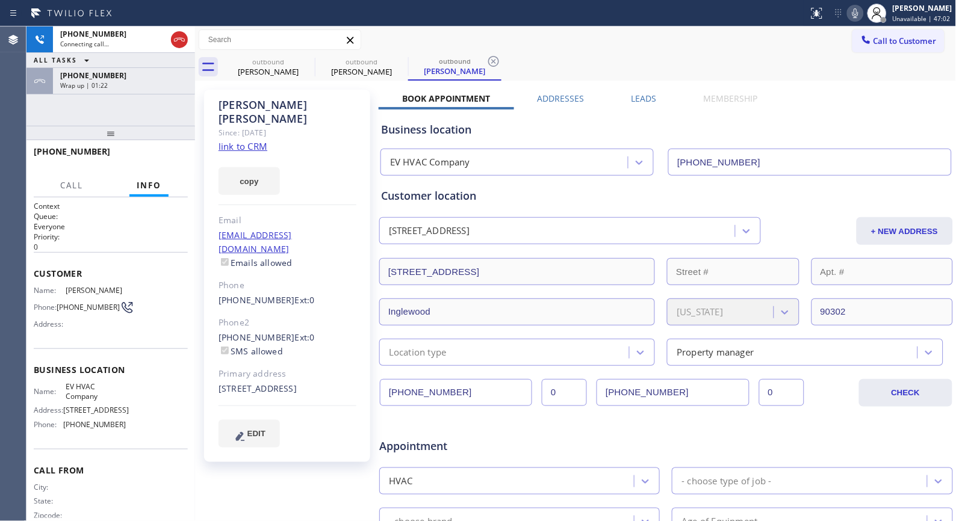
type input "[PHONE_NUMBER]"
click at [147, 95] on div "[PHONE_NUMBER] Live | 00:10 ALL TASKS ALL TASKS ACTIVE TASKS TASKS IN WRAP UP […" at bounding box center [110, 75] width 169 height 99
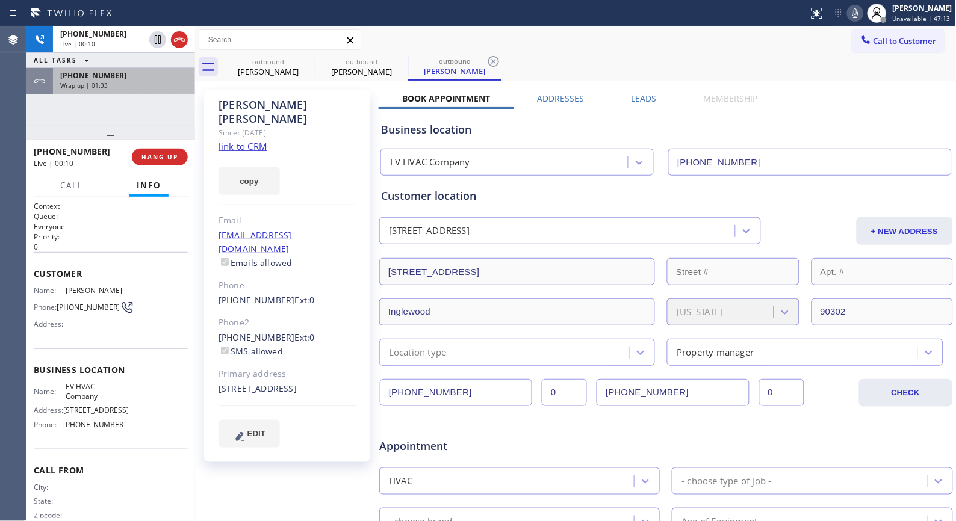
click at [149, 83] on div "Wrap up | 01:33" at bounding box center [124, 85] width 128 height 8
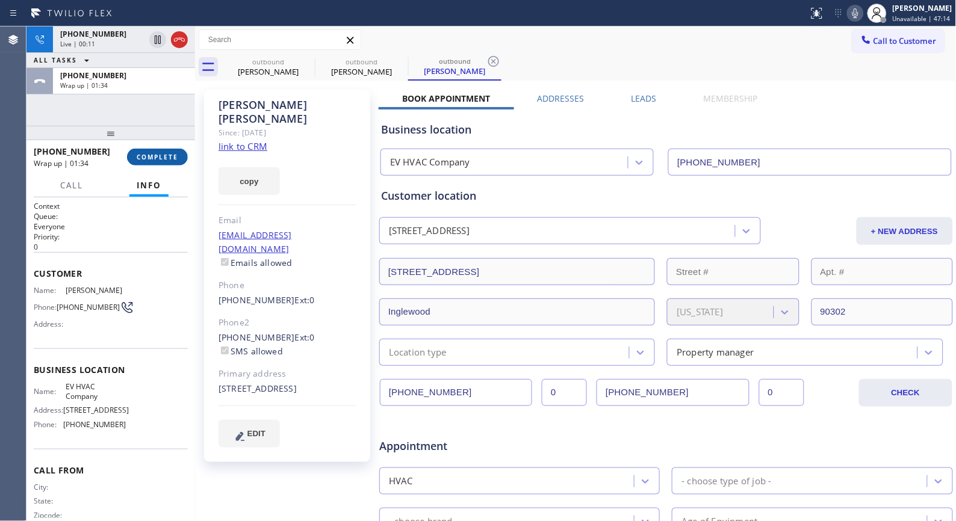
click at [172, 157] on span "COMPLETE" at bounding box center [158, 157] width 42 height 8
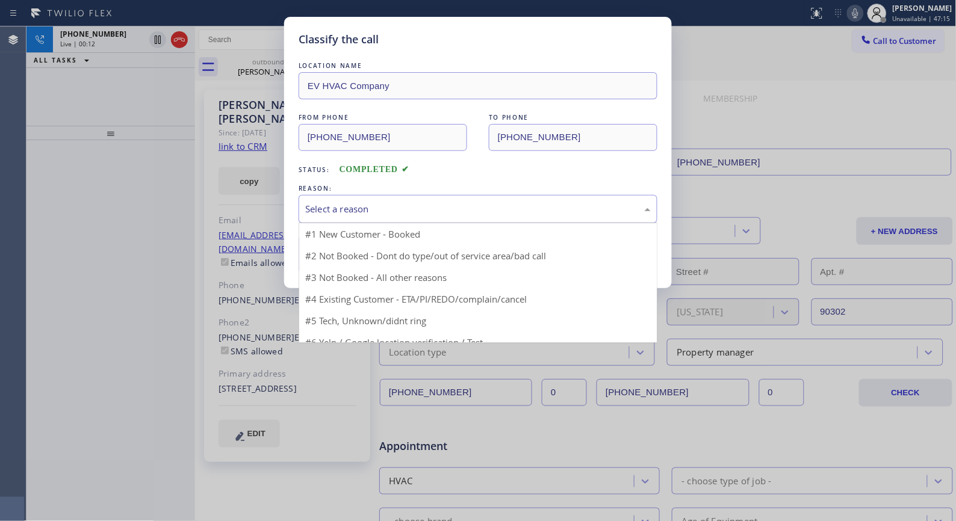
click at [368, 208] on div "Select a reason" at bounding box center [478, 209] width 346 height 14
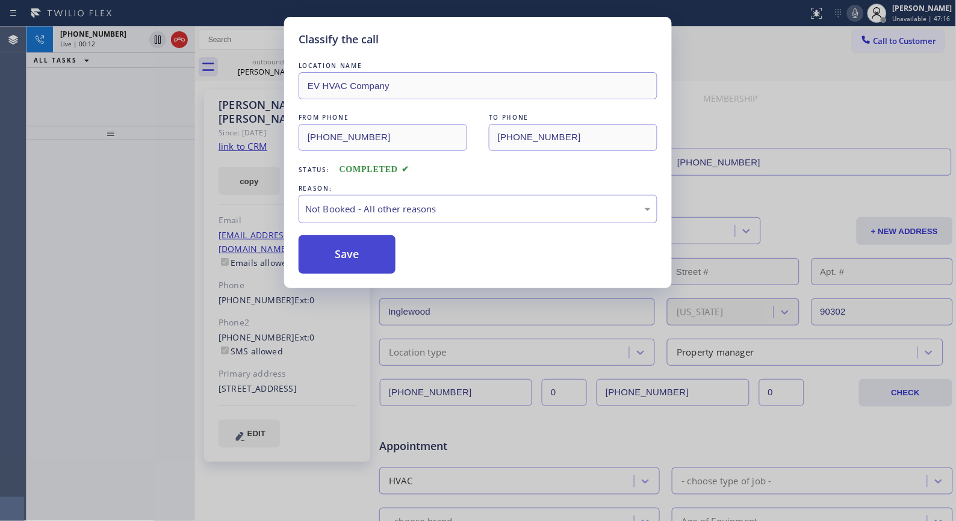
click at [366, 253] on button "Save" at bounding box center [347, 254] width 97 height 39
click at [172, 173] on div "Classify the call LOCATION NAME EV HVAC Company FROM PHONE [PHONE_NUMBER] TO PH…" at bounding box center [478, 260] width 956 height 521
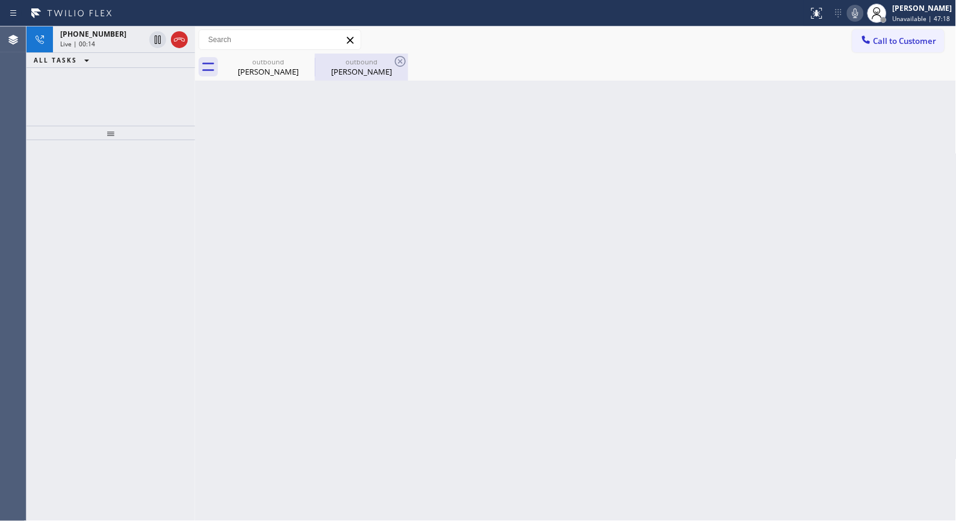
click at [370, 67] on div "[PERSON_NAME]" at bounding box center [361, 71] width 91 height 11
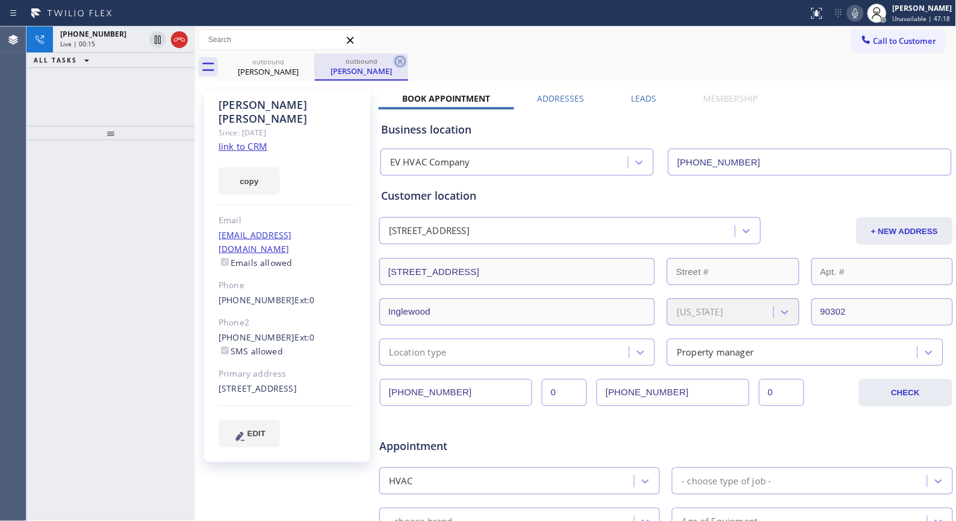
click at [405, 62] on icon at bounding box center [400, 61] width 11 height 11
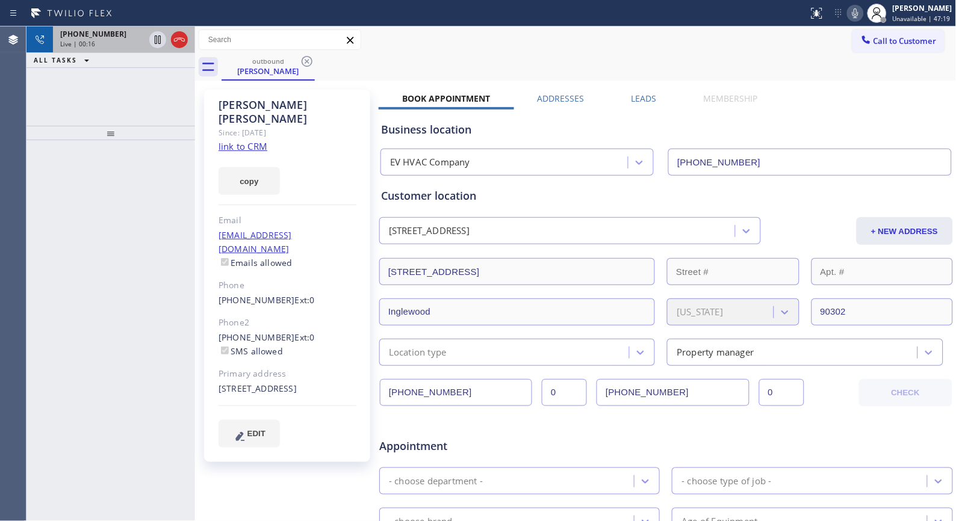
click at [104, 40] on div "Live | 00:16" at bounding box center [102, 44] width 84 height 8
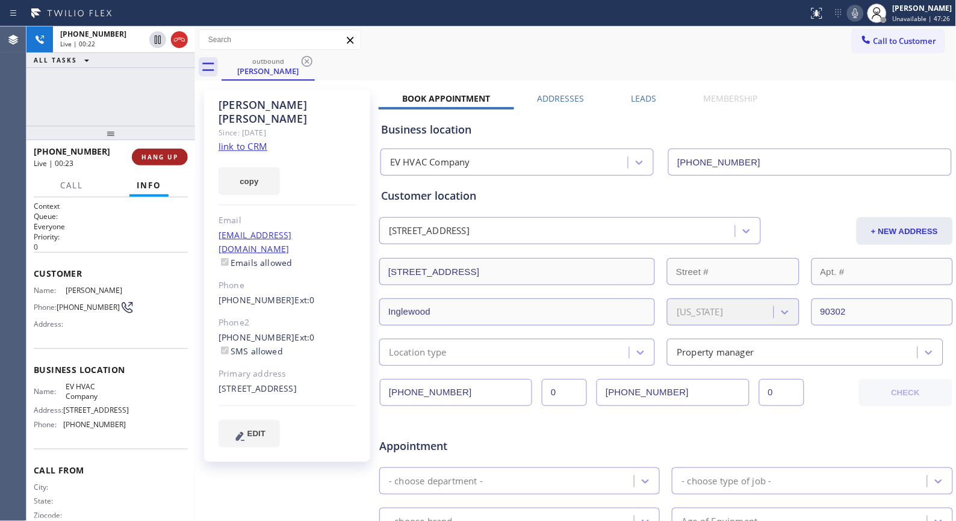
click at [163, 158] on span "HANG UP" at bounding box center [159, 157] width 37 height 8
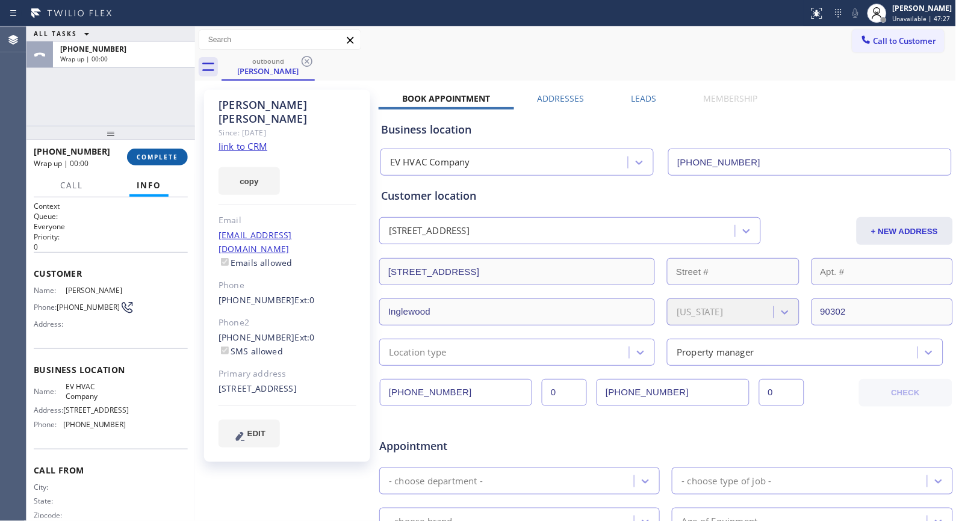
click at [163, 155] on span "COMPLETE" at bounding box center [158, 157] width 42 height 8
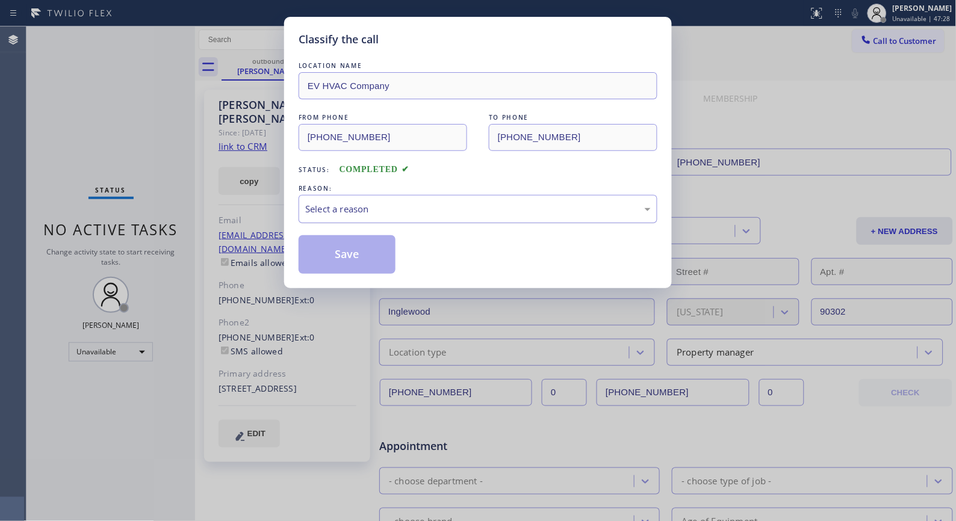
click at [478, 218] on div "Select a reason" at bounding box center [478, 209] width 359 height 28
click at [332, 255] on button "Save" at bounding box center [347, 254] width 97 height 39
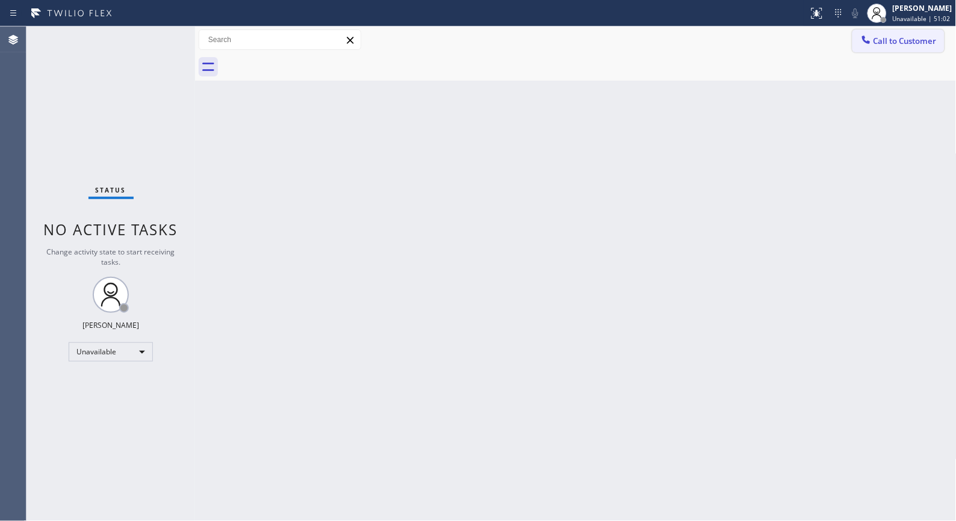
click at [928, 39] on span "Call to Customer" at bounding box center [905, 41] width 63 height 11
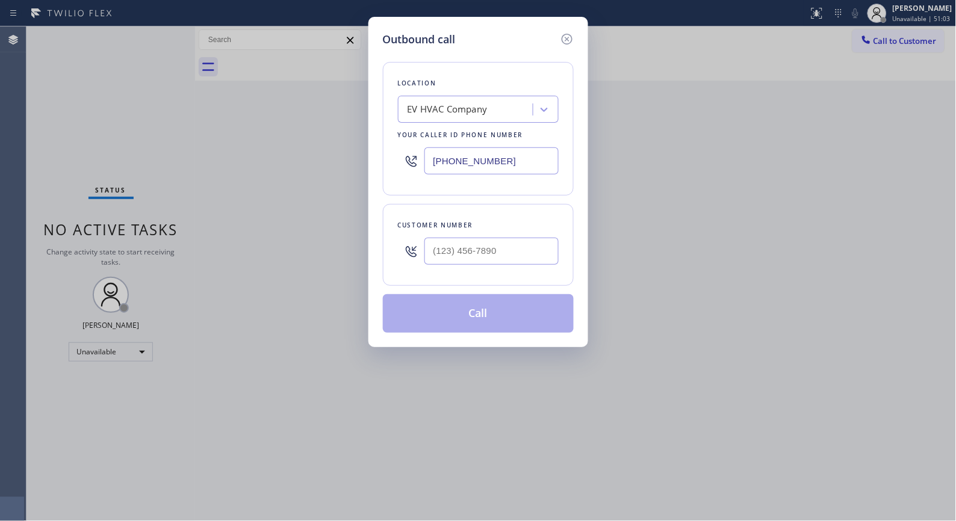
drag, startPoint x: 536, startPoint y: 151, endPoint x: 378, endPoint y: 134, distance: 159.3
click at [383, 151] on div "Location EV HVAC Company Your caller id phone number [PHONE_NUMBER]" at bounding box center [478, 129] width 191 height 134
paste input "602) 755-6398"
type input "[PHONE_NUMBER]"
drag, startPoint x: 512, startPoint y: 259, endPoint x: 341, endPoint y: 227, distance: 174.5
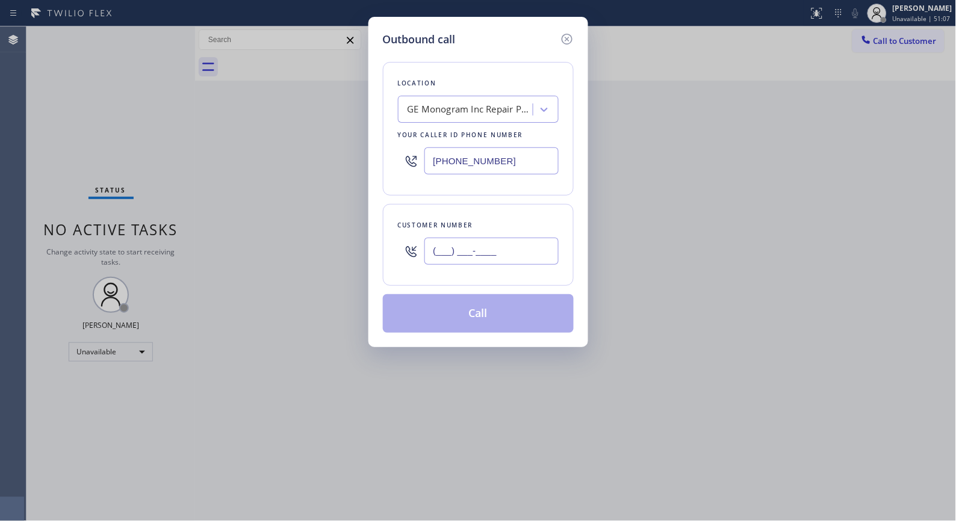
click at [360, 246] on div "Outbound call Location GE Monogram Inc Repair [GEOGRAPHIC_DATA] Your caller id …" at bounding box center [478, 260] width 956 height 521
paste input "210) 861-6521"
type input "[PHONE_NUMBER]"
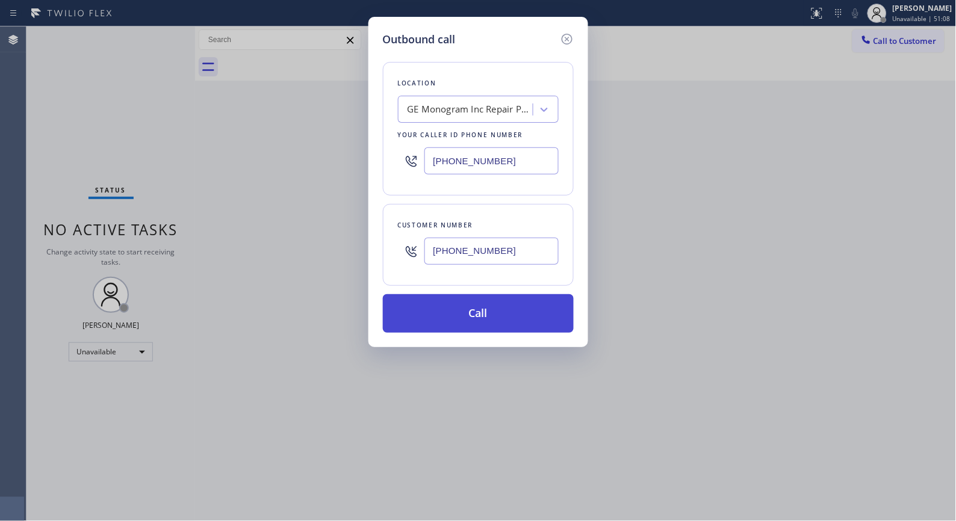
click at [506, 320] on button "Call" at bounding box center [478, 313] width 191 height 39
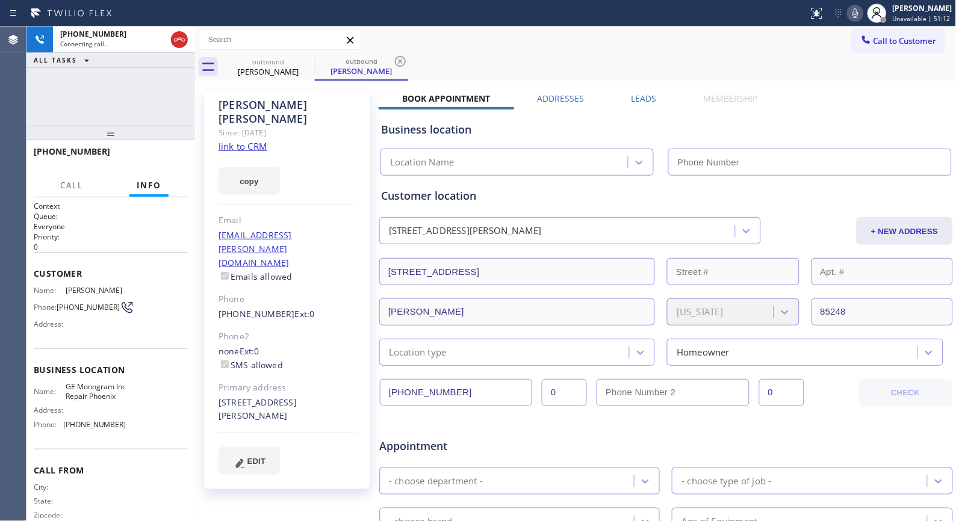
drag, startPoint x: 398, startPoint y: 61, endPoint x: 378, endPoint y: 0, distance: 64.0
click at [398, 60] on icon at bounding box center [400, 61] width 14 height 14
type input "[PHONE_NUMBER]"
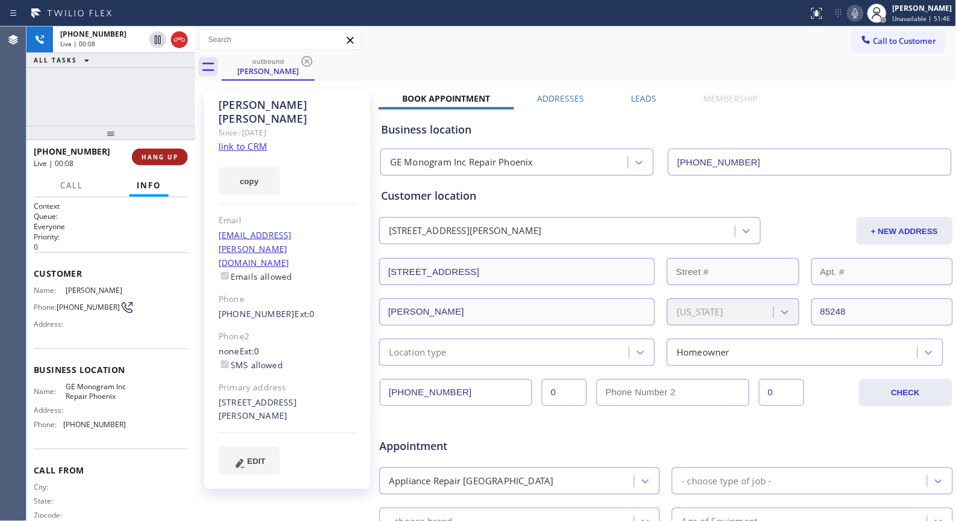
click at [160, 158] on span "HANG UP" at bounding box center [159, 157] width 37 height 8
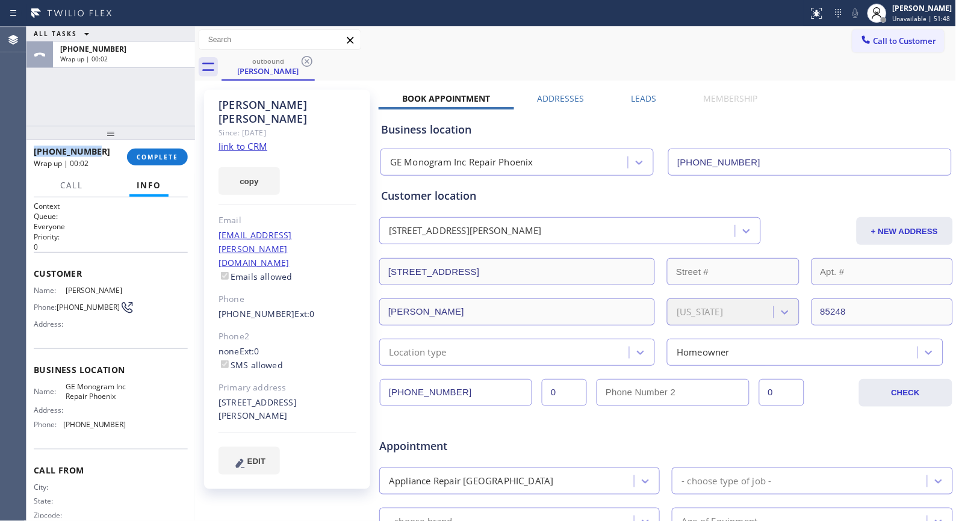
drag, startPoint x: 101, startPoint y: 152, endPoint x: 31, endPoint y: 147, distance: 70.0
click at [31, 147] on div "[PHONE_NUMBER] Wrap up | 00:02 COMPLETE" at bounding box center [110, 157] width 169 height 34
copy span "[PHONE_NUMBER]"
click at [152, 158] on span "COMPLETE" at bounding box center [158, 157] width 42 height 8
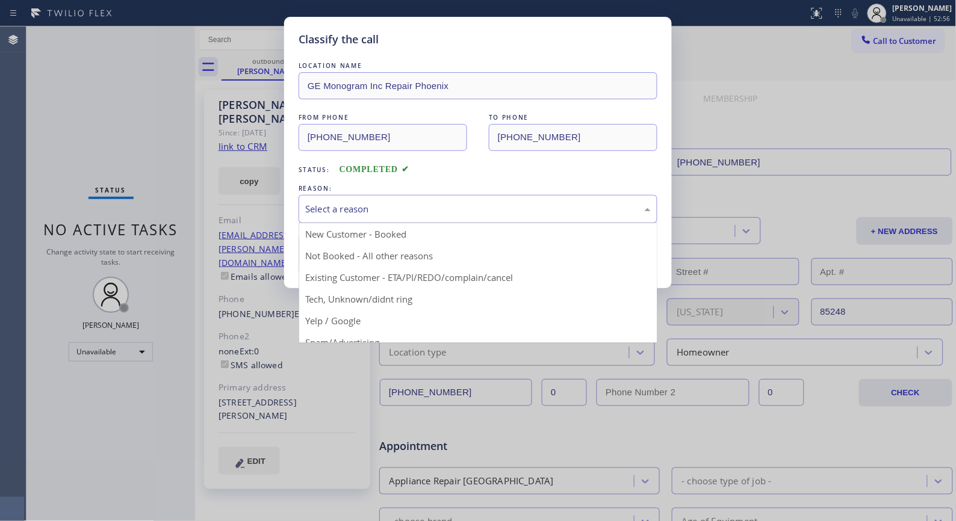
drag, startPoint x: 473, startPoint y: 216, endPoint x: 387, endPoint y: 243, distance: 90.3
click at [473, 216] on div "Select a reason" at bounding box center [478, 209] width 346 height 14
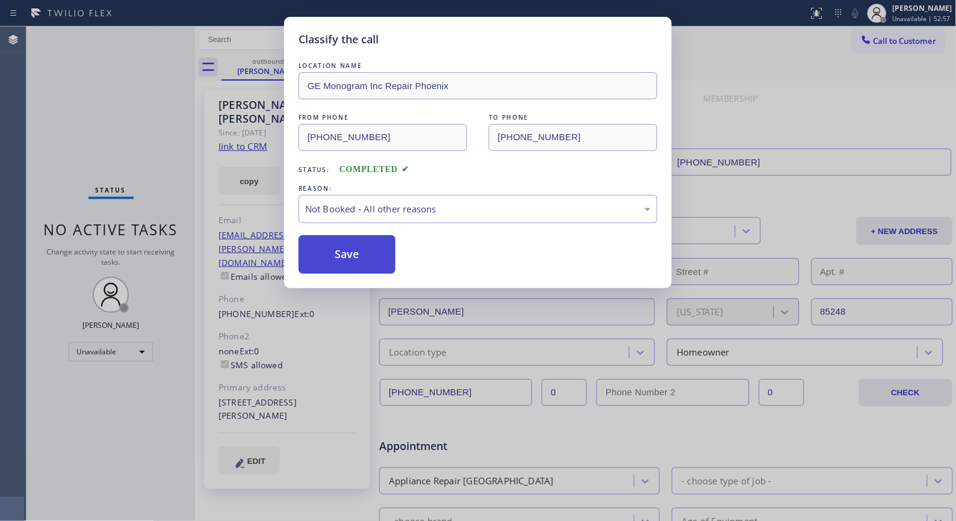
click at [355, 260] on button "Save" at bounding box center [347, 254] width 97 height 39
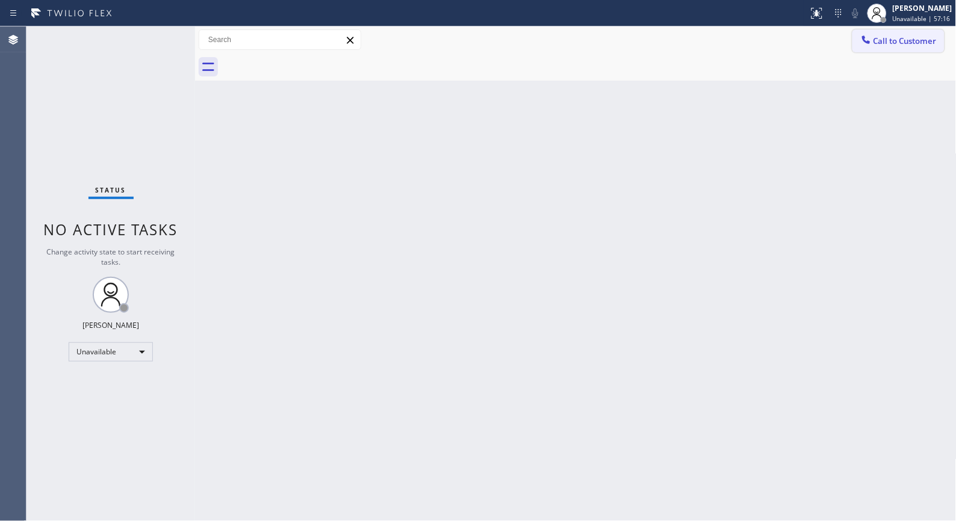
click at [909, 45] on span "Call to Customer" at bounding box center [905, 41] width 63 height 11
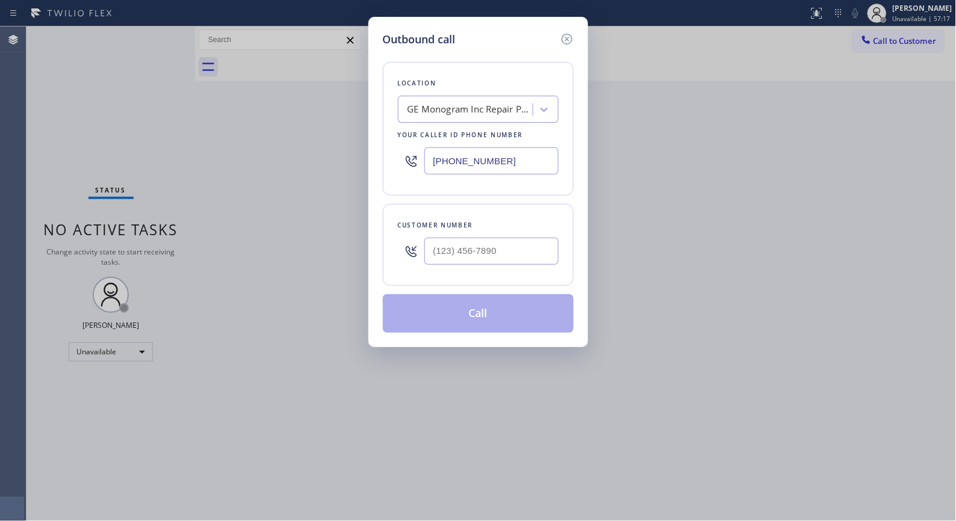
drag, startPoint x: 506, startPoint y: 154, endPoint x: 377, endPoint y: 135, distance: 130.8
click at [400, 148] on div "[PHONE_NUMBER]" at bounding box center [478, 160] width 161 height 39
paste input "347) 757-4373"
type input "[PHONE_NUMBER]"
drag, startPoint x: 520, startPoint y: 247, endPoint x: 400, endPoint y: 217, distance: 123.5
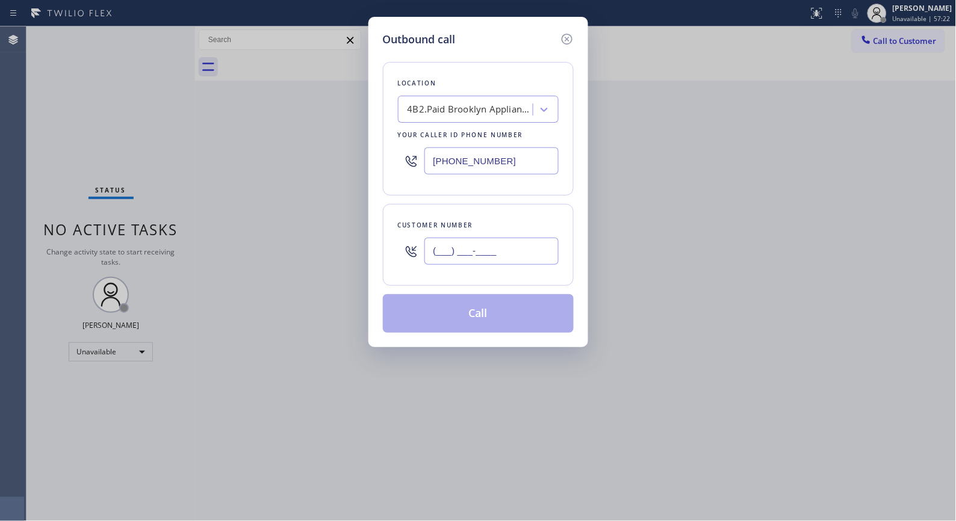
click at [415, 243] on div "(___) ___-____" at bounding box center [478, 251] width 161 height 39
paste input "347) 432-7496"
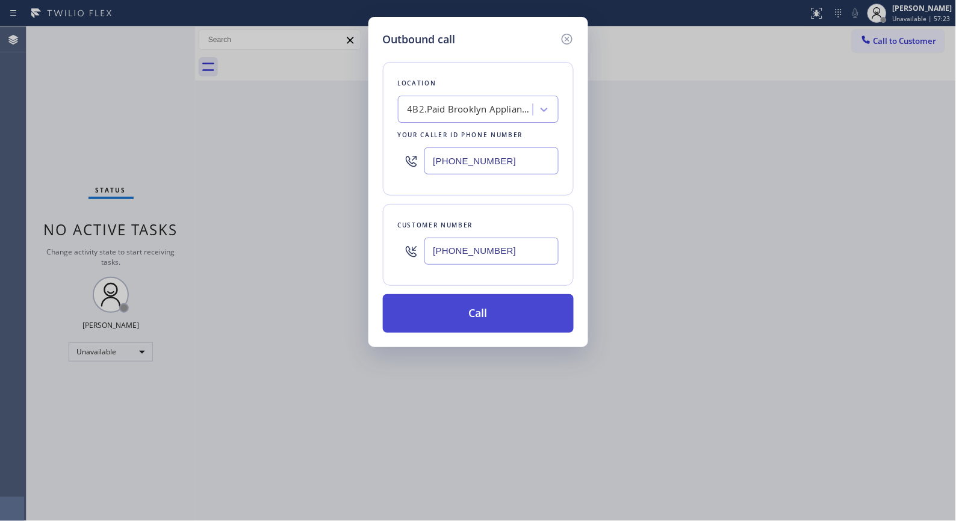
type input "[PHONE_NUMBER]"
click at [494, 307] on button "Call" at bounding box center [478, 313] width 191 height 39
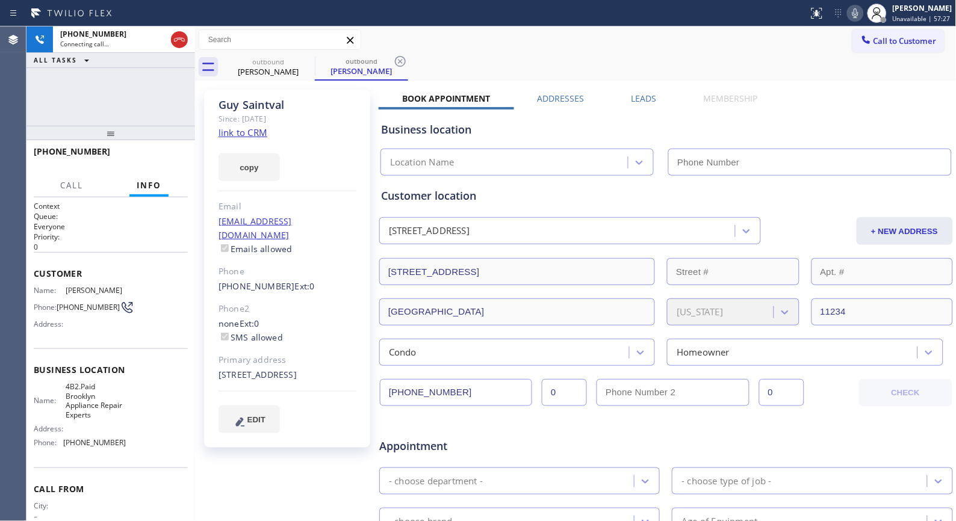
click at [410, 59] on div "outbound [PERSON_NAME] outbound [PERSON_NAME]" at bounding box center [589, 67] width 735 height 27
type input "[PHONE_NUMBER]"
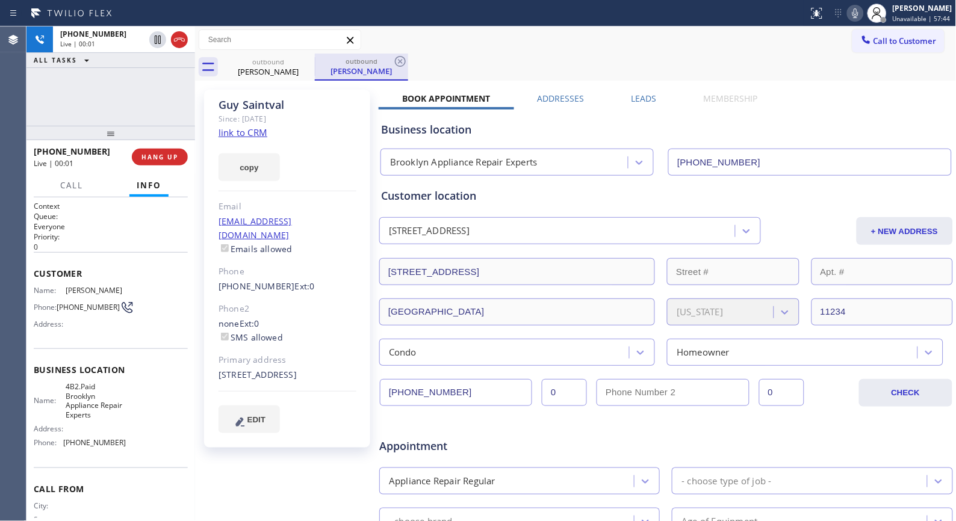
click at [392, 66] on div "[PERSON_NAME]" at bounding box center [361, 71] width 91 height 11
click at [402, 60] on icon at bounding box center [400, 61] width 14 height 14
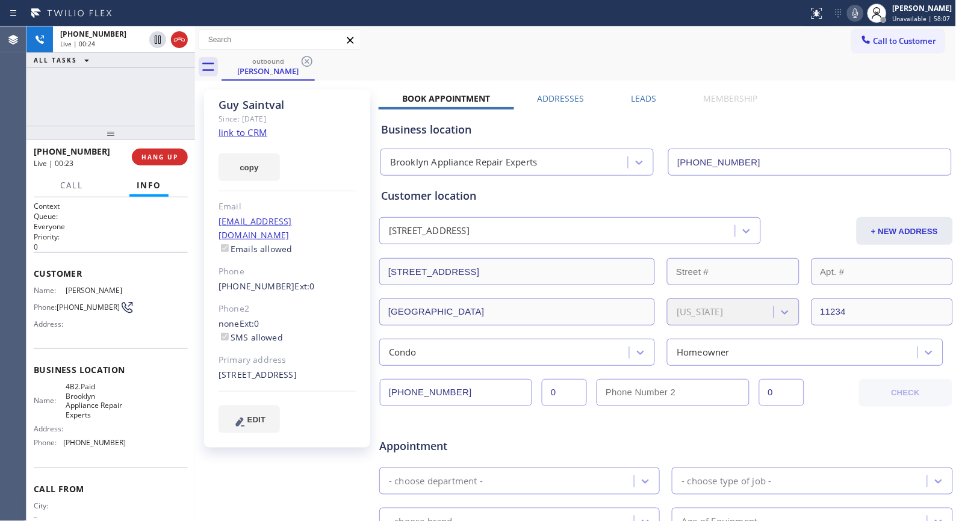
click at [863, 15] on icon at bounding box center [855, 13] width 14 height 14
click at [863, 20] on icon at bounding box center [855, 13] width 14 height 14
click at [863, 14] on icon at bounding box center [855, 13] width 14 height 14
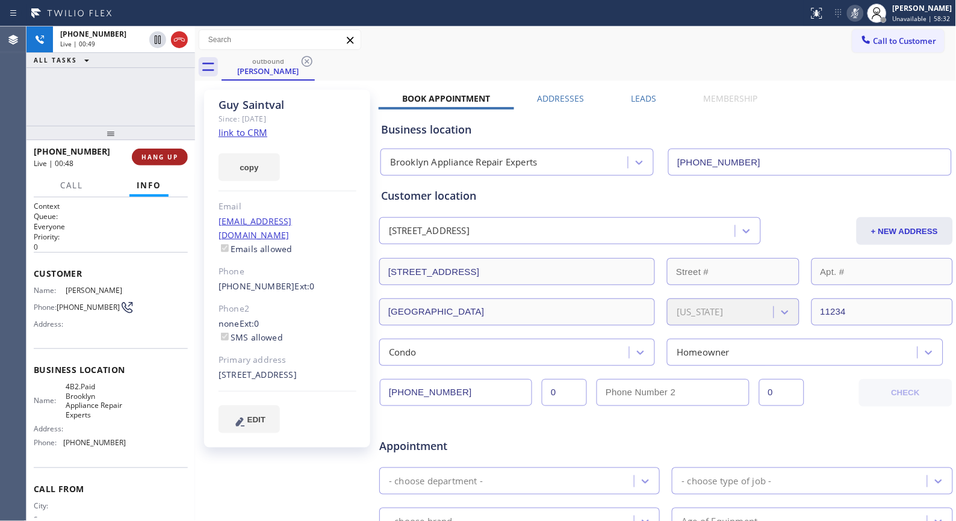
click at [152, 155] on span "HANG UP" at bounding box center [159, 157] width 37 height 8
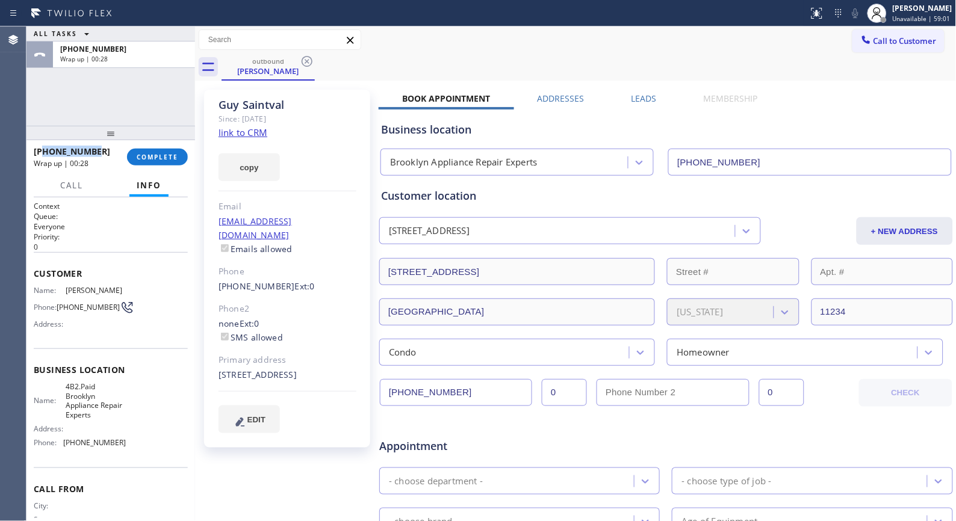
drag, startPoint x: 104, startPoint y: 152, endPoint x: 44, endPoint y: 148, distance: 59.7
click at [44, 148] on div "[PHONE_NUMBER]" at bounding box center [76, 151] width 85 height 11
copy span "3474327496"
click at [143, 157] on span "COMPLETE" at bounding box center [158, 157] width 42 height 8
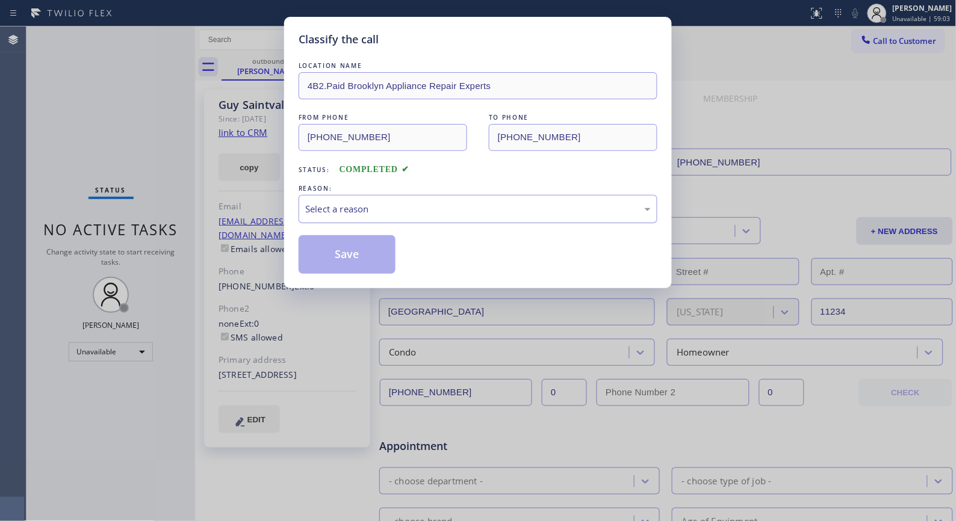
click at [470, 214] on div "Select a reason" at bounding box center [478, 209] width 346 height 14
click at [362, 254] on button "Save" at bounding box center [347, 254] width 97 height 39
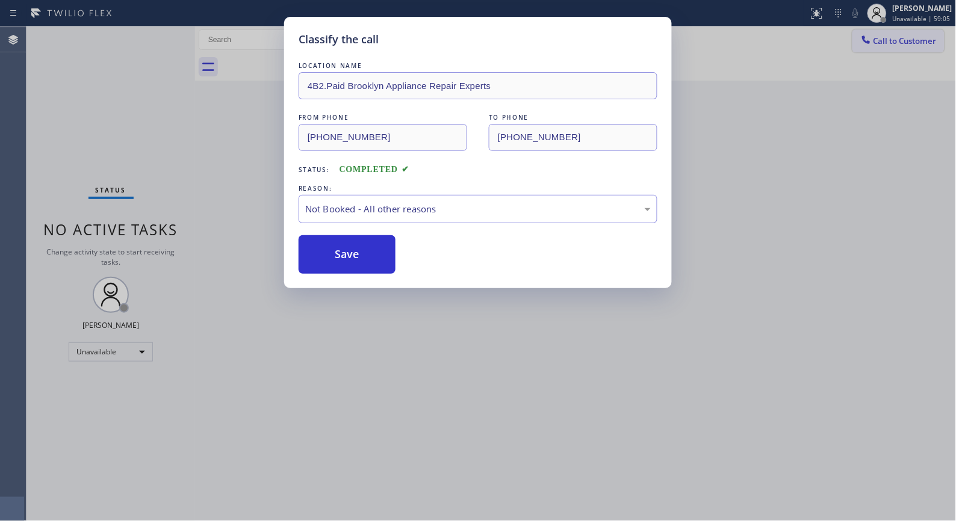
click at [893, 43] on span "Call to Customer" at bounding box center [905, 41] width 63 height 11
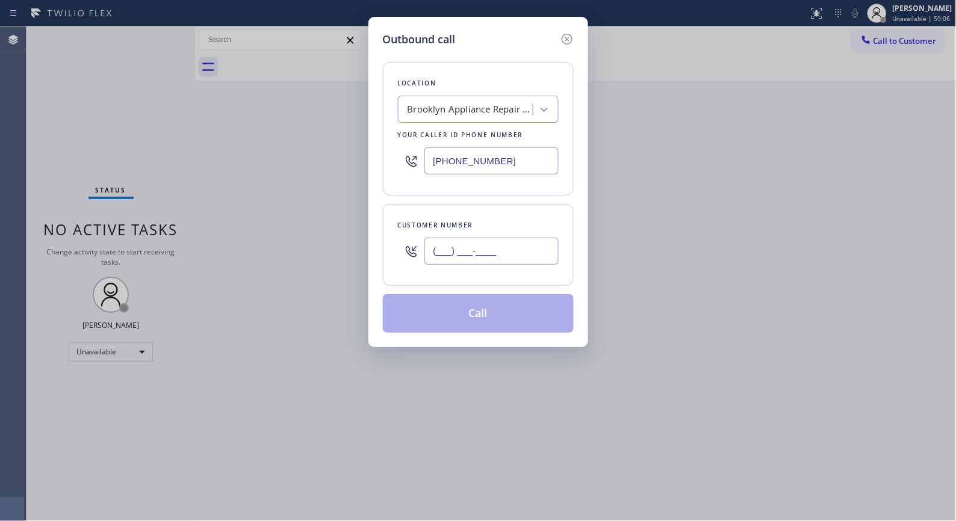
click at [521, 254] on input "(___) ___-____" at bounding box center [491, 251] width 134 height 27
paste input "347) 432-7496"
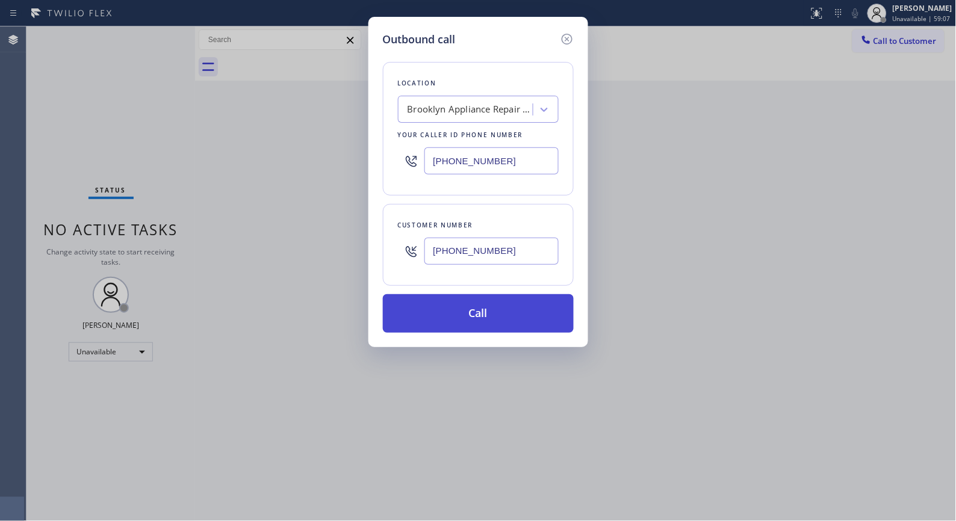
type input "[PHONE_NUMBER]"
click at [498, 324] on button "Call" at bounding box center [478, 313] width 191 height 39
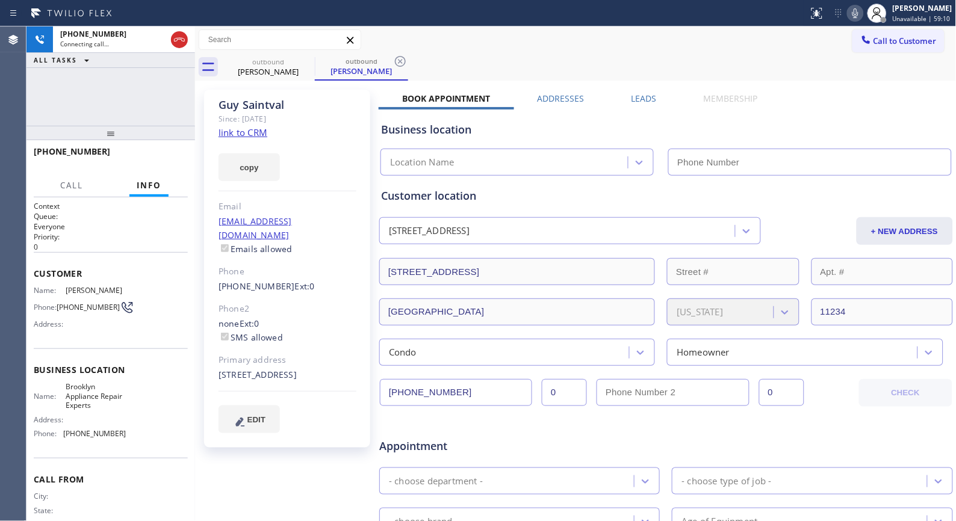
type input "[PHONE_NUMBER]"
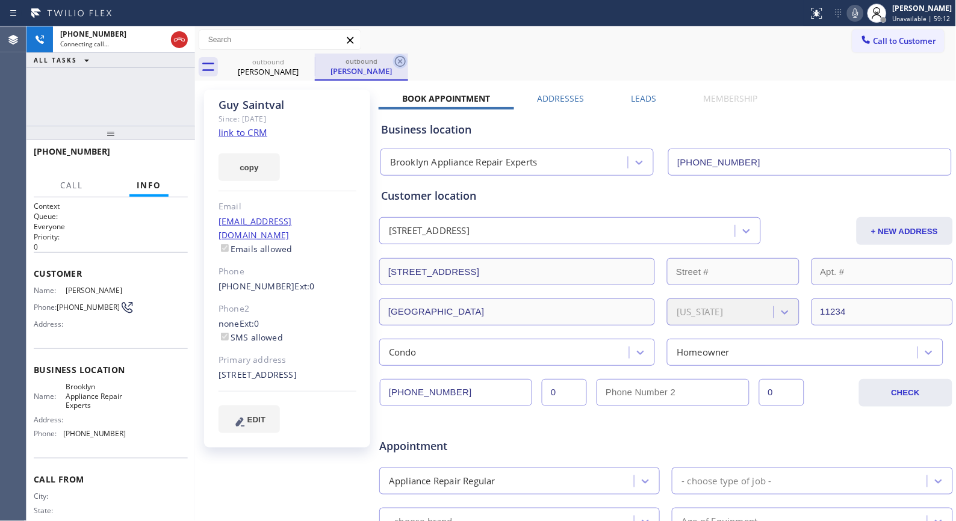
click at [401, 58] on icon at bounding box center [400, 61] width 14 height 14
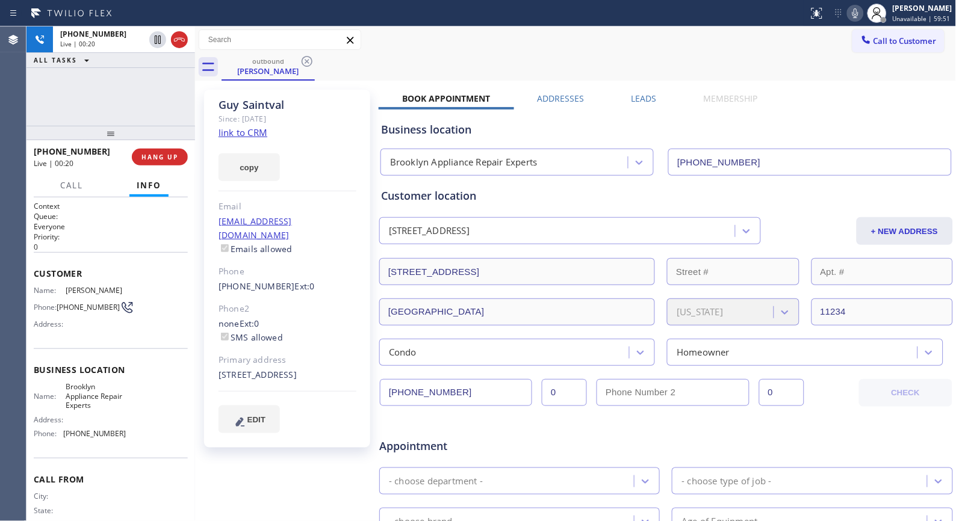
click at [860, 10] on icon at bounding box center [855, 13] width 14 height 14
click at [858, 10] on icon at bounding box center [855, 13] width 6 height 10
click at [863, 10] on icon at bounding box center [855, 13] width 14 height 14
click at [858, 10] on icon at bounding box center [855, 13] width 6 height 10
click at [769, 44] on div "Call to Customer Outbound call Location [GEOGRAPHIC_DATA] Appliance Repair Expe…" at bounding box center [576, 39] width 762 height 21
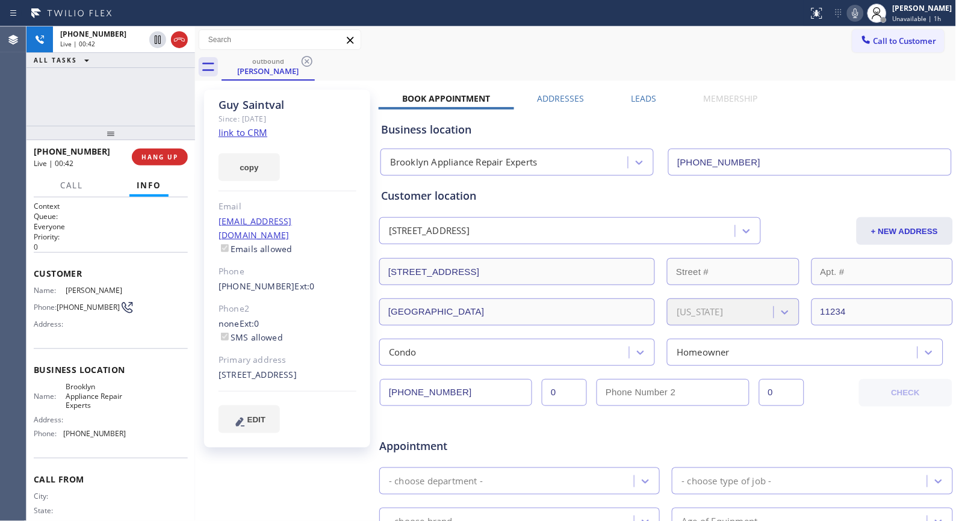
click at [859, 17] on icon at bounding box center [855, 13] width 14 height 14
drag, startPoint x: 859, startPoint y: 17, endPoint x: 763, endPoint y: 75, distance: 111.8
click at [856, 19] on icon at bounding box center [855, 13] width 14 height 14
click at [157, 154] on span "HANG UP" at bounding box center [159, 157] width 37 height 8
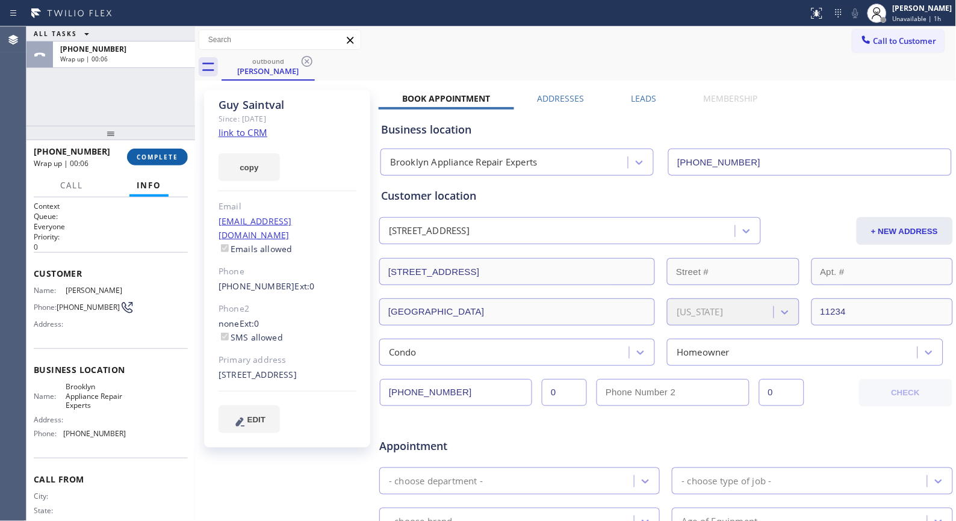
click at [163, 158] on span "COMPLETE" at bounding box center [158, 157] width 42 height 8
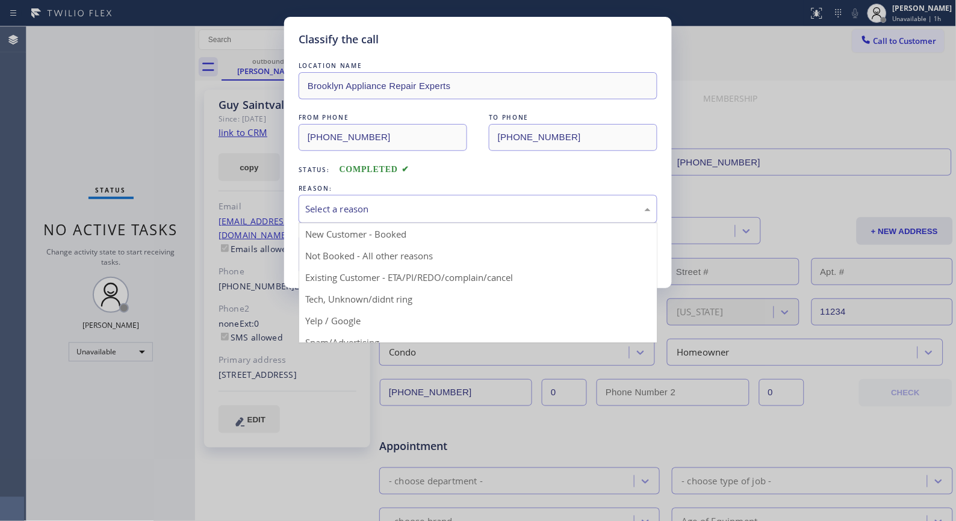
click at [390, 212] on div "Select a reason" at bounding box center [478, 209] width 346 height 14
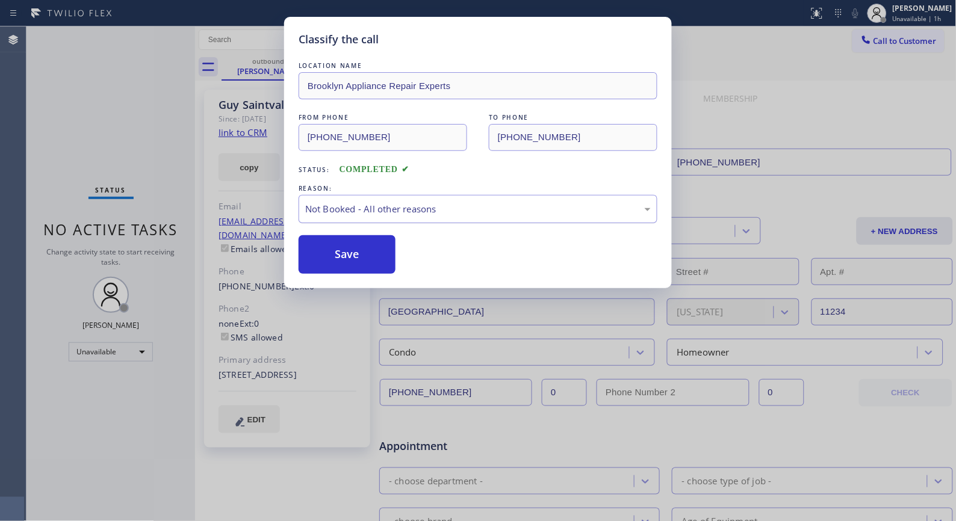
click at [358, 253] on button "Save" at bounding box center [347, 254] width 97 height 39
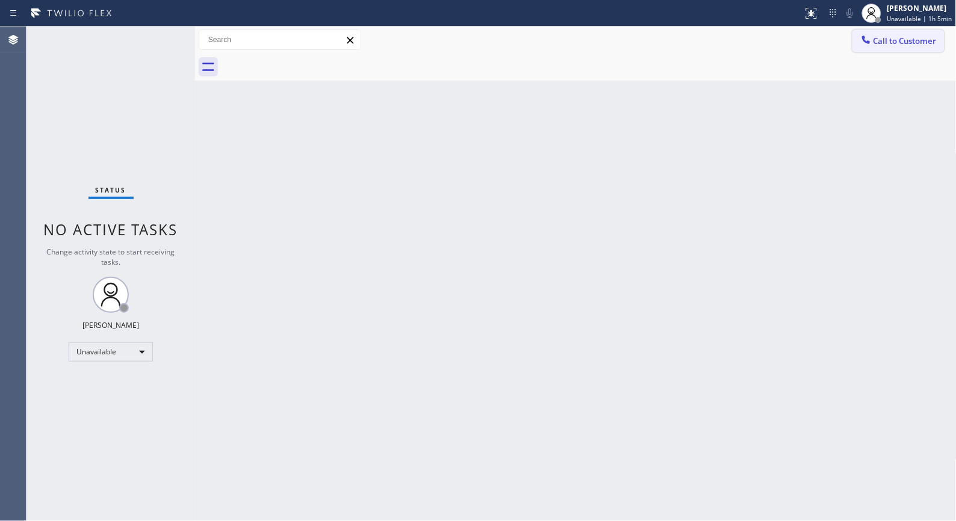
click at [888, 43] on span "Call to Customer" at bounding box center [905, 41] width 63 height 11
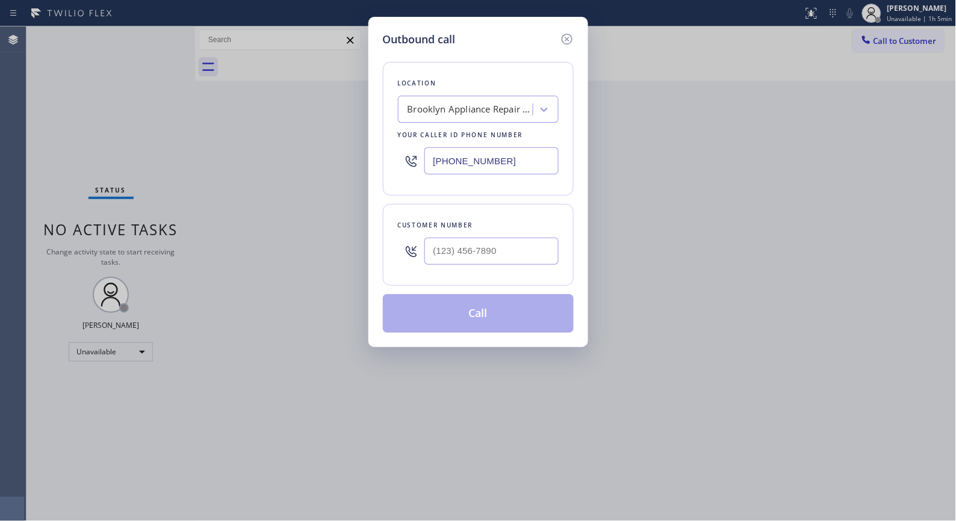
drag, startPoint x: 513, startPoint y: 160, endPoint x: 381, endPoint y: 144, distance: 132.8
click at [387, 149] on div "Location [GEOGRAPHIC_DATA] Appliance Repair Experts Your caller id phone number…" at bounding box center [478, 129] width 191 height 134
paste input "630) 791-5511"
type input "[PHONE_NUMBER]"
drag, startPoint x: 508, startPoint y: 244, endPoint x: 382, endPoint y: 226, distance: 127.0
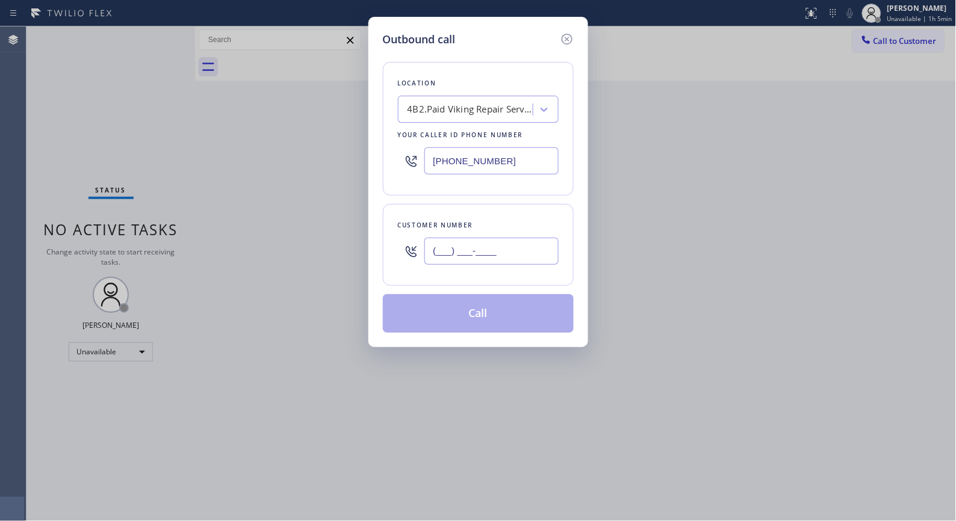
click at [386, 238] on div "Customer number (___) ___-____" at bounding box center [478, 245] width 191 height 82
paste input "847) 722-2905"
type input "[PHONE_NUMBER]"
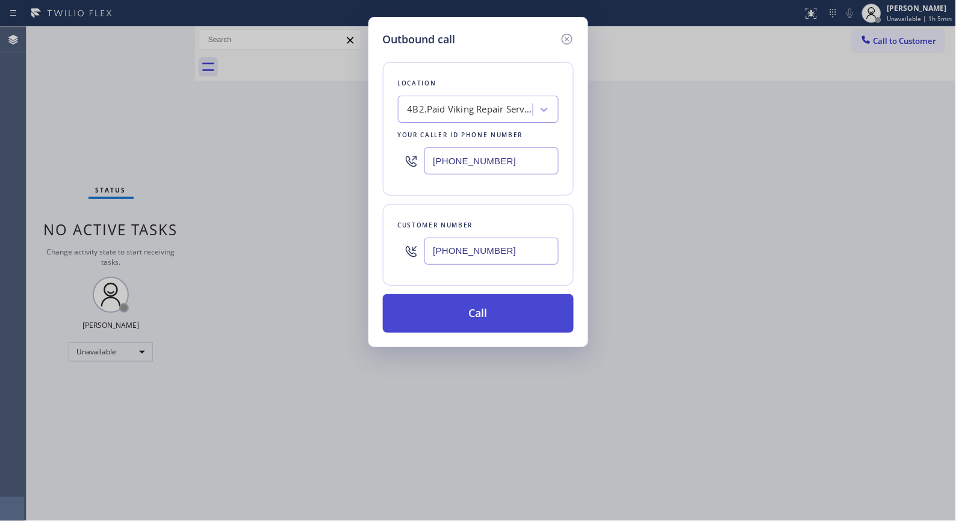
click at [500, 313] on button "Call" at bounding box center [478, 313] width 191 height 39
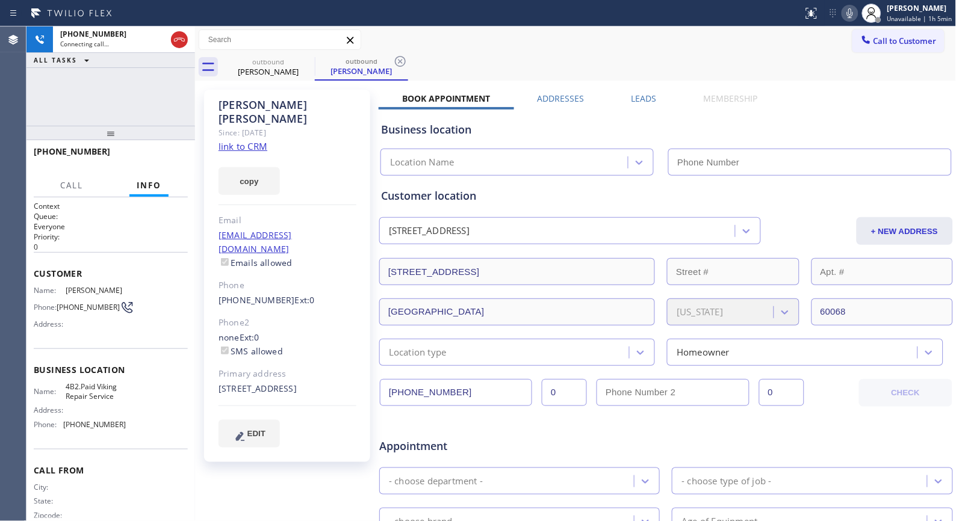
type input "[PHONE_NUMBER]"
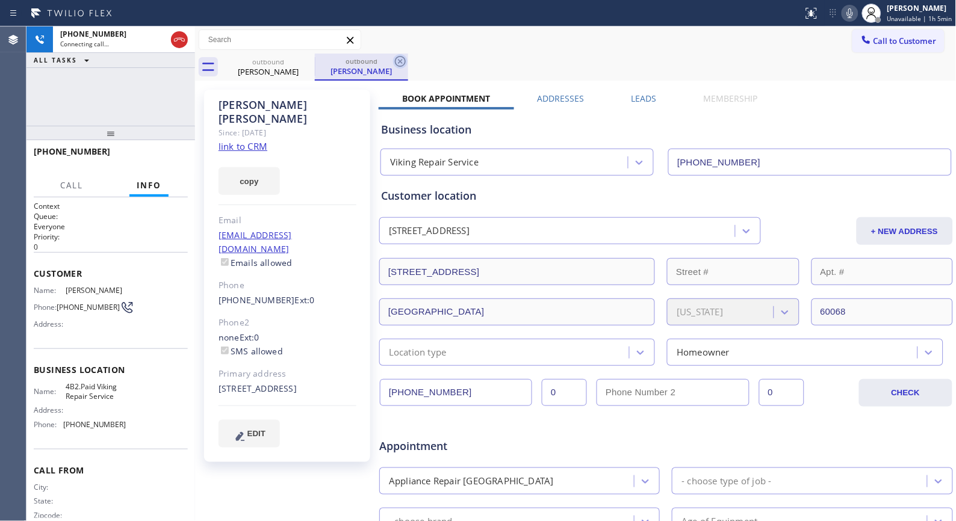
click at [397, 59] on icon at bounding box center [400, 61] width 14 height 14
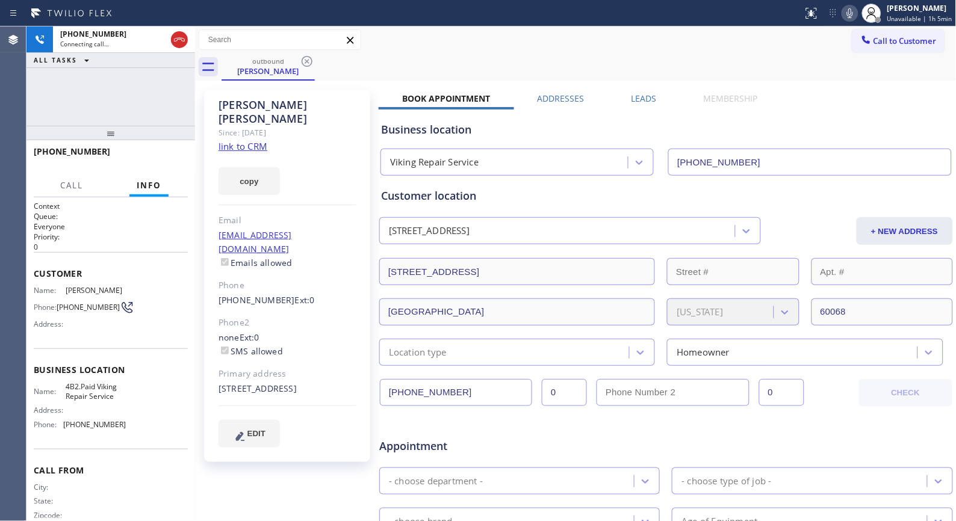
drag, startPoint x: 111, startPoint y: 137, endPoint x: 121, endPoint y: 103, distance: 35.1
click at [121, 103] on div "[PHONE_NUMBER] Connecting call… ALL TASKS ALL TASKS ACTIVE TASKS TASKS IN WRAP …" at bounding box center [110, 273] width 169 height 495
click at [170, 151] on button "HANG UP" at bounding box center [160, 157] width 56 height 17
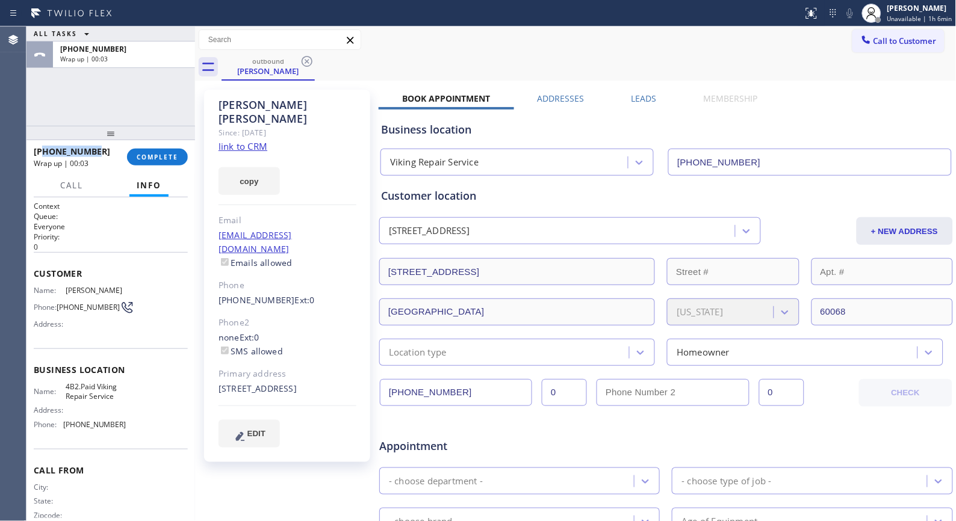
drag, startPoint x: 103, startPoint y: 152, endPoint x: 45, endPoint y: 152, distance: 58.4
click at [45, 152] on div "[PHONE_NUMBER]" at bounding box center [76, 151] width 85 height 11
copy span "8477222905"
click at [169, 153] on span "COMPLETE" at bounding box center [158, 157] width 42 height 8
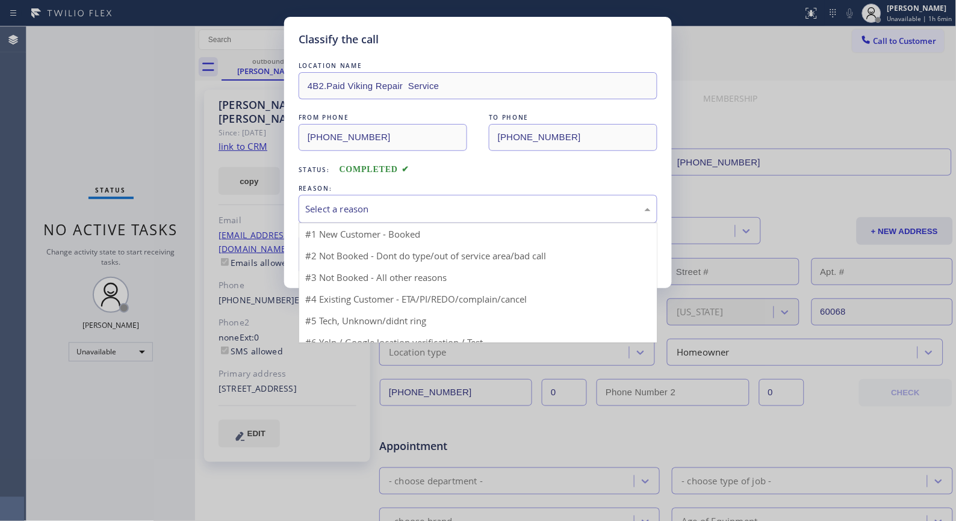
click at [441, 215] on div "Select a reason" at bounding box center [478, 209] width 346 height 14
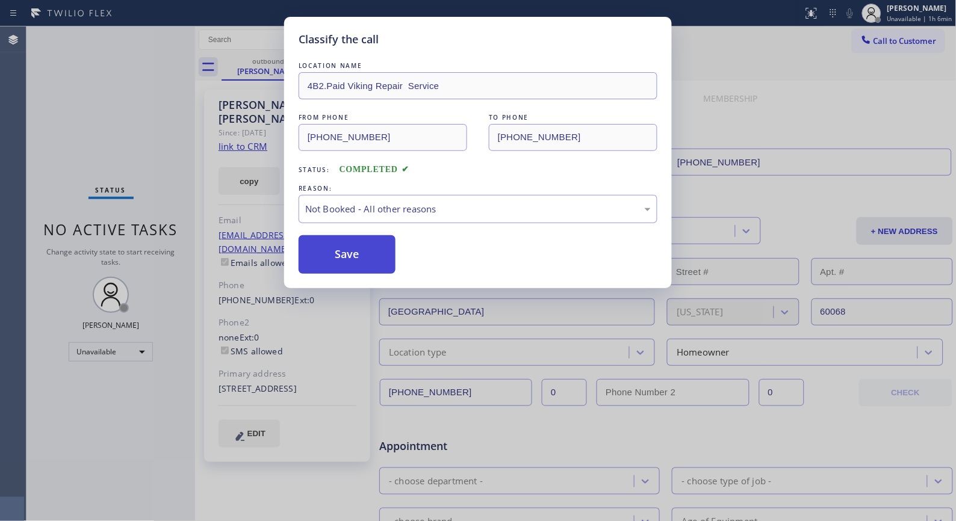
click at [389, 249] on button "Save" at bounding box center [347, 254] width 97 height 39
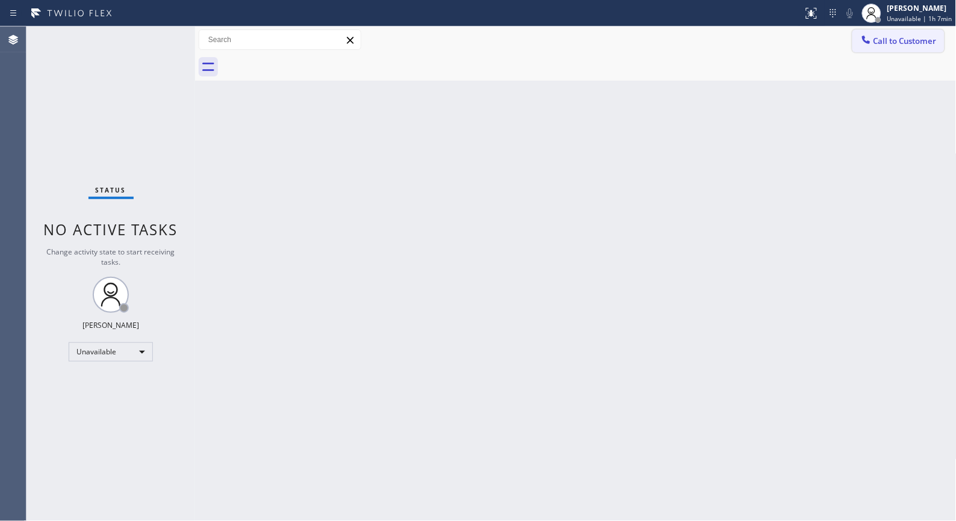
click at [901, 38] on span "Call to Customer" at bounding box center [905, 41] width 63 height 11
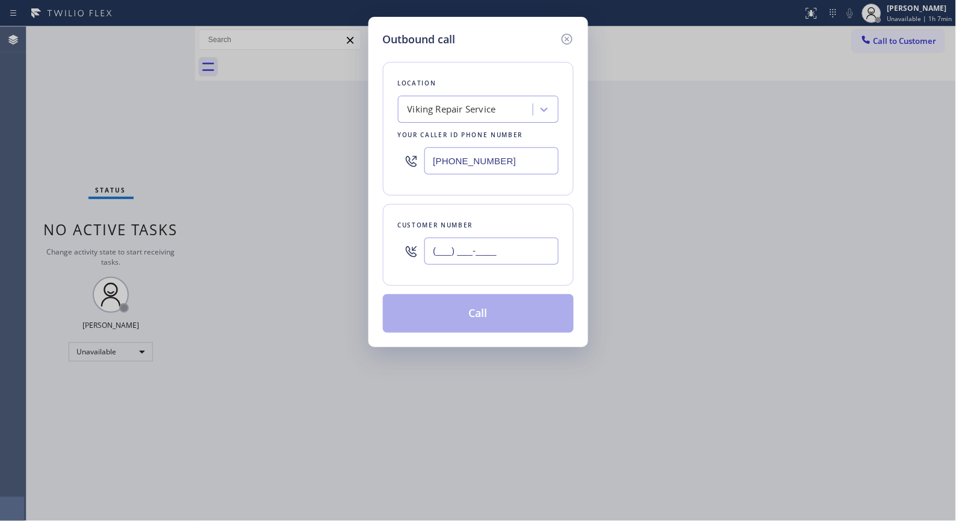
drag, startPoint x: 458, startPoint y: 275, endPoint x: 352, endPoint y: 213, distance: 122.8
click at [388, 269] on div "Customer number (___) ___-____" at bounding box center [478, 245] width 191 height 82
paste input "847) 722-2905"
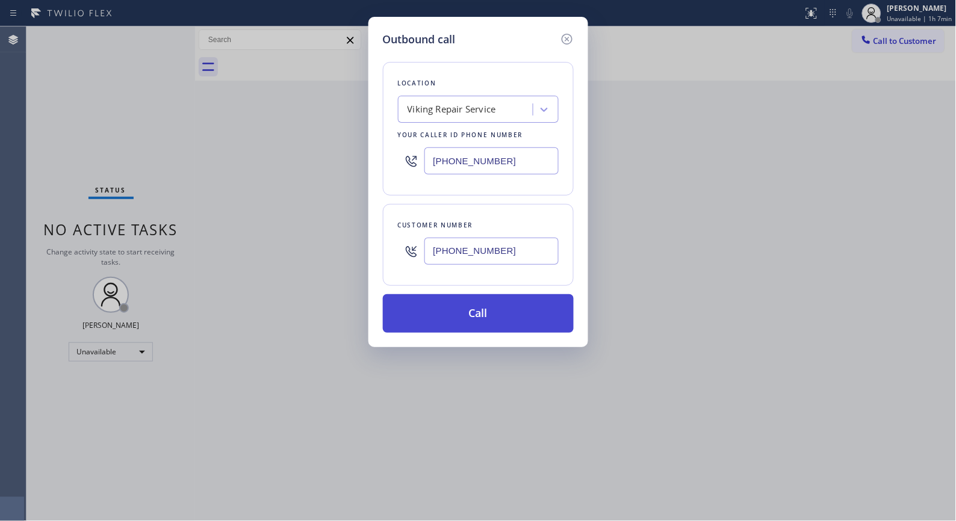
type input "[PHONE_NUMBER]"
click at [547, 309] on button "Call" at bounding box center [478, 313] width 191 height 39
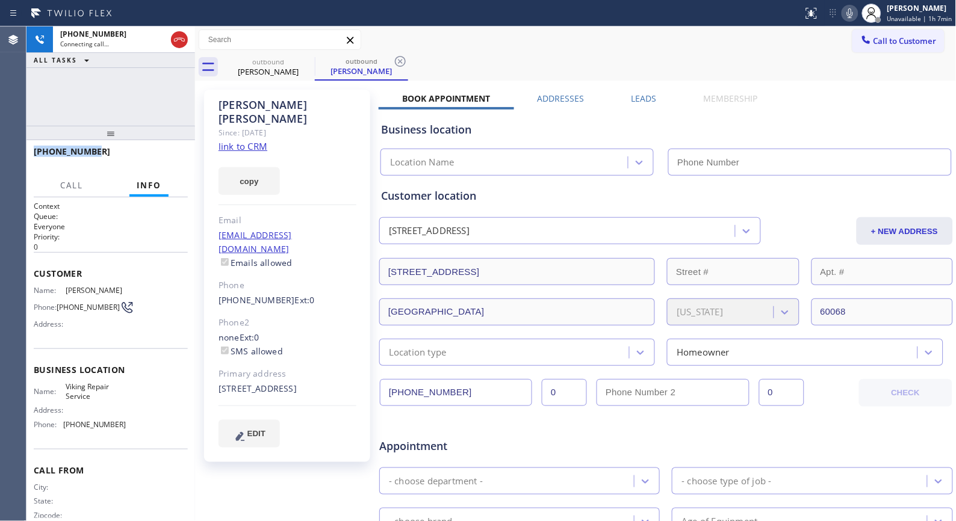
drag, startPoint x: 101, startPoint y: 151, endPoint x: 28, endPoint y: 154, distance: 72.9
click at [28, 154] on div "[PHONE_NUMBER]" at bounding box center [110, 157] width 169 height 34
copy span "[PHONE_NUMBER]"
type input "[PHONE_NUMBER]"
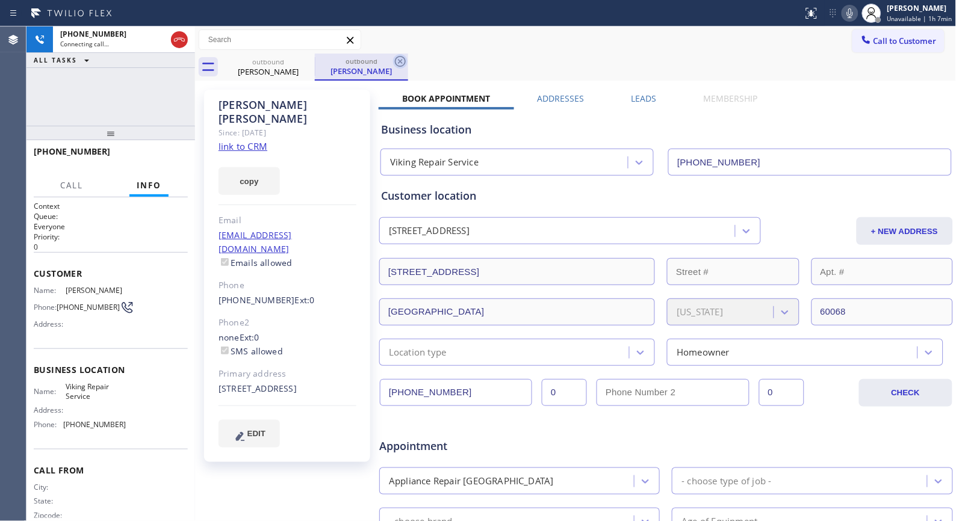
click at [399, 61] on icon at bounding box center [400, 61] width 11 height 11
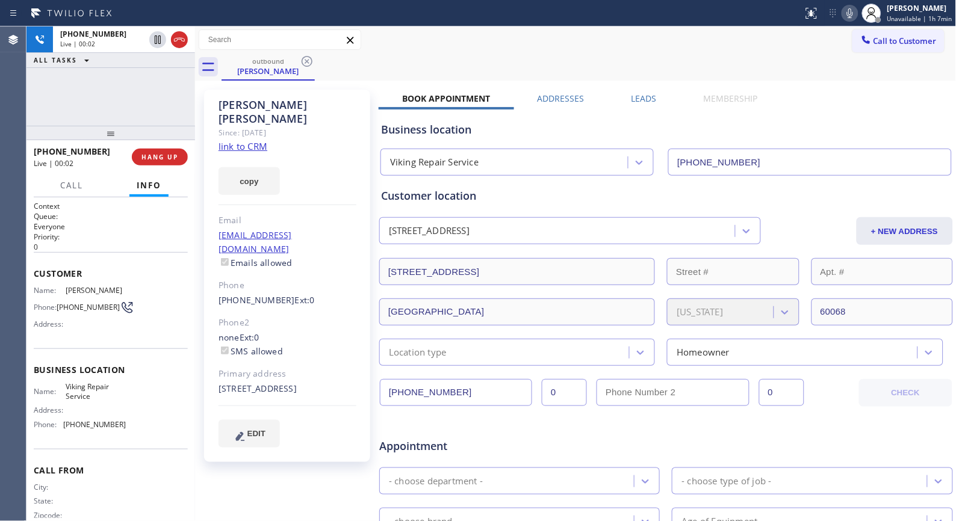
drag, startPoint x: 161, startPoint y: 151, endPoint x: 119, endPoint y: 2, distance: 154.7
click at [163, 151] on button "HANG UP" at bounding box center [160, 157] width 56 height 17
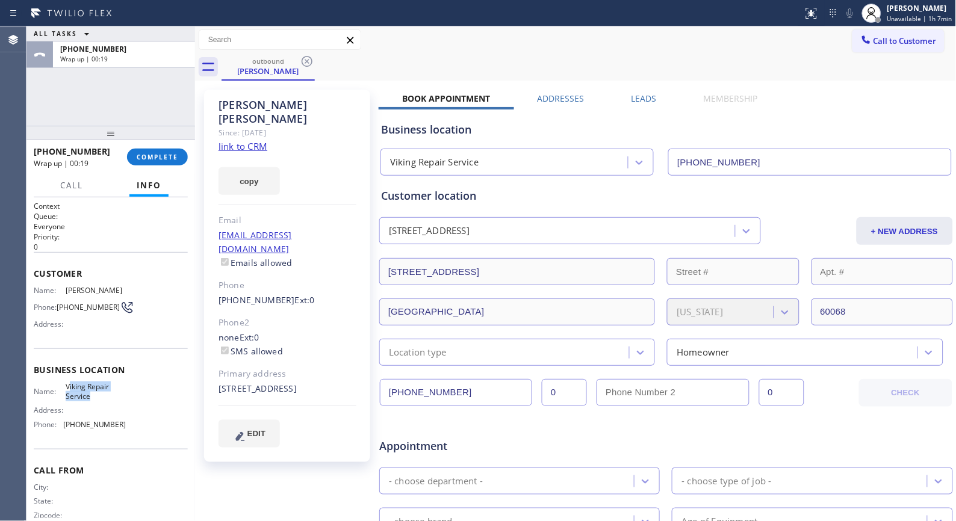
drag, startPoint x: 66, startPoint y: 383, endPoint x: 90, endPoint y: 402, distance: 30.8
click at [90, 402] on div "Business location Name: Viking Repair Service Address: Phone: [PHONE_NUMBER]" at bounding box center [111, 399] width 154 height 101
click at [88, 400] on span "Viking Repair Service" at bounding box center [96, 391] width 60 height 19
drag, startPoint x: 95, startPoint y: 397, endPoint x: 63, endPoint y: 389, distance: 33.0
click at [63, 389] on div "Name: Viking Repair Service" at bounding box center [80, 391] width 93 height 19
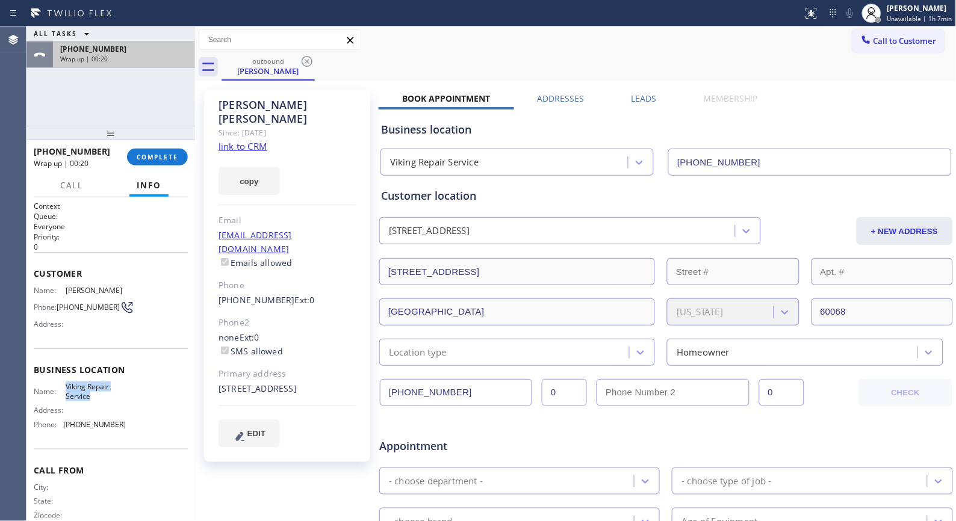
copy div "Viking Repair Service"
click at [169, 160] on span "COMPLETE" at bounding box center [158, 157] width 42 height 8
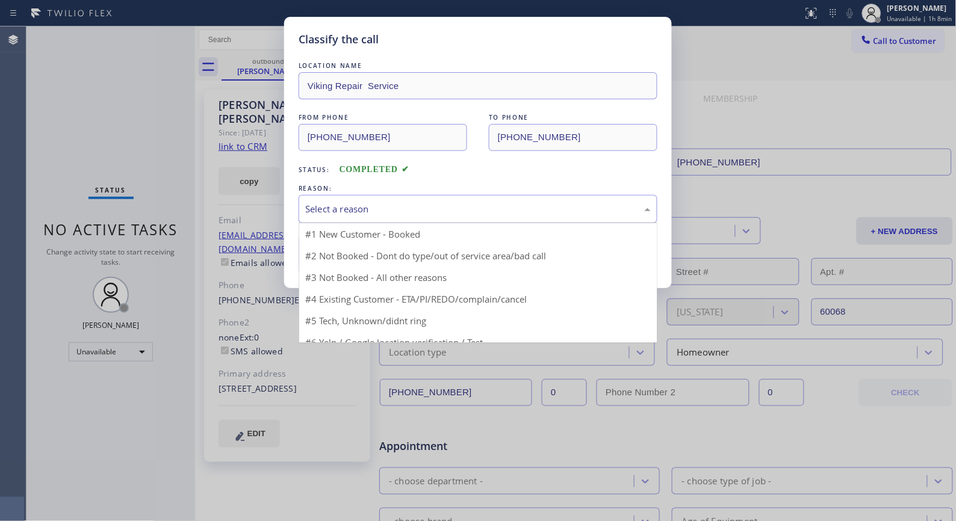
click at [598, 207] on div "Select a reason" at bounding box center [478, 209] width 346 height 14
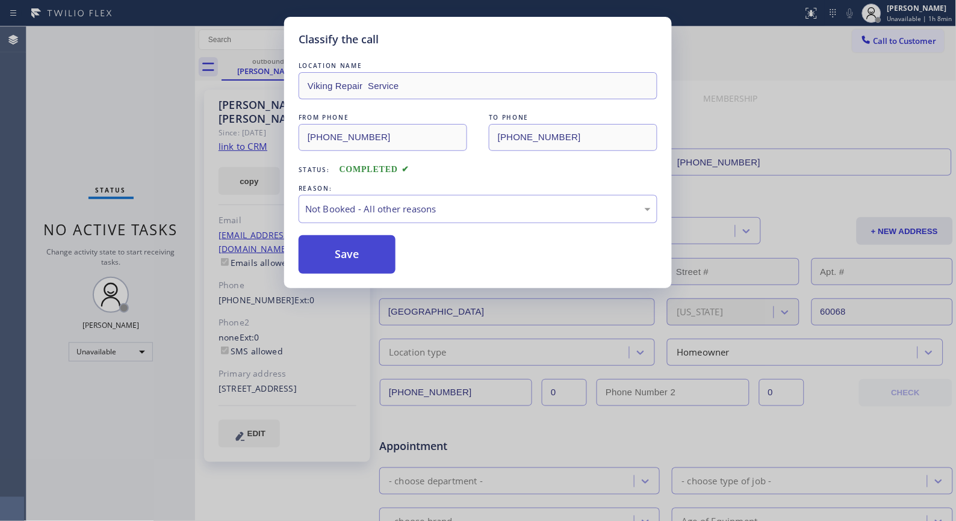
click at [339, 260] on button "Save" at bounding box center [347, 254] width 97 height 39
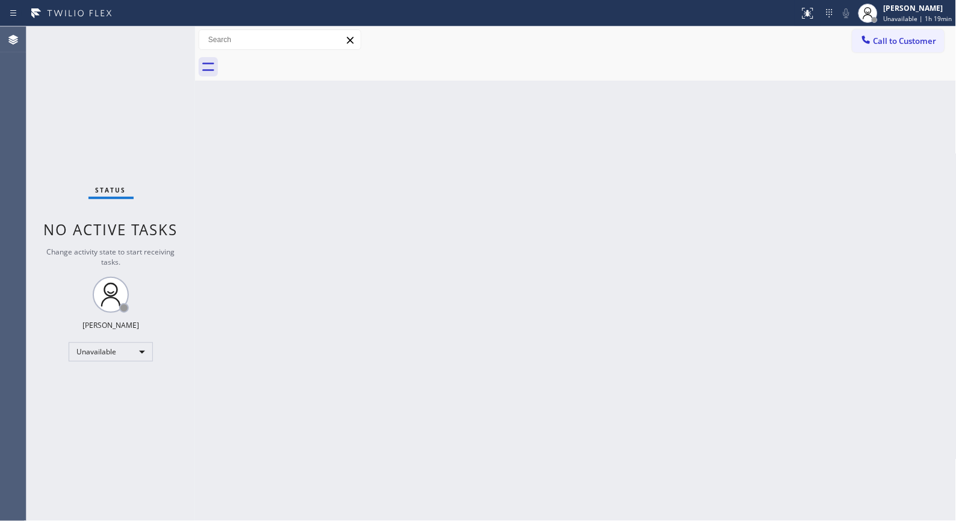
click at [332, 272] on div "Back to Dashboard Change Sender ID Customers Technicians Select a contact Outbo…" at bounding box center [576, 273] width 762 height 495
